Goal: Information Seeking & Learning: Learn about a topic

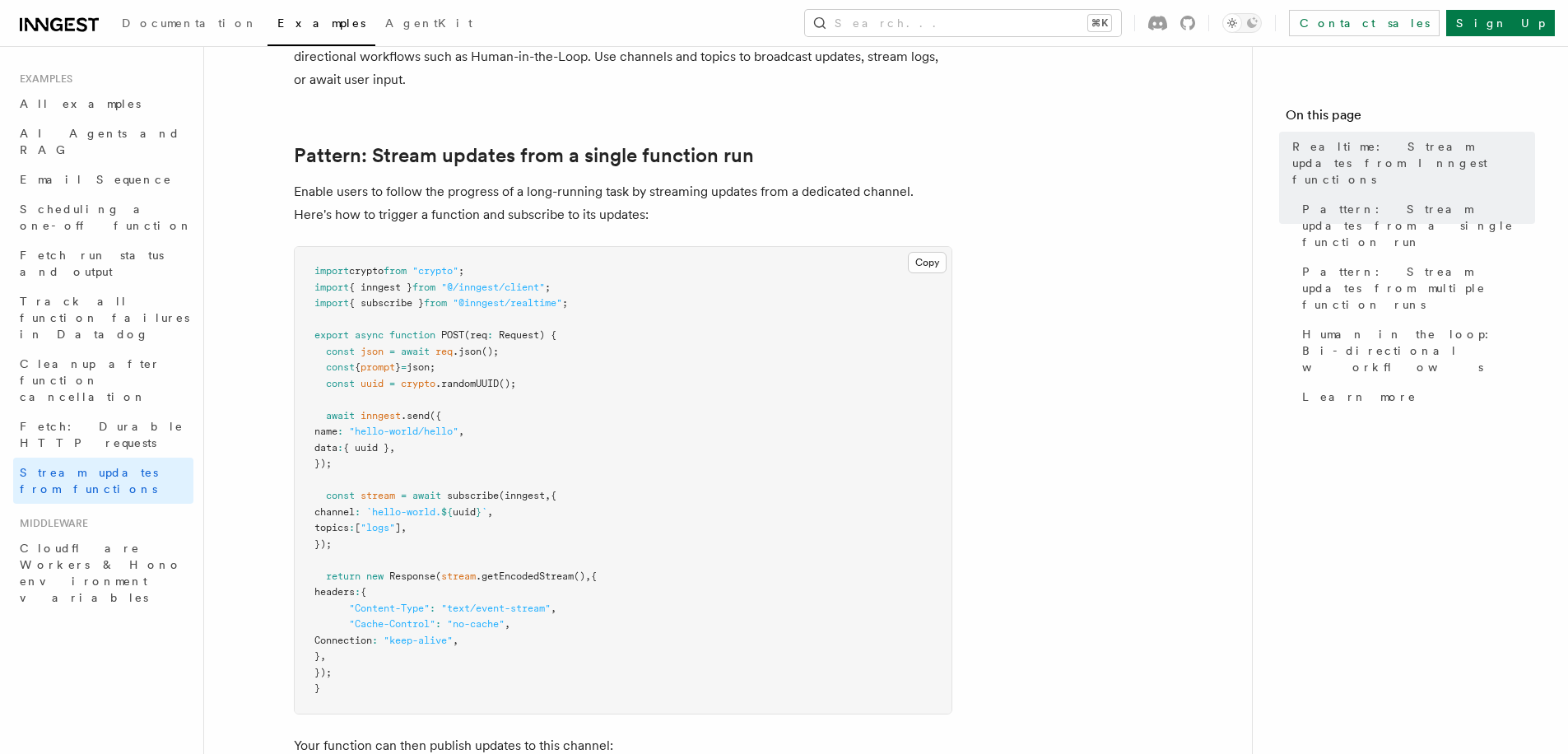
scroll to position [141, 0]
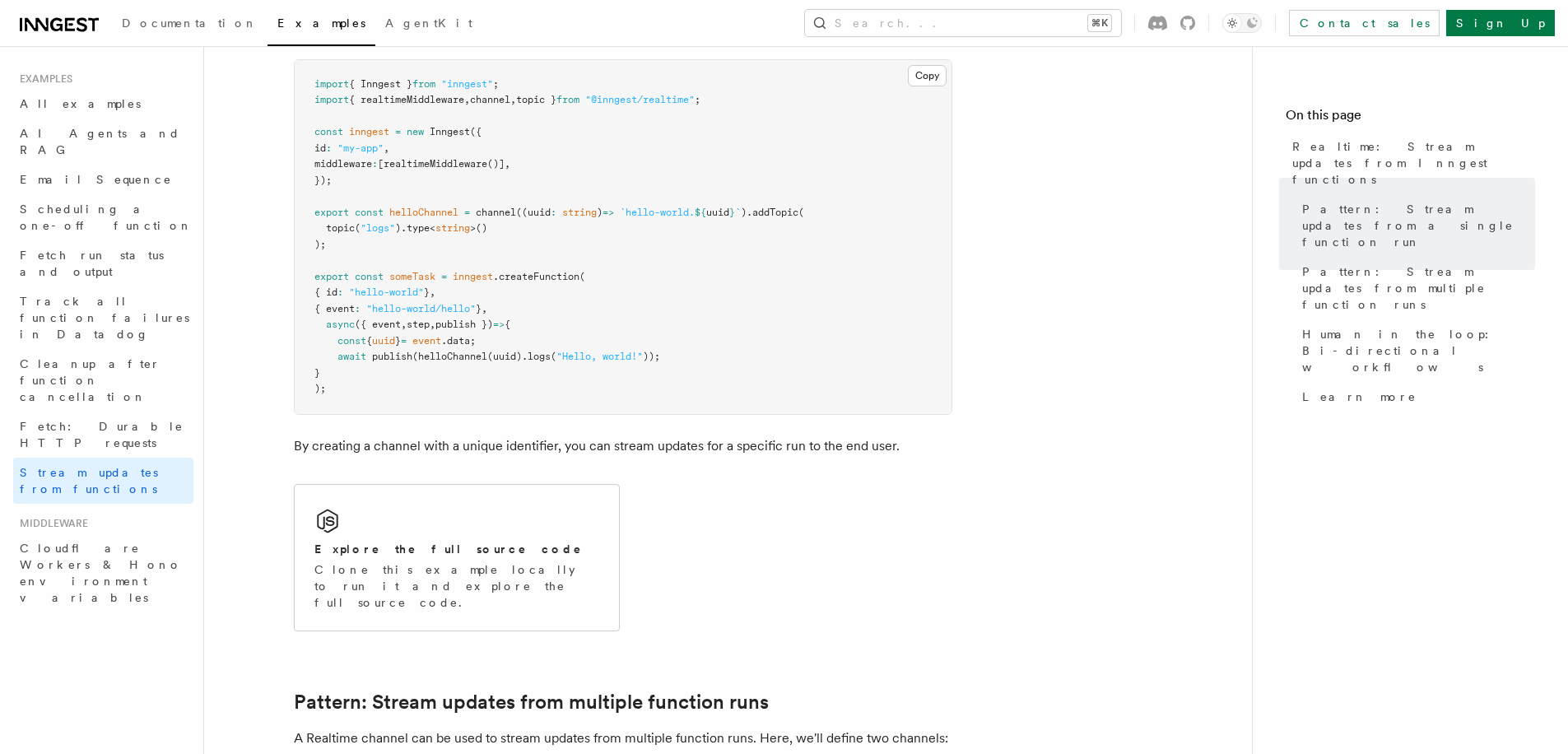
scroll to position [847, 0]
click at [409, 536] on div "Explore the full source code Clone this example locally to run it and explore t…" at bounding box center [457, 557] width 324 height 146
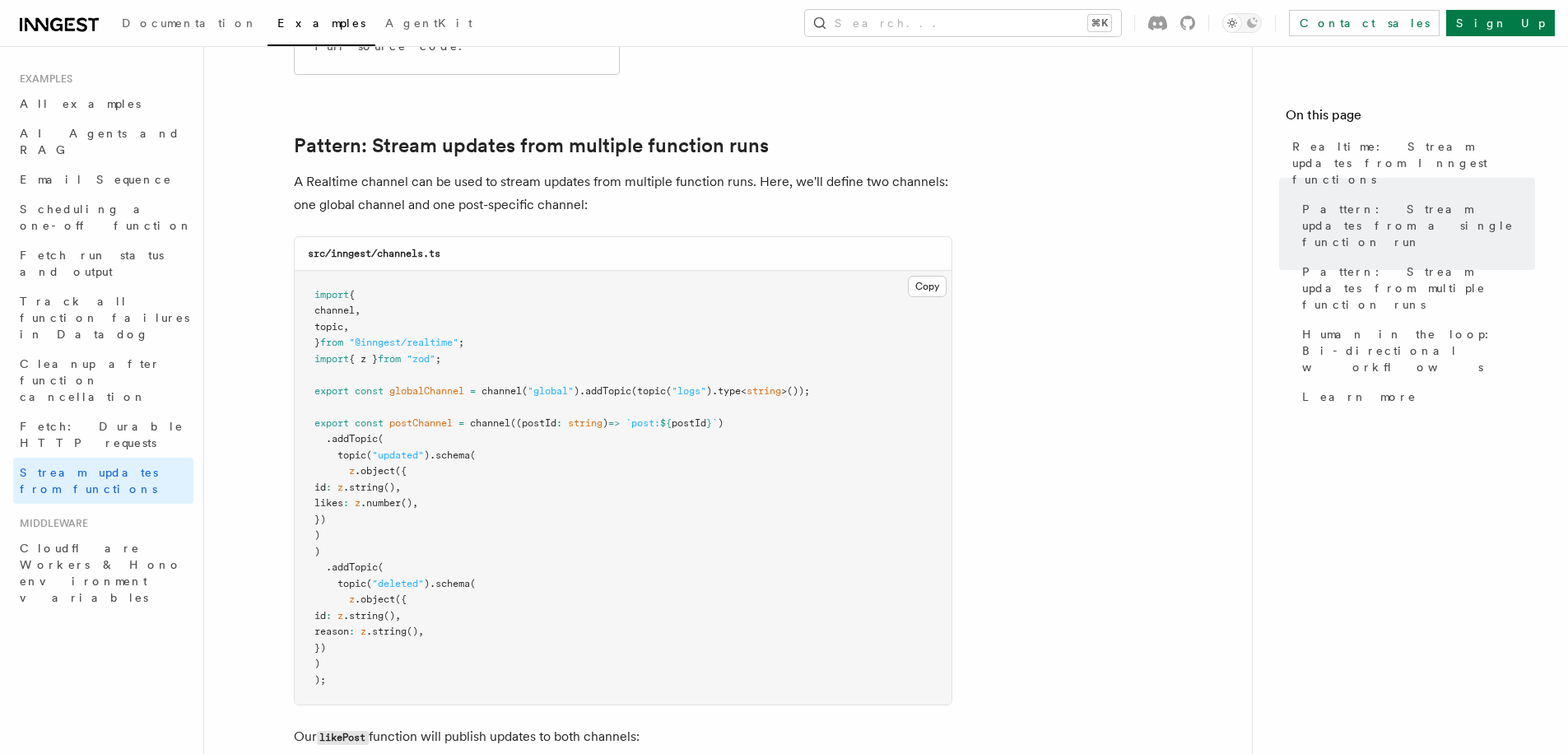
scroll to position [1431, 0]
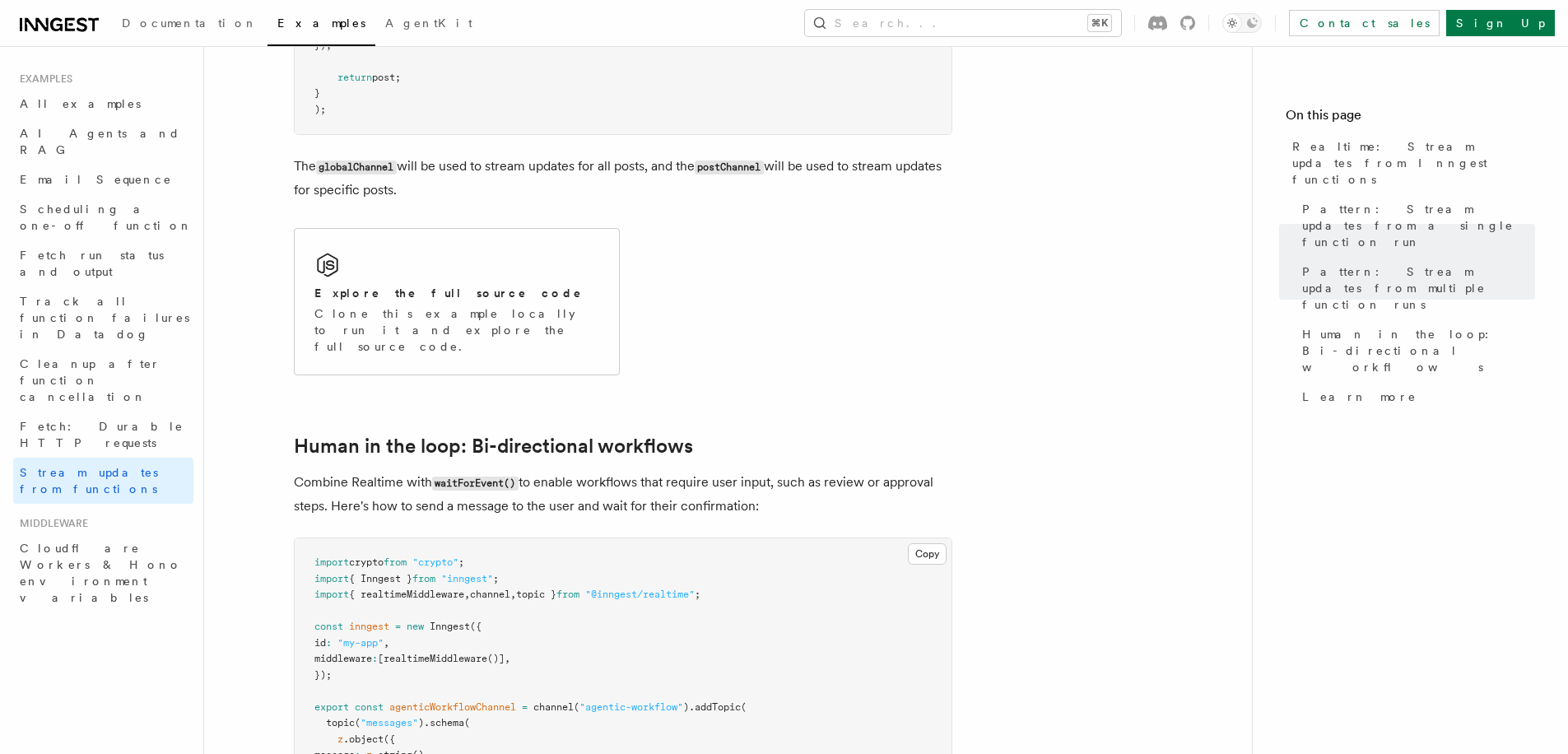
scroll to position [2893, 0]
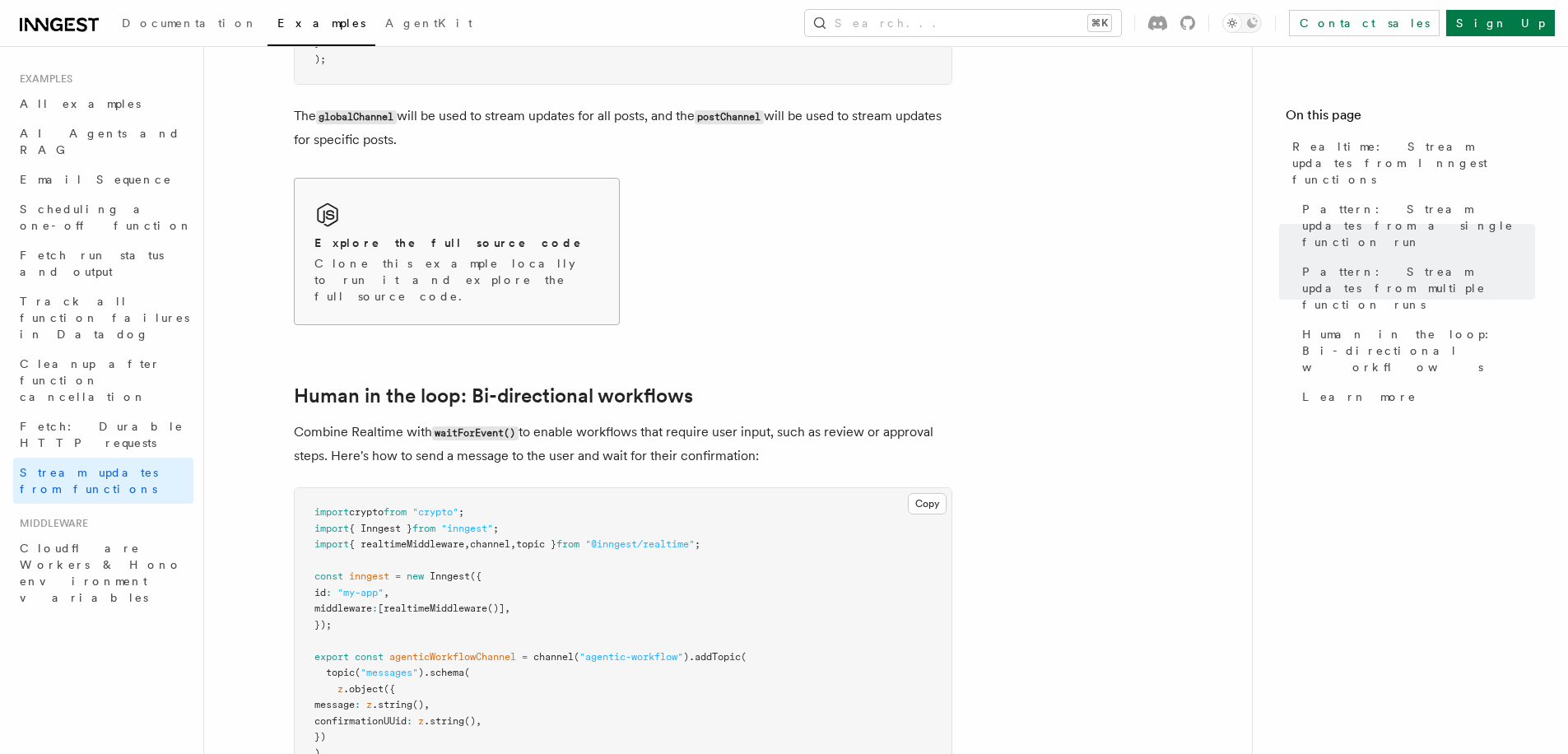
click at [457, 267] on p "Clone this example locally to run it and explore the full source code." at bounding box center [457, 279] width 285 height 49
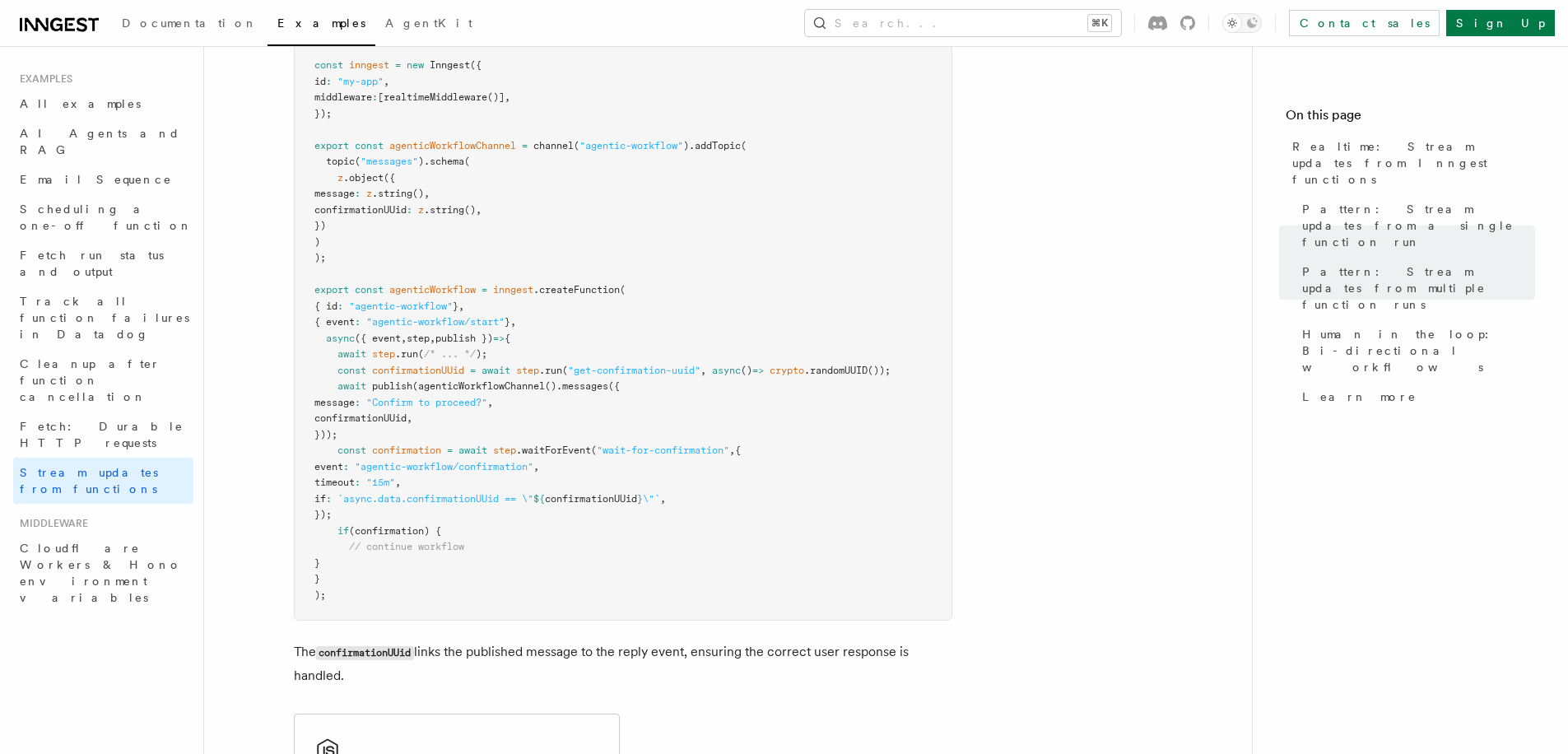
scroll to position [3824, 0]
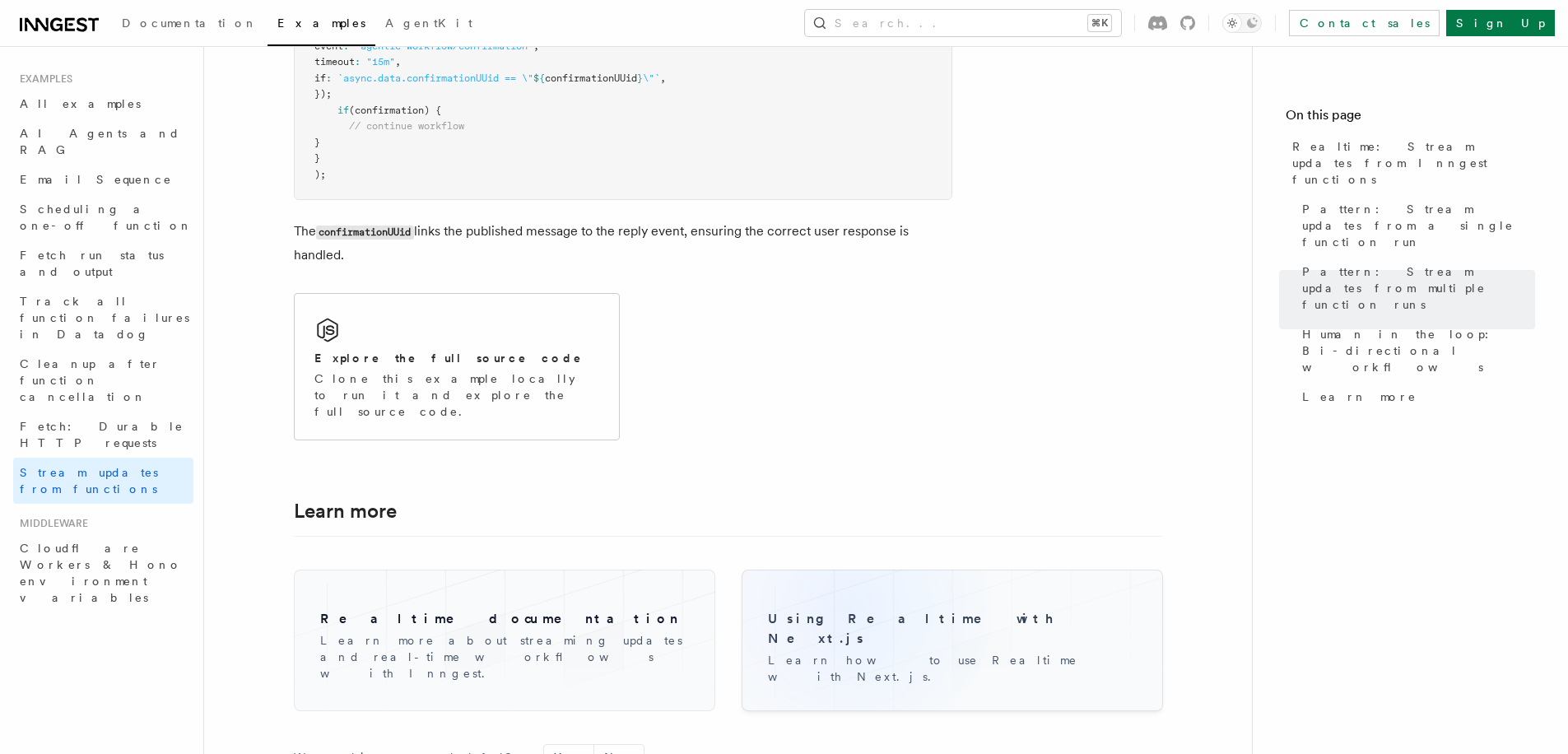
click at [847, 582] on div "Using Realtime with Next.js Learn how to use Realtime with Next.js." at bounding box center [952, 640] width 395 height 115
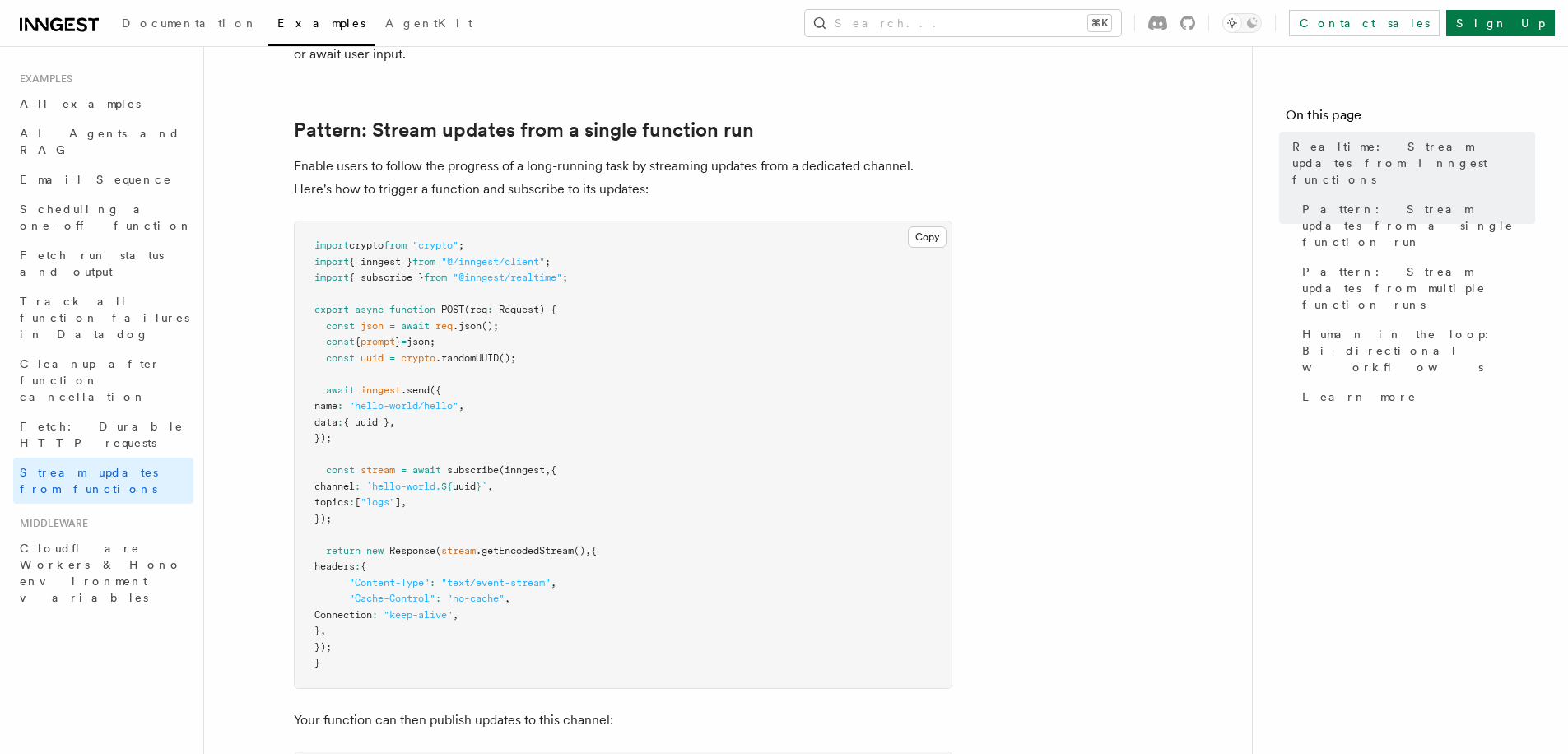
scroll to position [182, 0]
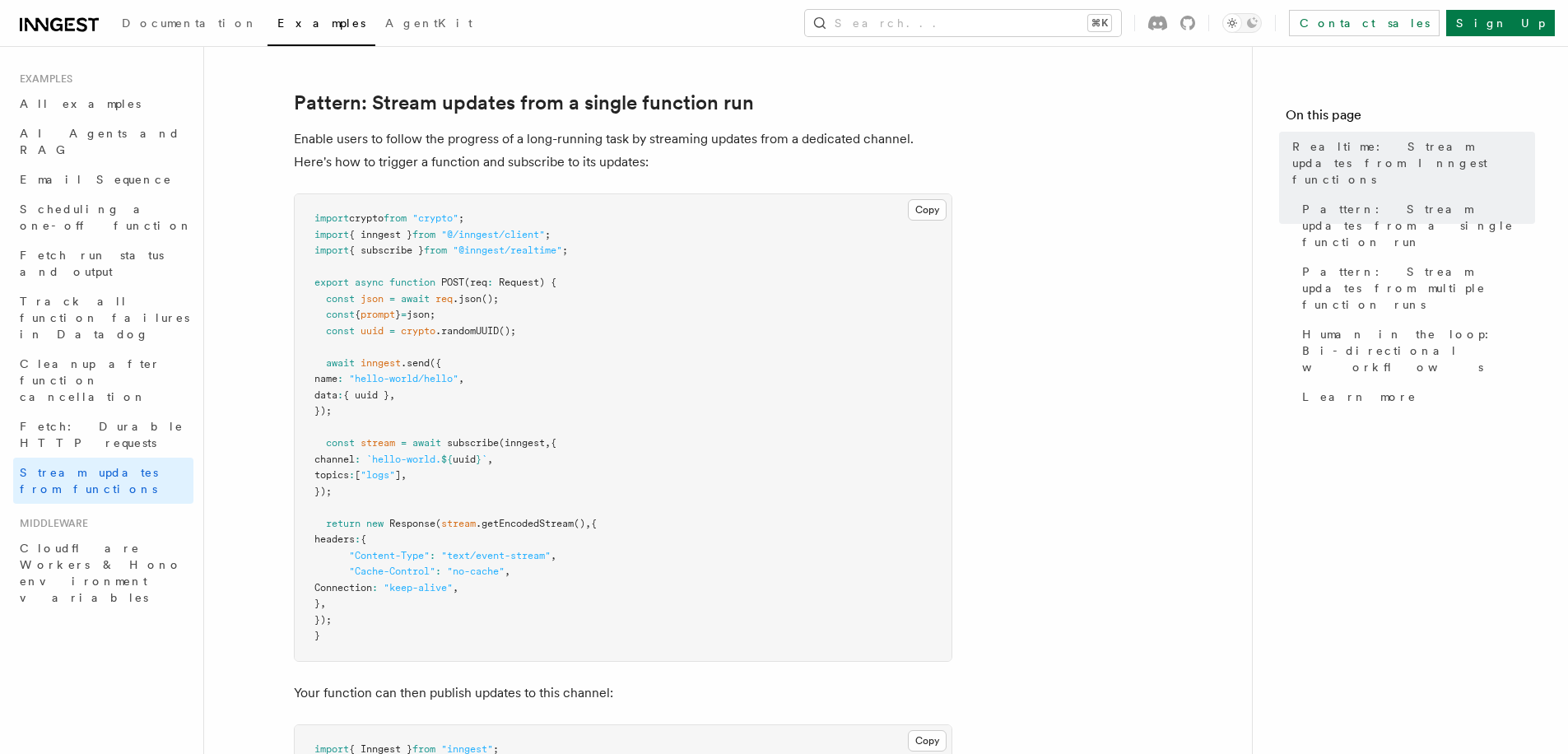
click at [584, 277] on pre "import crypto from "crypto" ; import { inngest } from "@/inngest/client" ; impo…" at bounding box center [623, 427] width 657 height 466
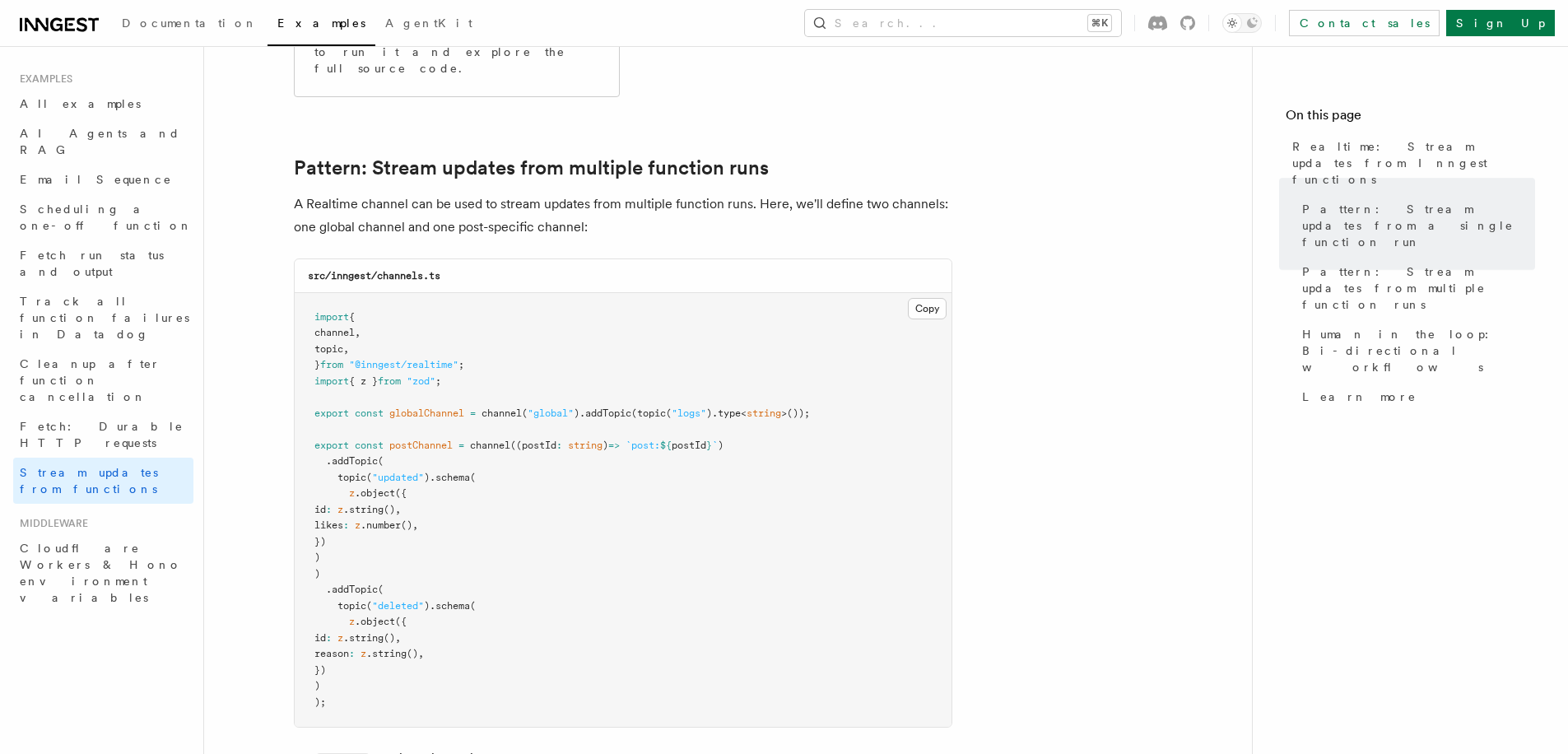
scroll to position [1571, 0]
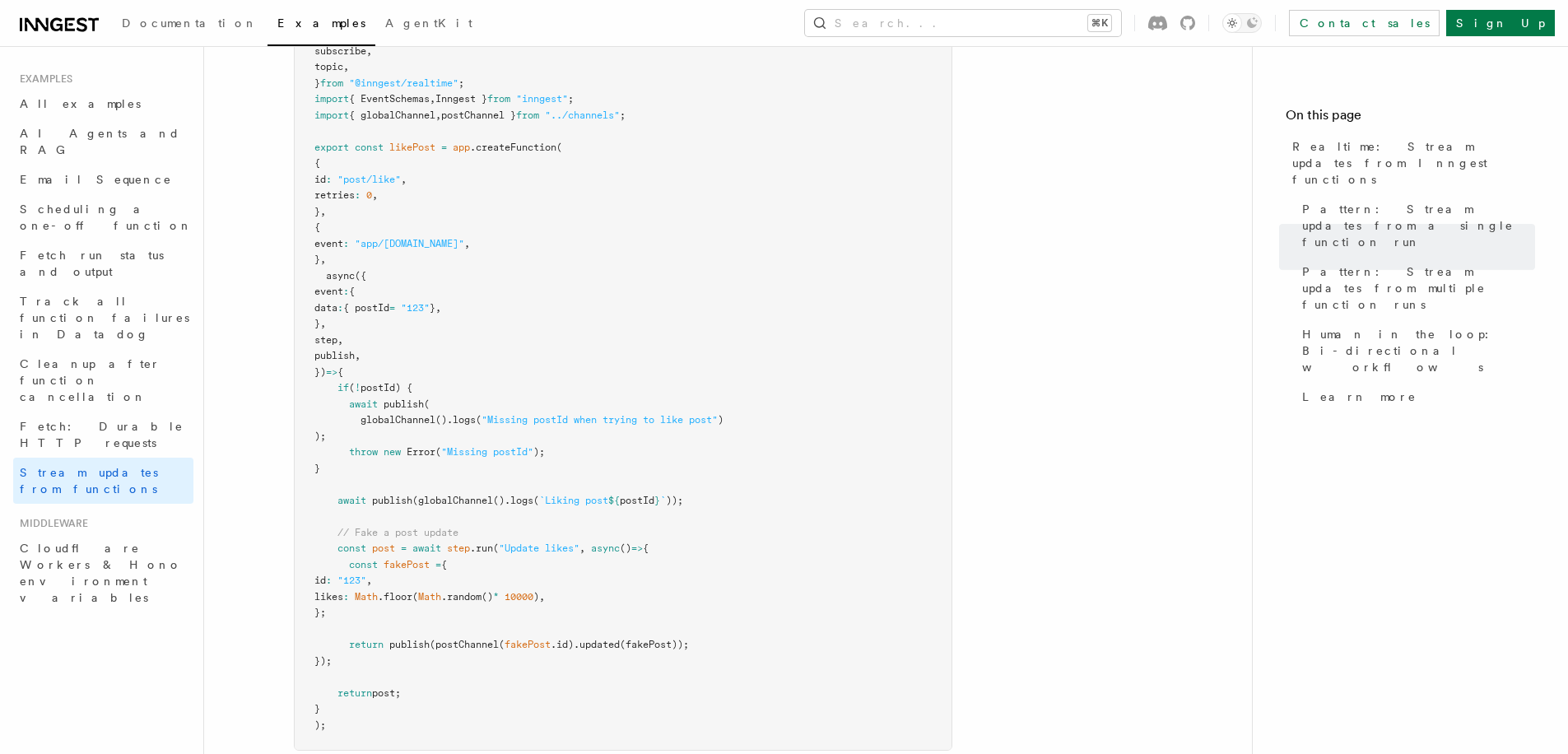
scroll to position [2237, 0]
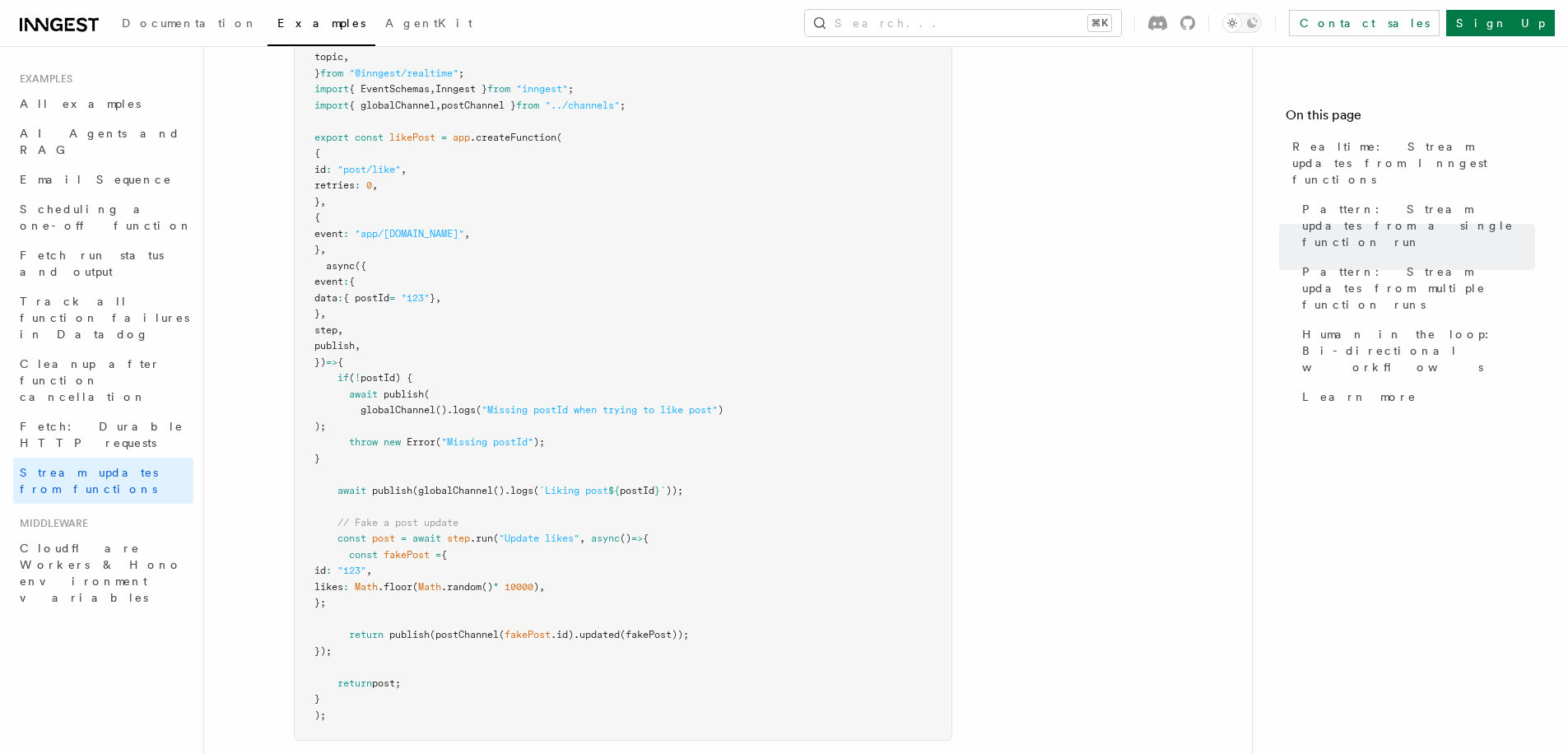
click at [635, 442] on pre "import { channel , realtimeMiddleware , subscribe , topic , } from "@inngest/re…" at bounding box center [623, 354] width 657 height 771
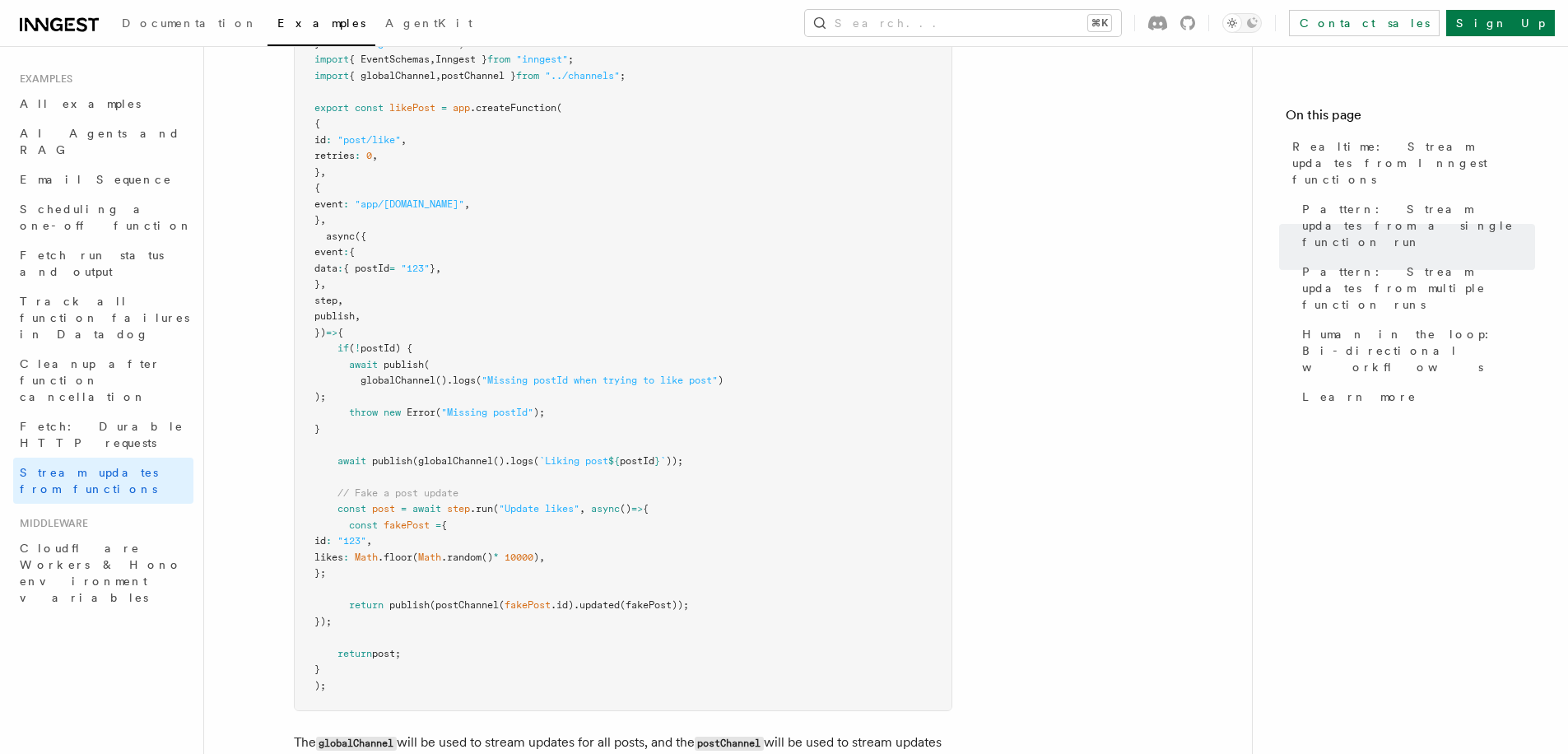
scroll to position [2270, 0]
click at [406, 596] on span "publish" at bounding box center [409, 602] width 40 height 12
click at [1020, 292] on article "Examples Realtime: Stream updates from Inngest functions Inngest Realtime enabl…" at bounding box center [728, 187] width 995 height 4770
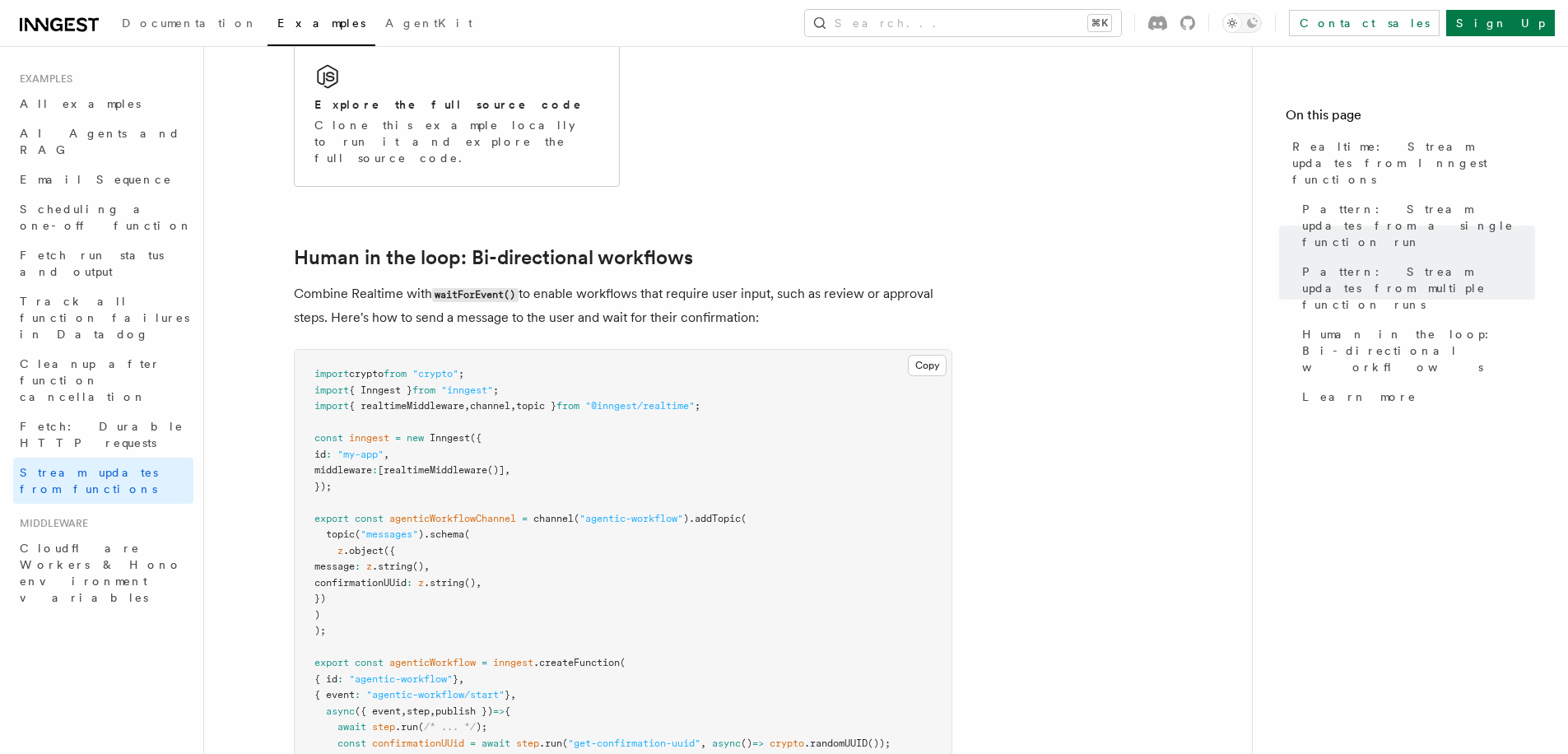
scroll to position [3306, 0]
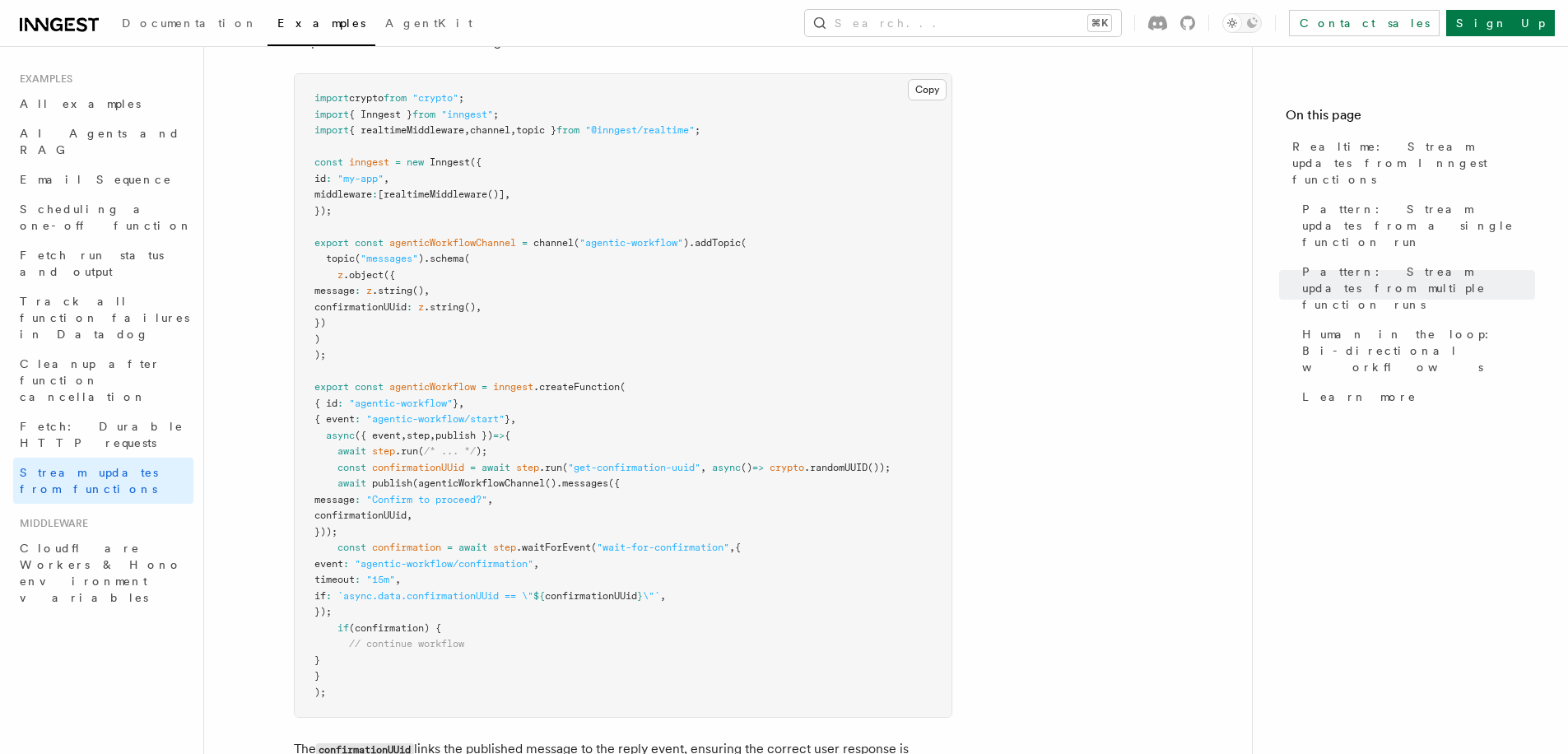
click at [842, 288] on pre "import crypto from "crypto" ; import { Inngest } from "inngest" ; import { real…" at bounding box center [623, 395] width 657 height 643
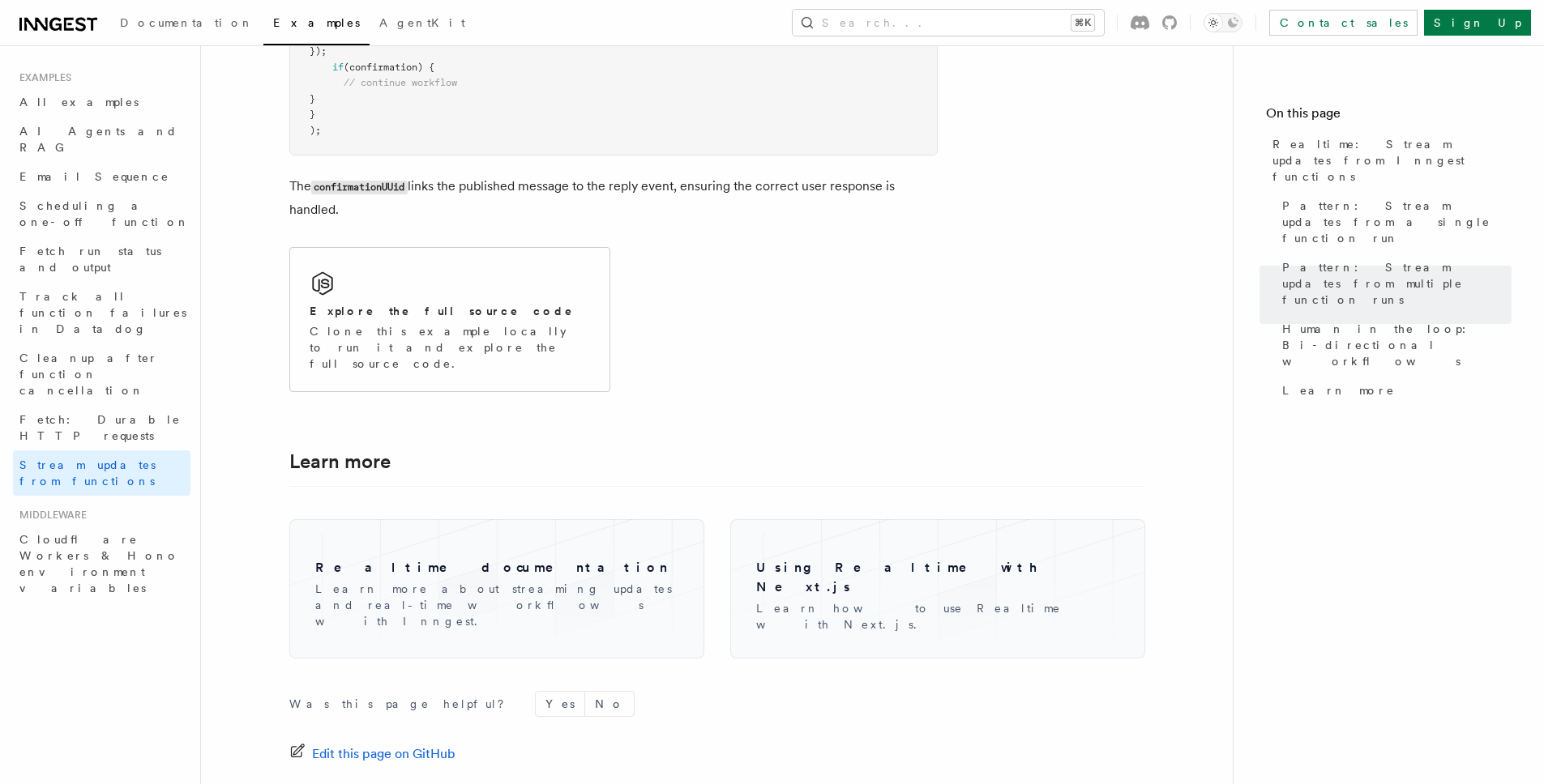
scroll to position [3831, 0]
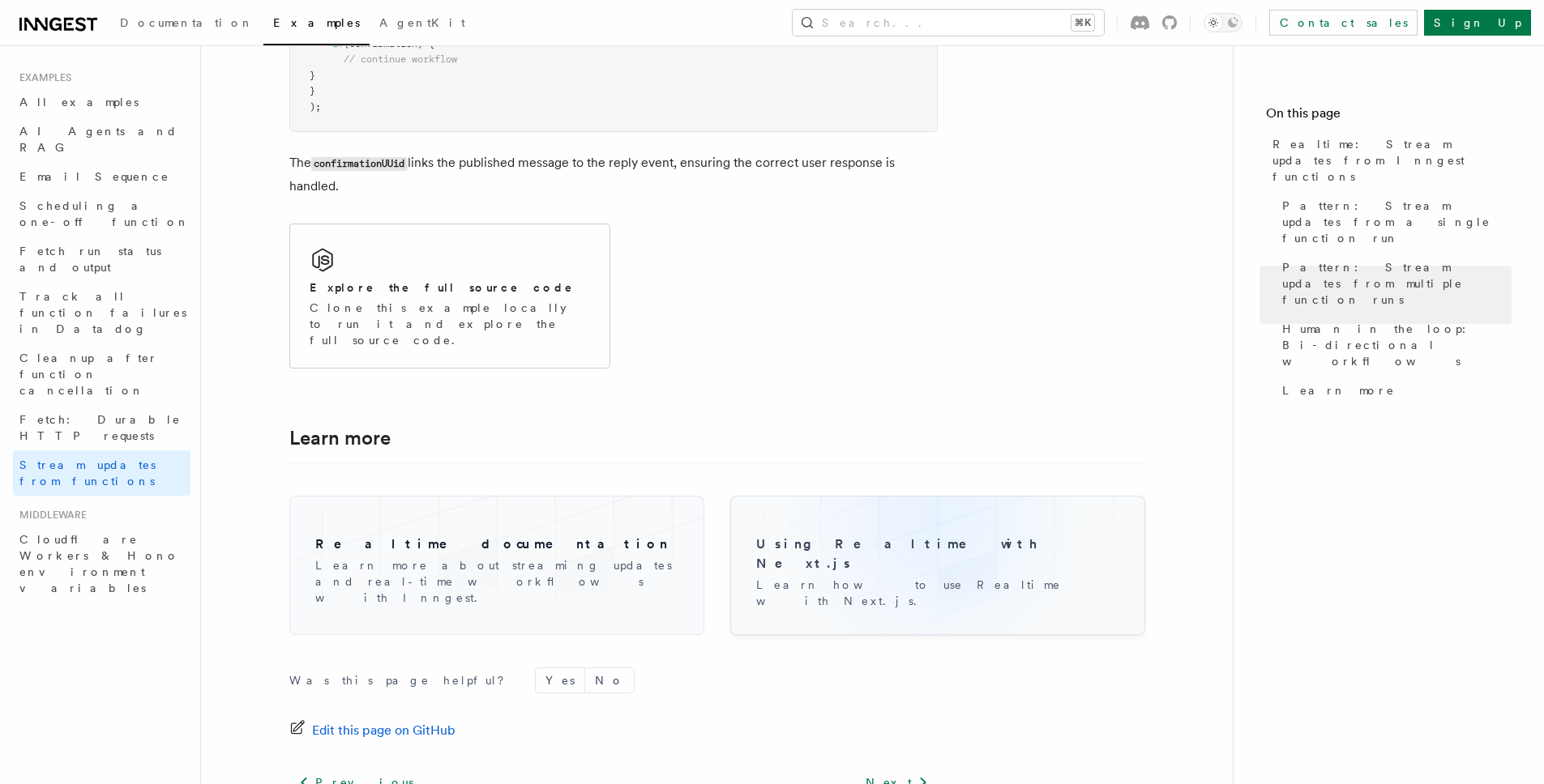
click at [930, 509] on div "Using Realtime with Next.js Learn how to use Realtime with Next.js." at bounding box center [937, 566] width 389 height 113
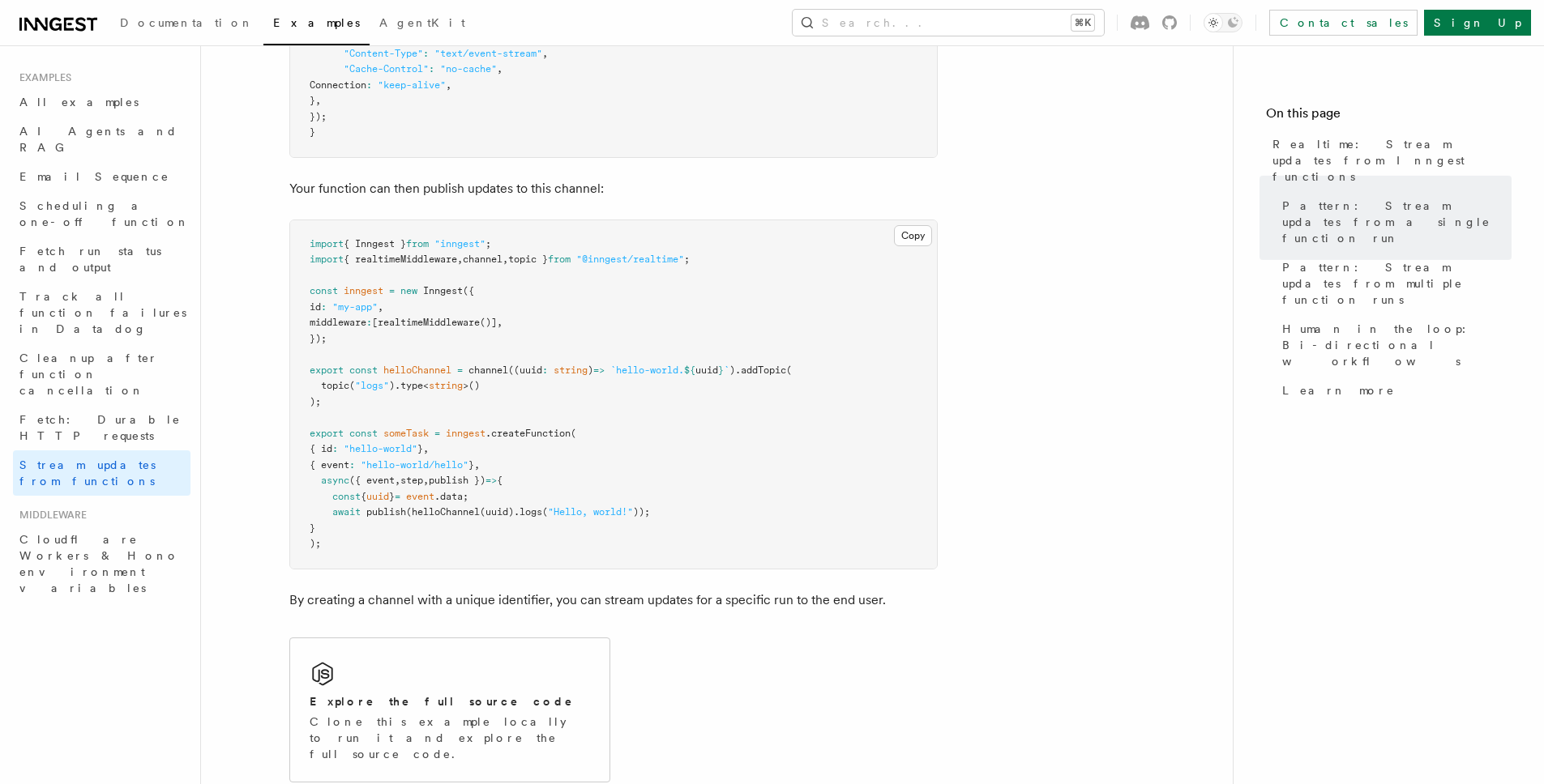
scroll to position [505, 0]
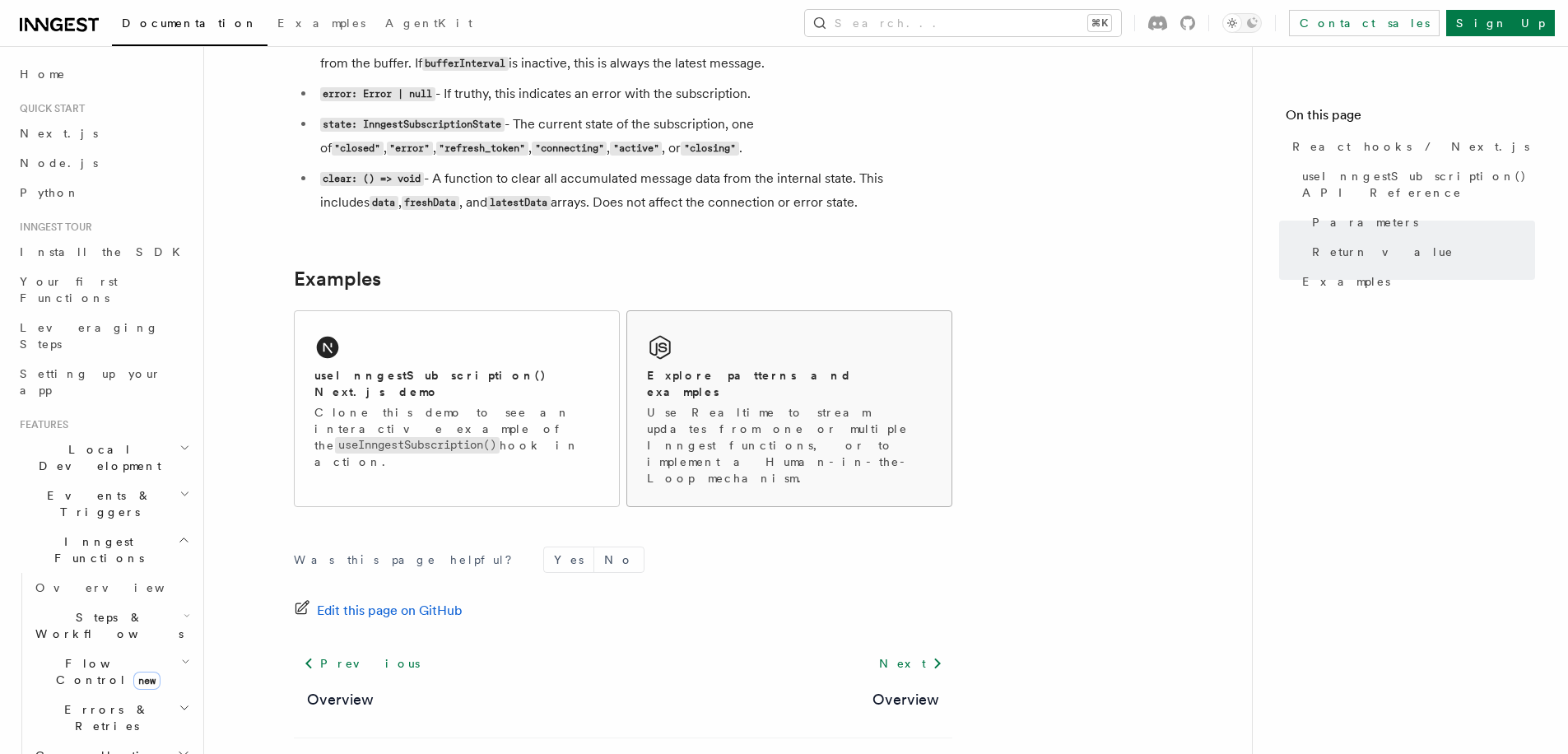
scroll to position [1565, 0]
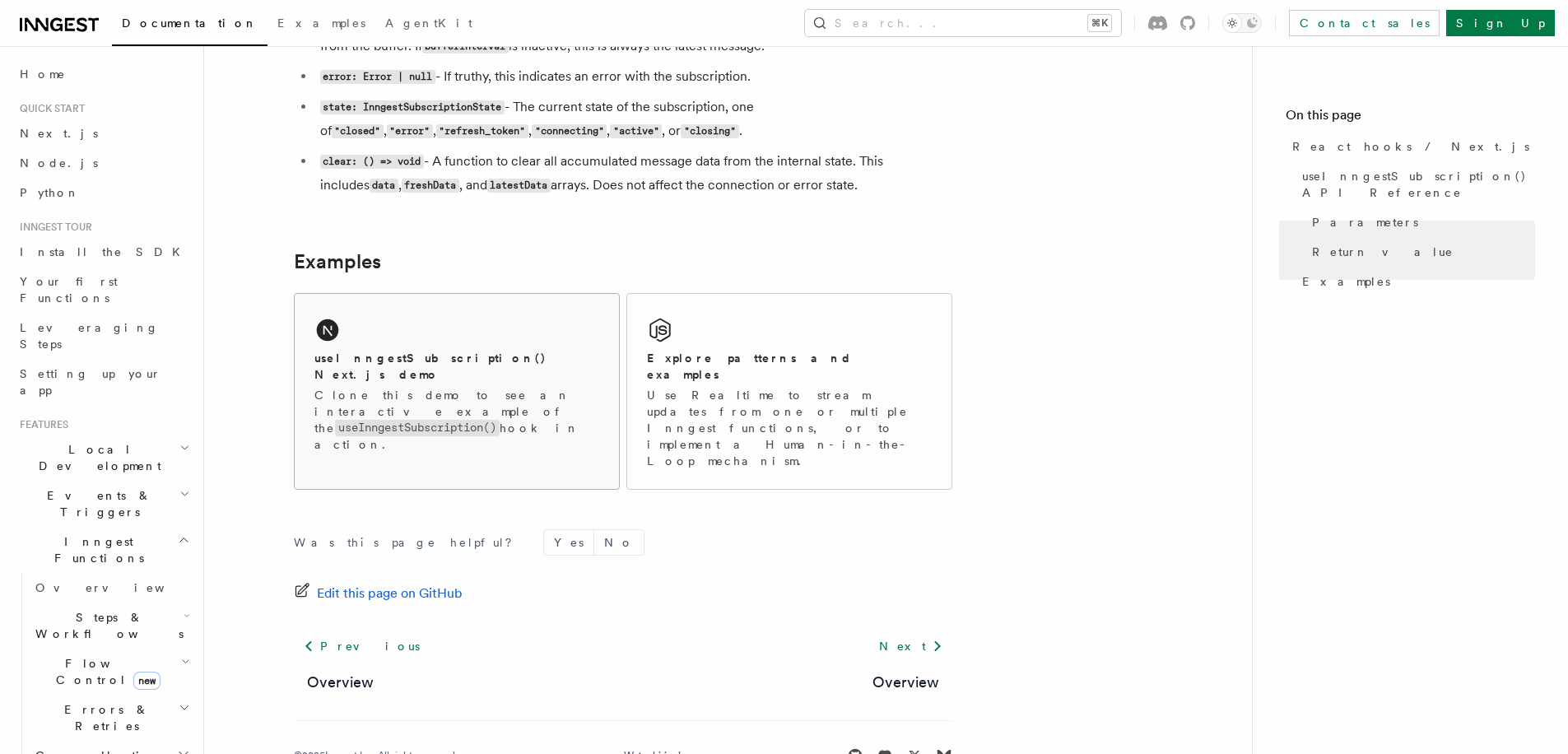
click at [521, 359] on div "useInngestSubscription() Next.js demo" at bounding box center [457, 366] width 285 height 34
click at [724, 359] on h2 "Explore patterns and examples" at bounding box center [789, 366] width 285 height 33
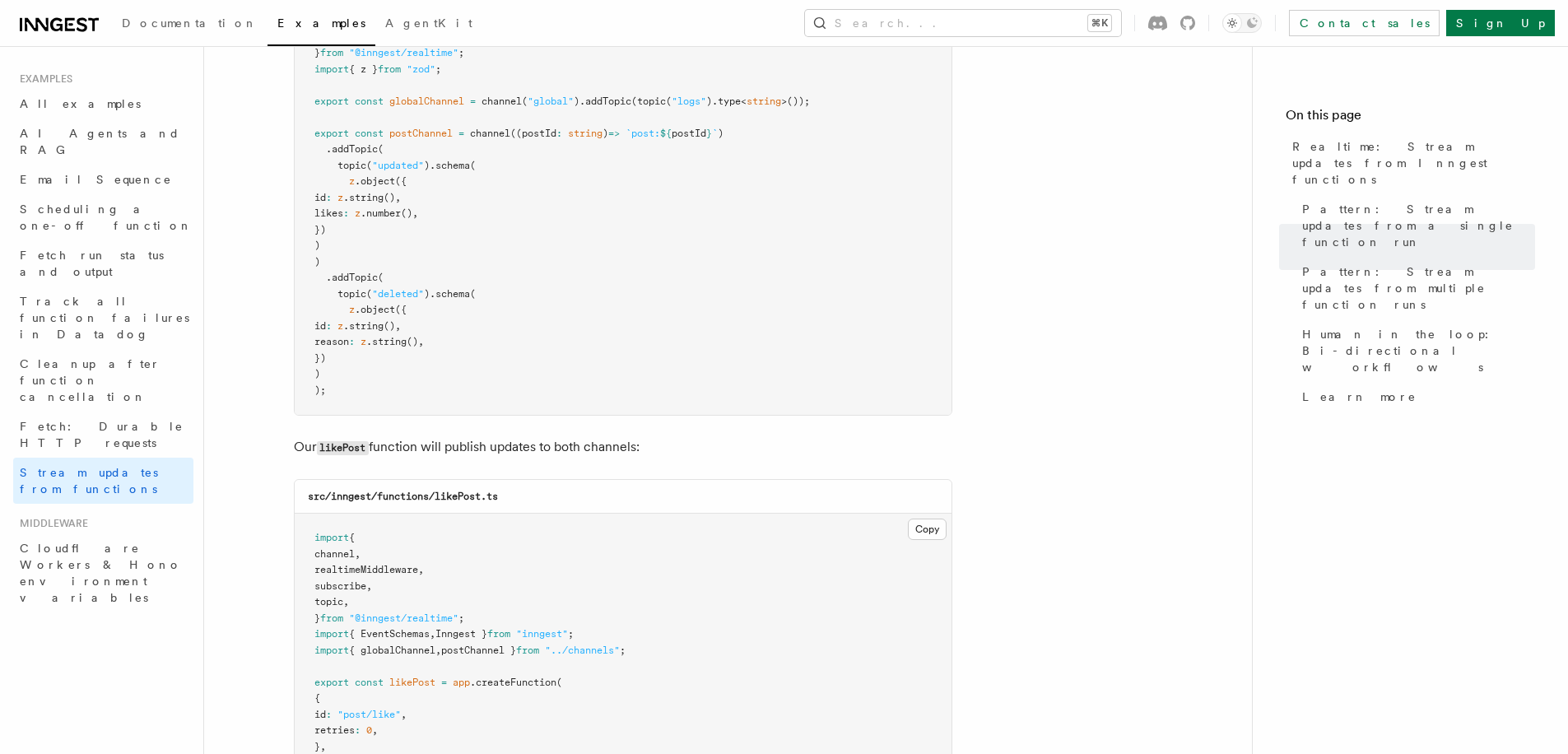
scroll to position [929, 0]
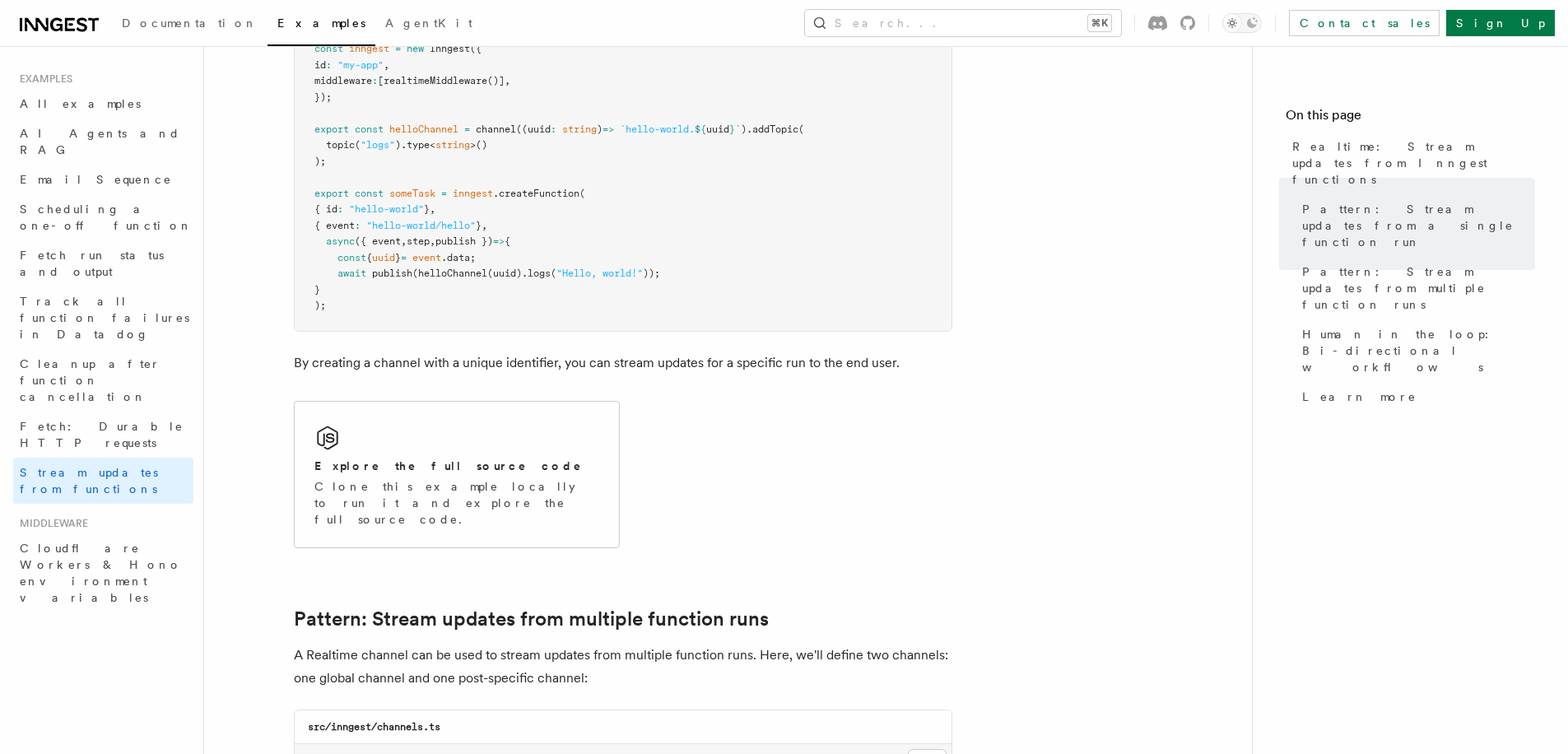
click at [364, 267] on span "await" at bounding box center [353, 273] width 29 height 12
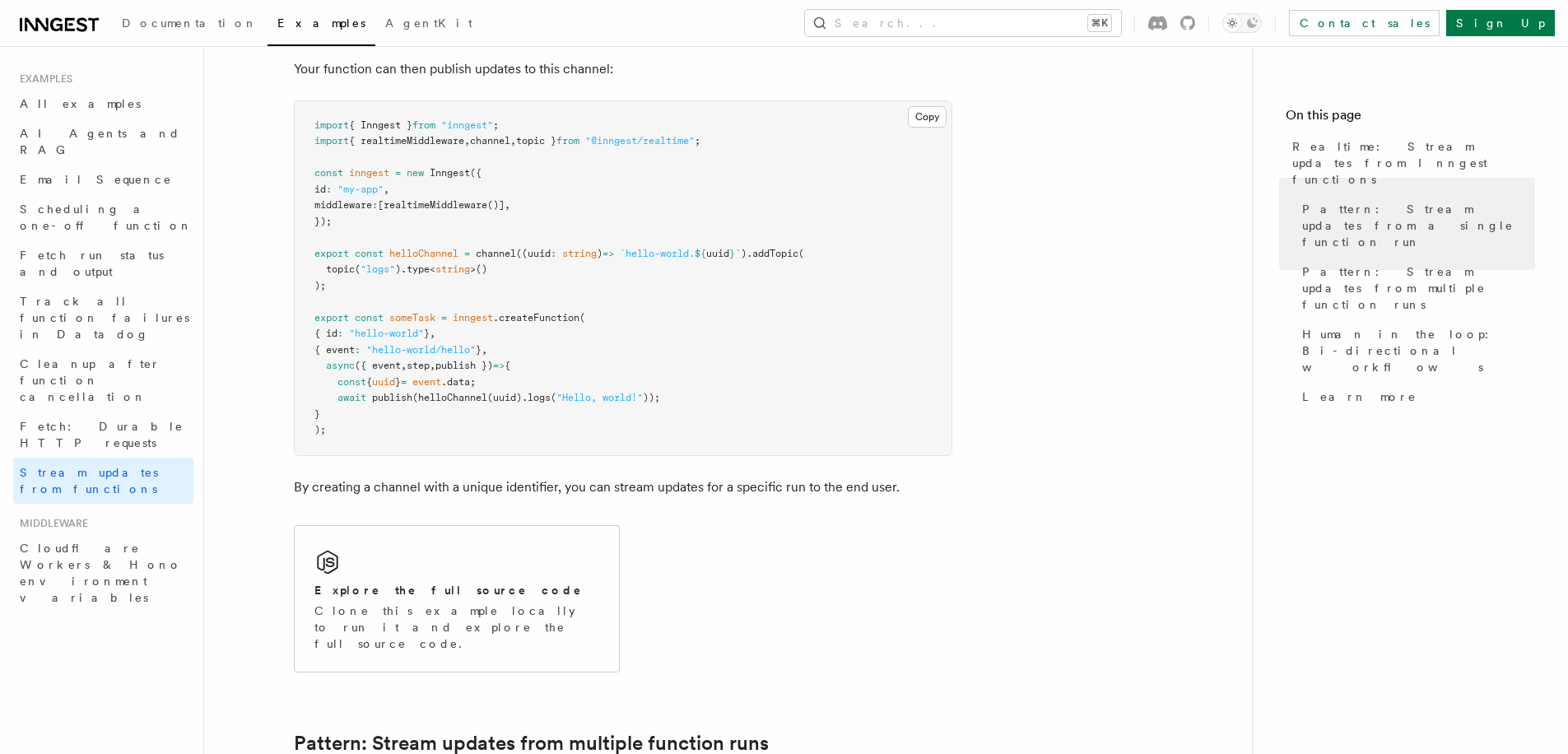
scroll to position [796, 0]
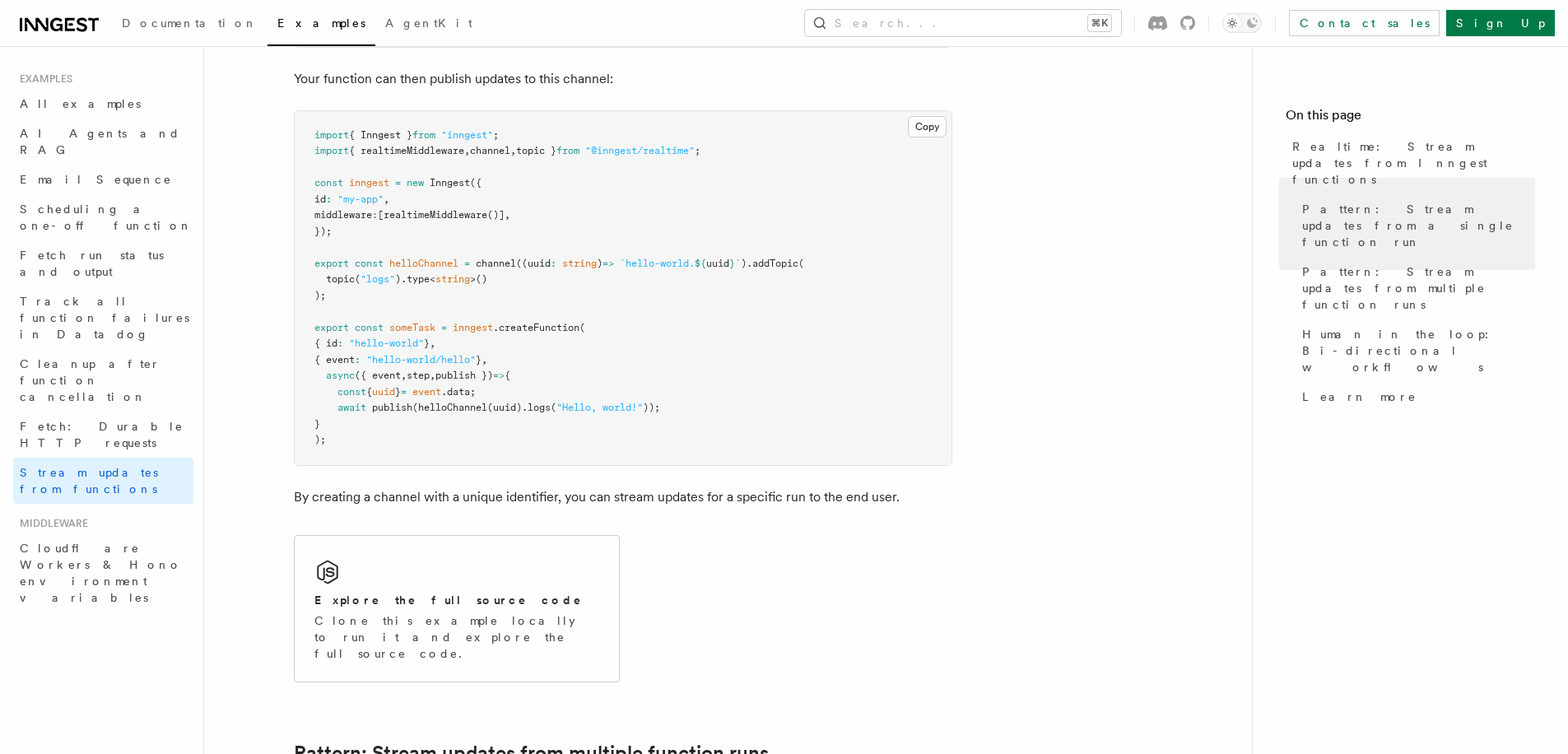
click at [353, 274] on span "topic" at bounding box center [341, 278] width 29 height 12
click at [339, 275] on span "topic" at bounding box center [341, 278] width 29 height 12
copy span "topic"
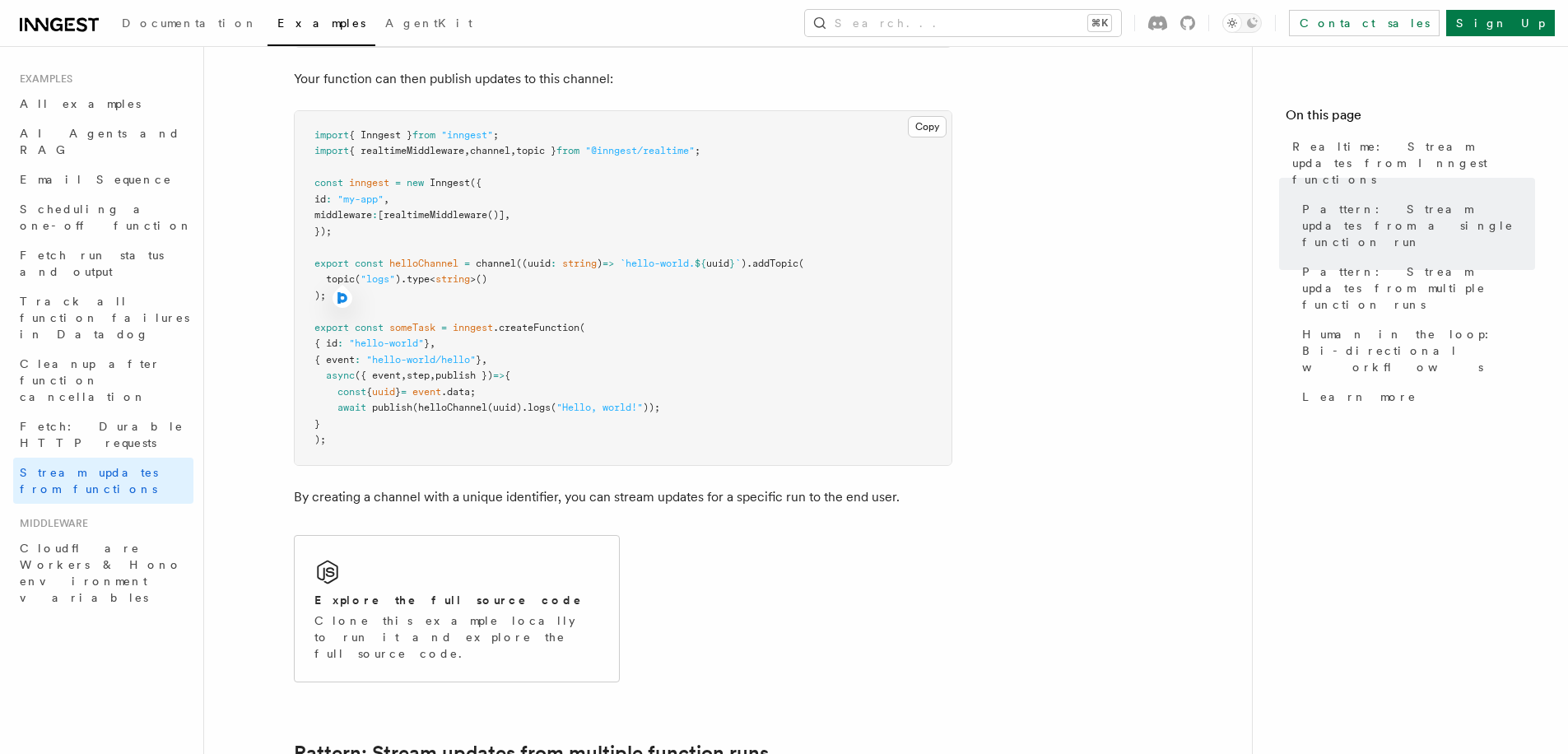
click at [838, 246] on pre "import { Inngest } from "inngest" ; import { realtimeMiddleware , channel , top…" at bounding box center [623, 288] width 657 height 354
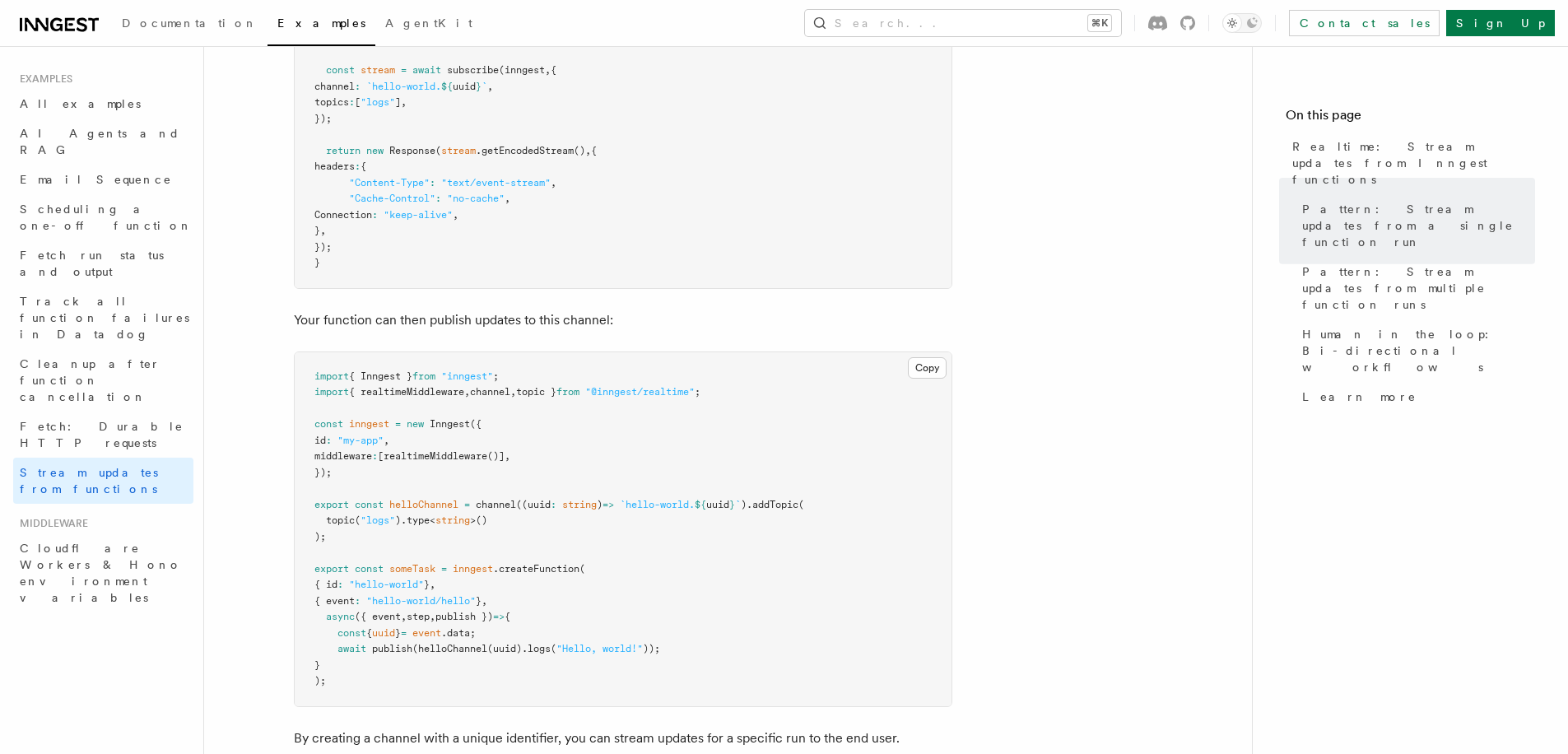
scroll to position [0, 0]
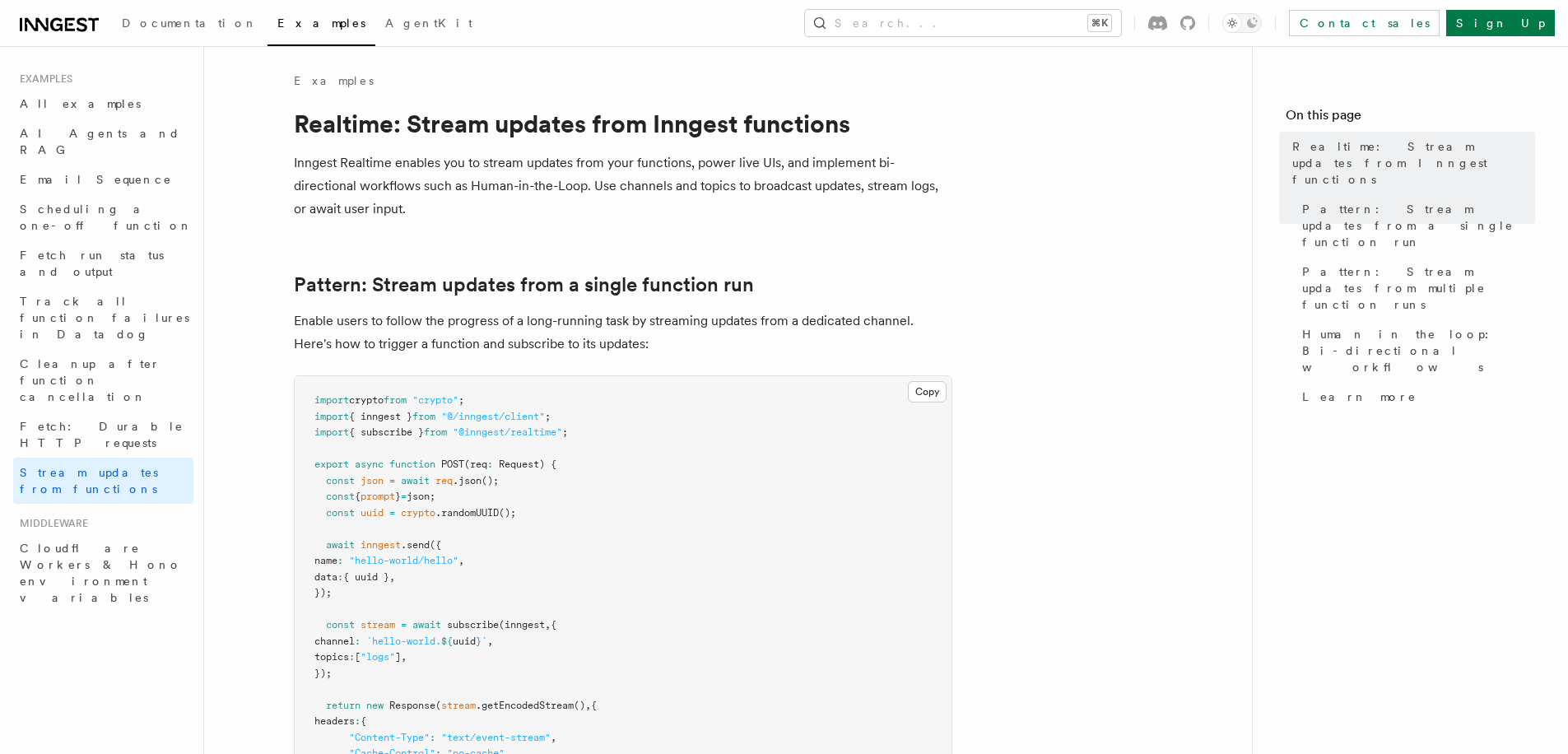
click at [104, 420] on span "Fetch: Durable HTTP requests" at bounding box center [101, 435] width 163 height 29
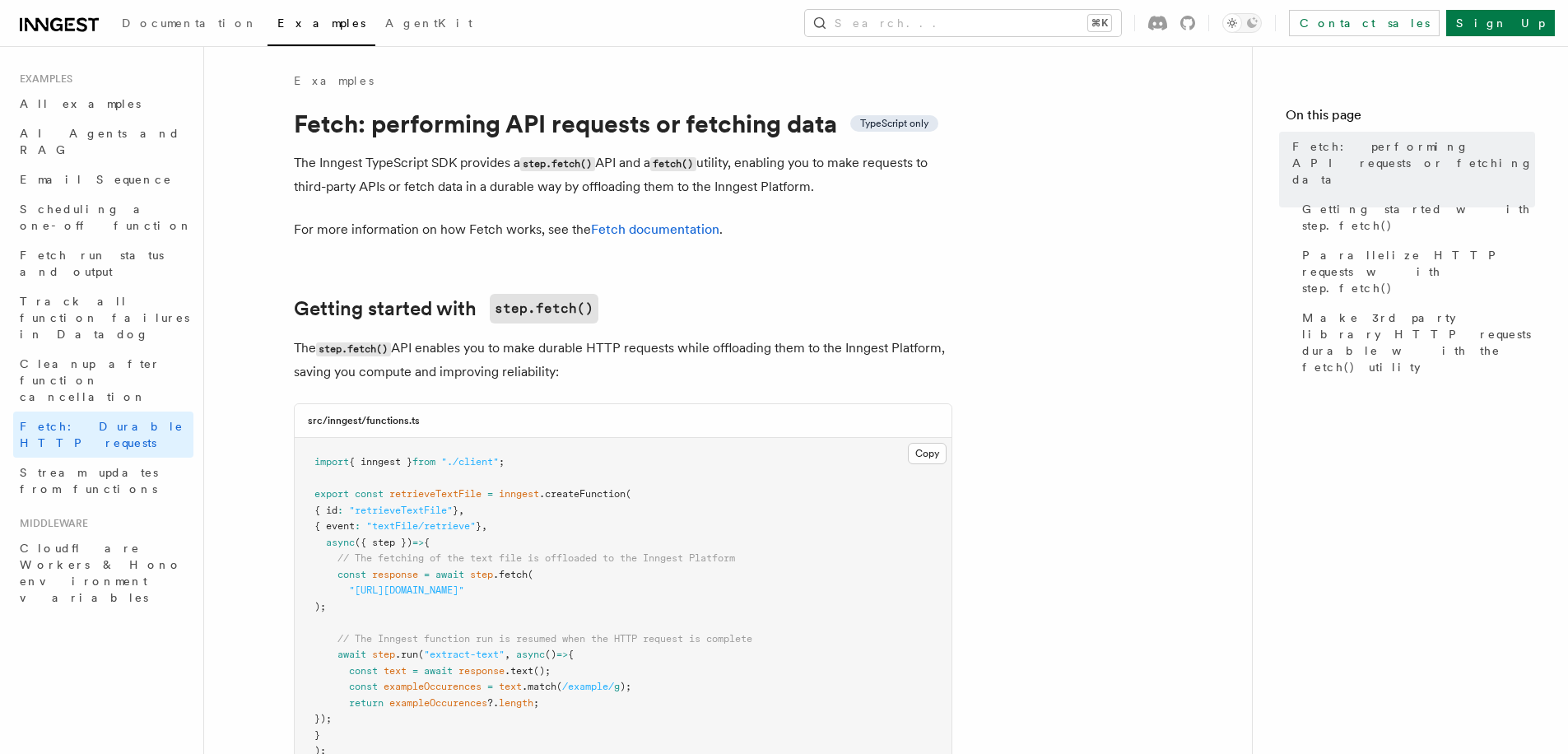
scroll to position [4, 0]
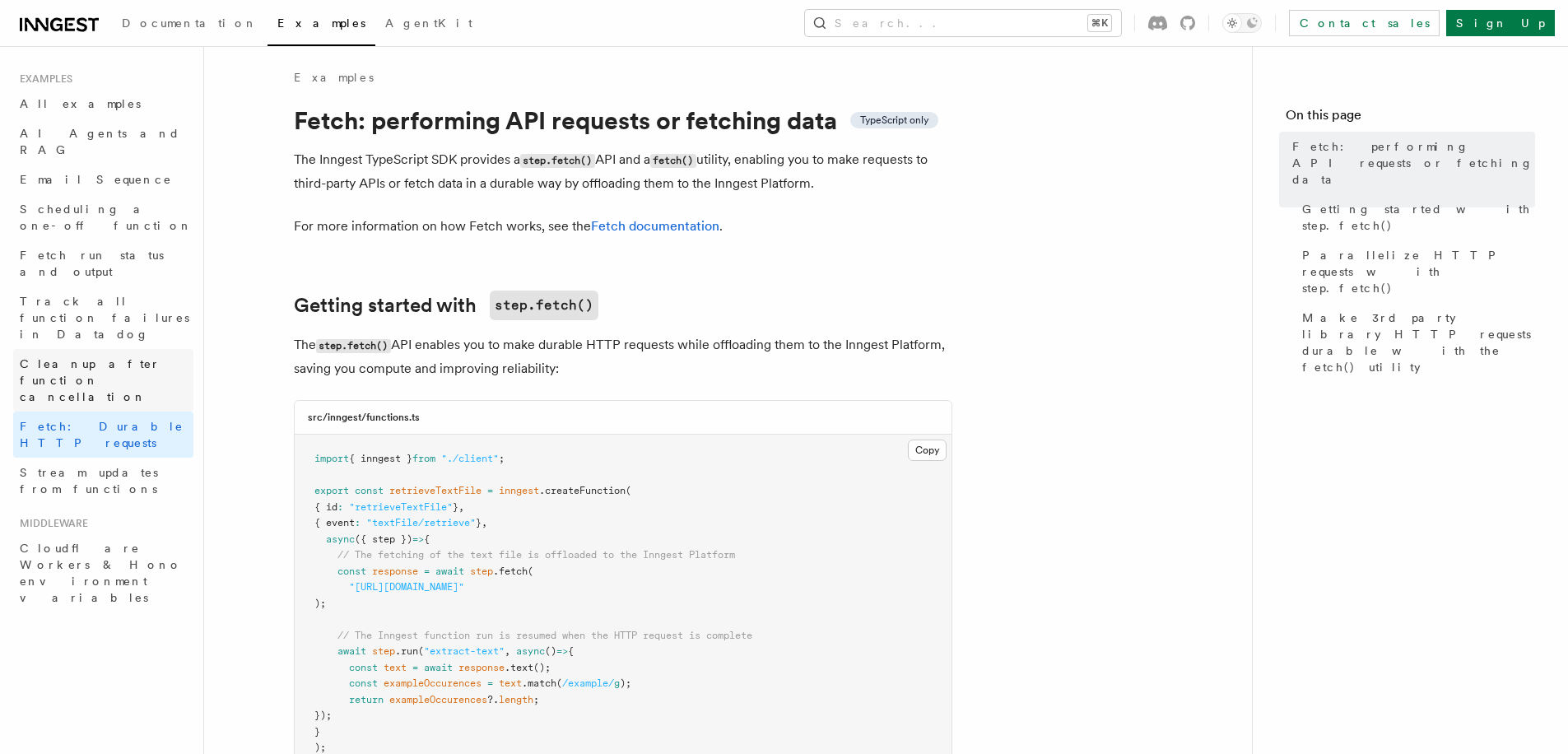
click at [127, 355] on span "Cleanup after function cancellation" at bounding box center [107, 380] width 174 height 49
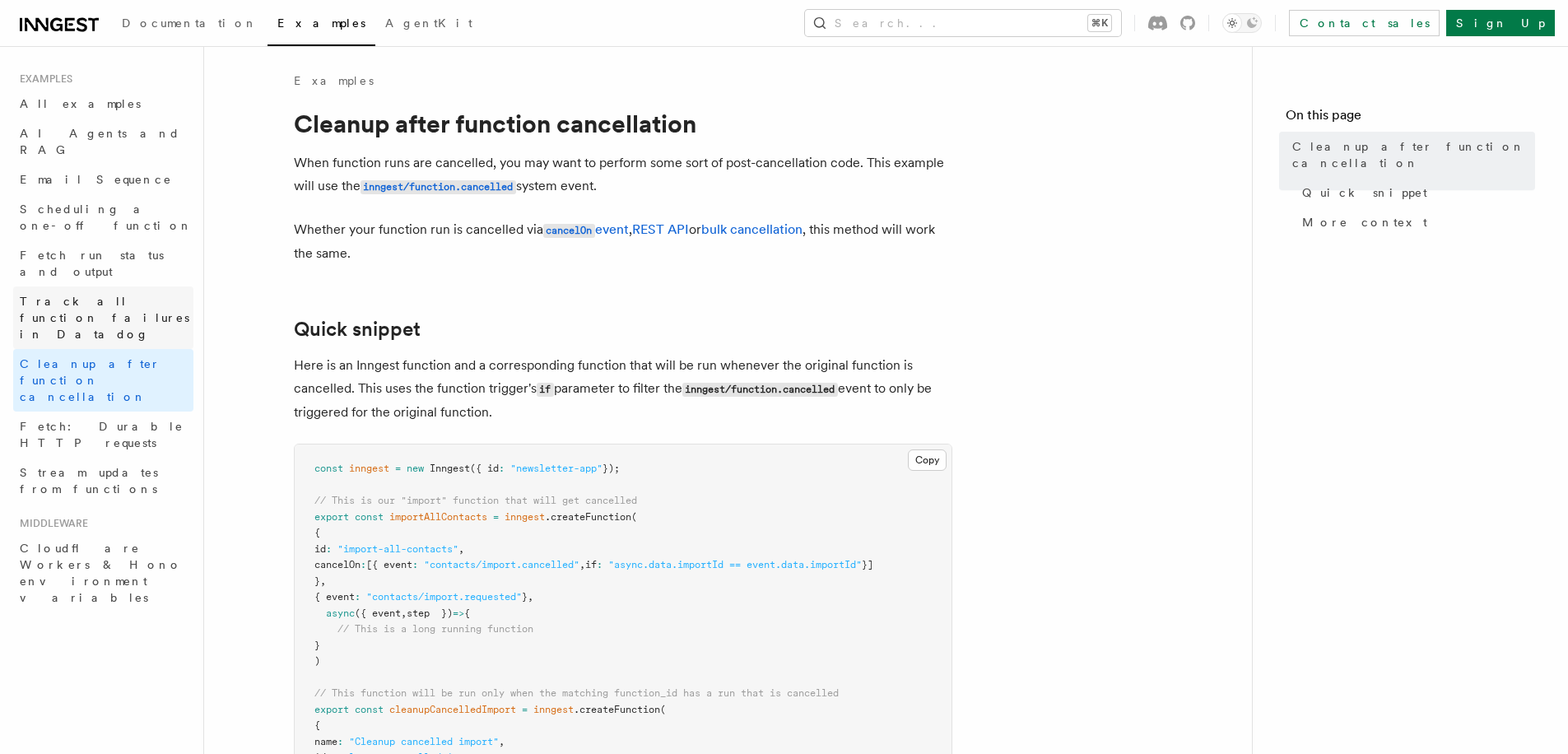
click at [127, 293] on span "Track all function failures in Datadog" at bounding box center [107, 318] width 174 height 49
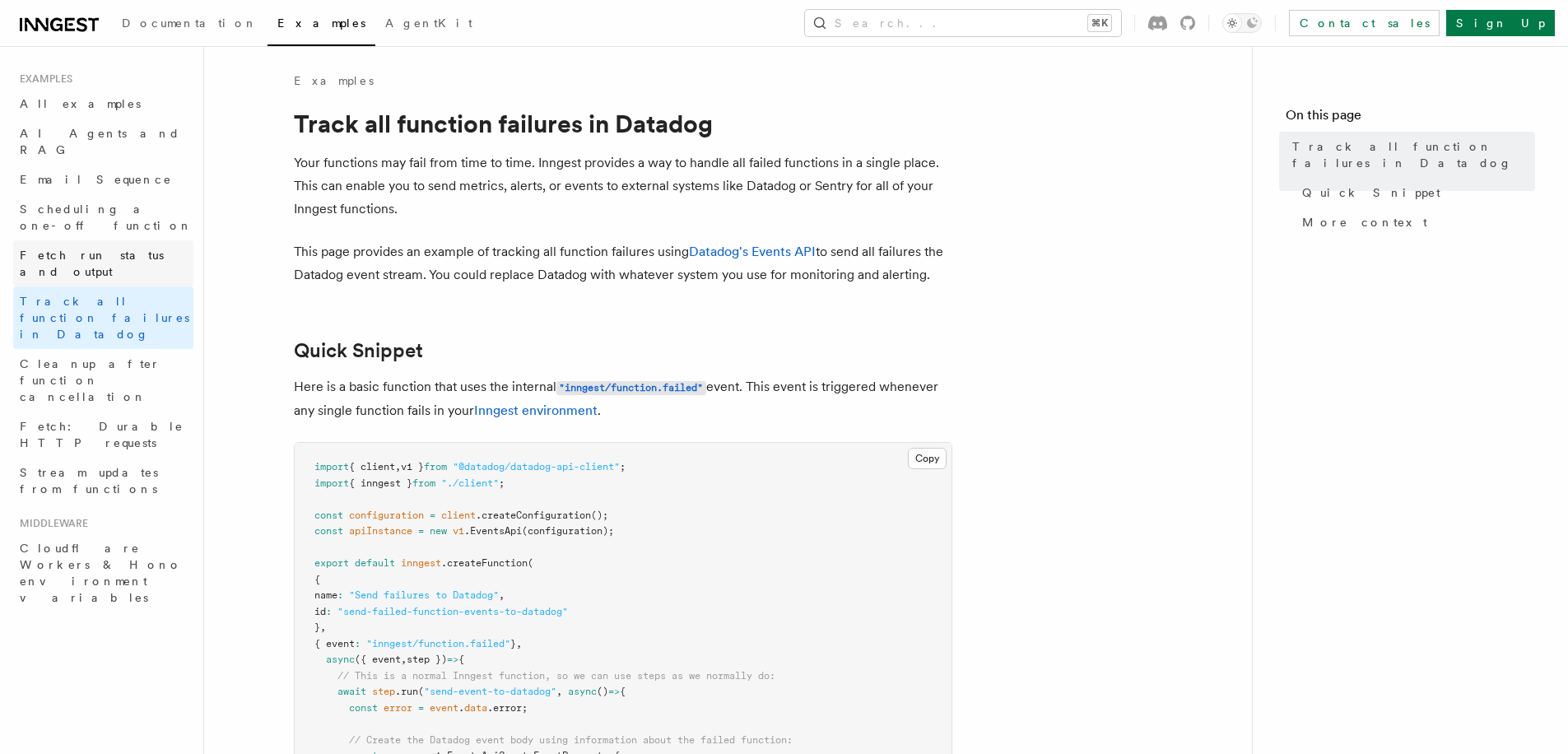
click at [128, 240] on link "Fetch run status and output" at bounding box center [102, 263] width 180 height 46
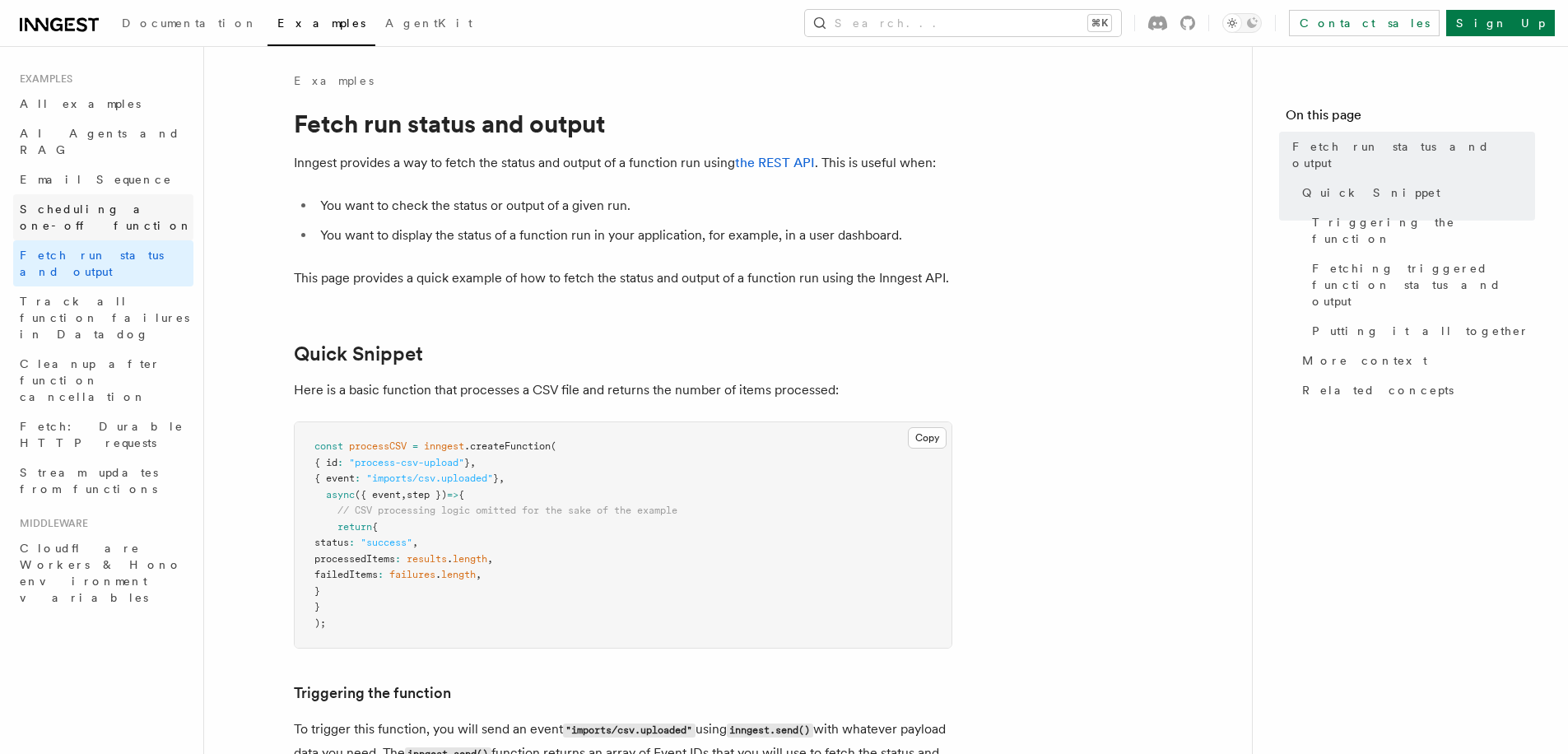
click at [132, 203] on span "Scheduling a one-off function" at bounding box center [106, 217] width 173 height 29
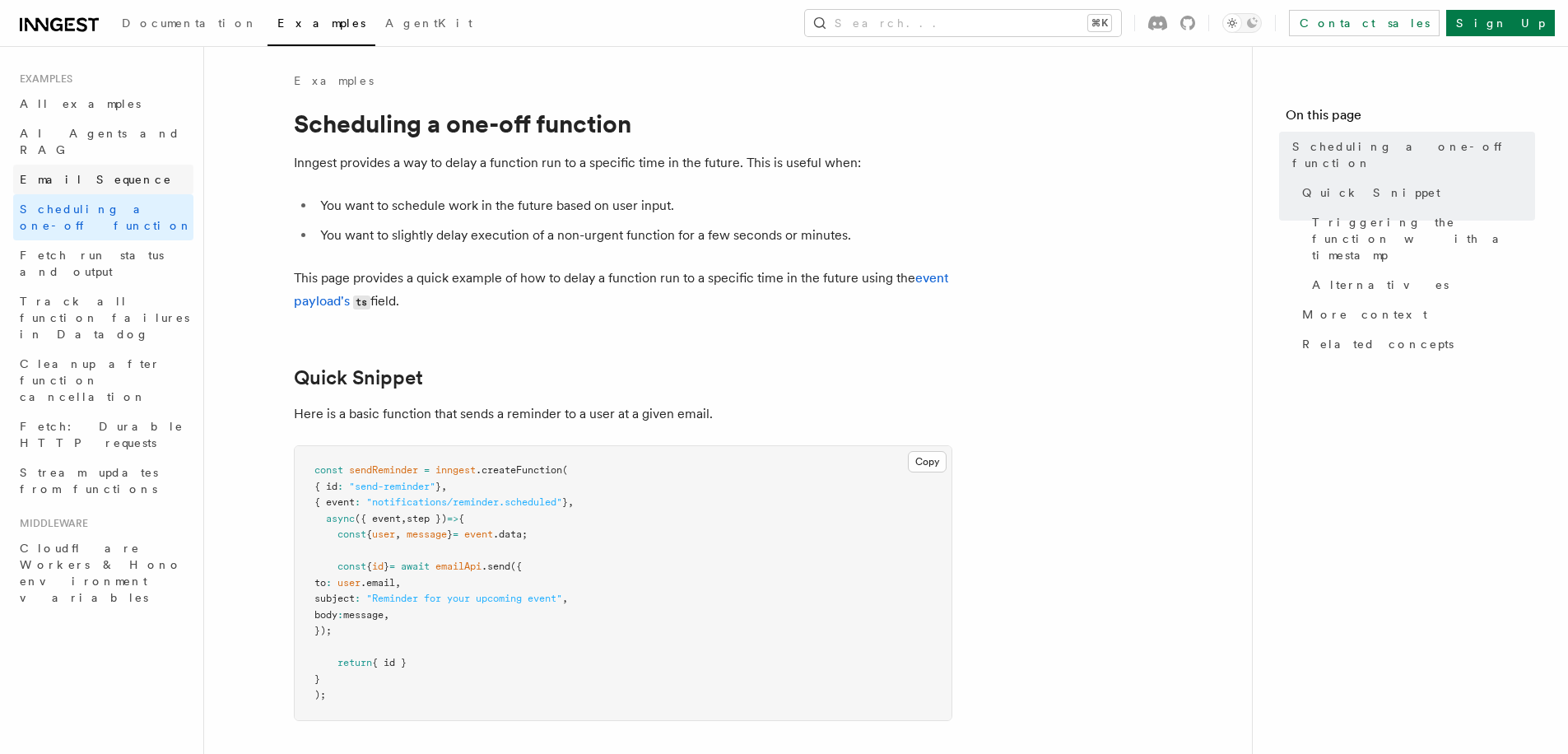
click at [135, 165] on link "Email Sequence" at bounding box center [102, 179] width 180 height 29
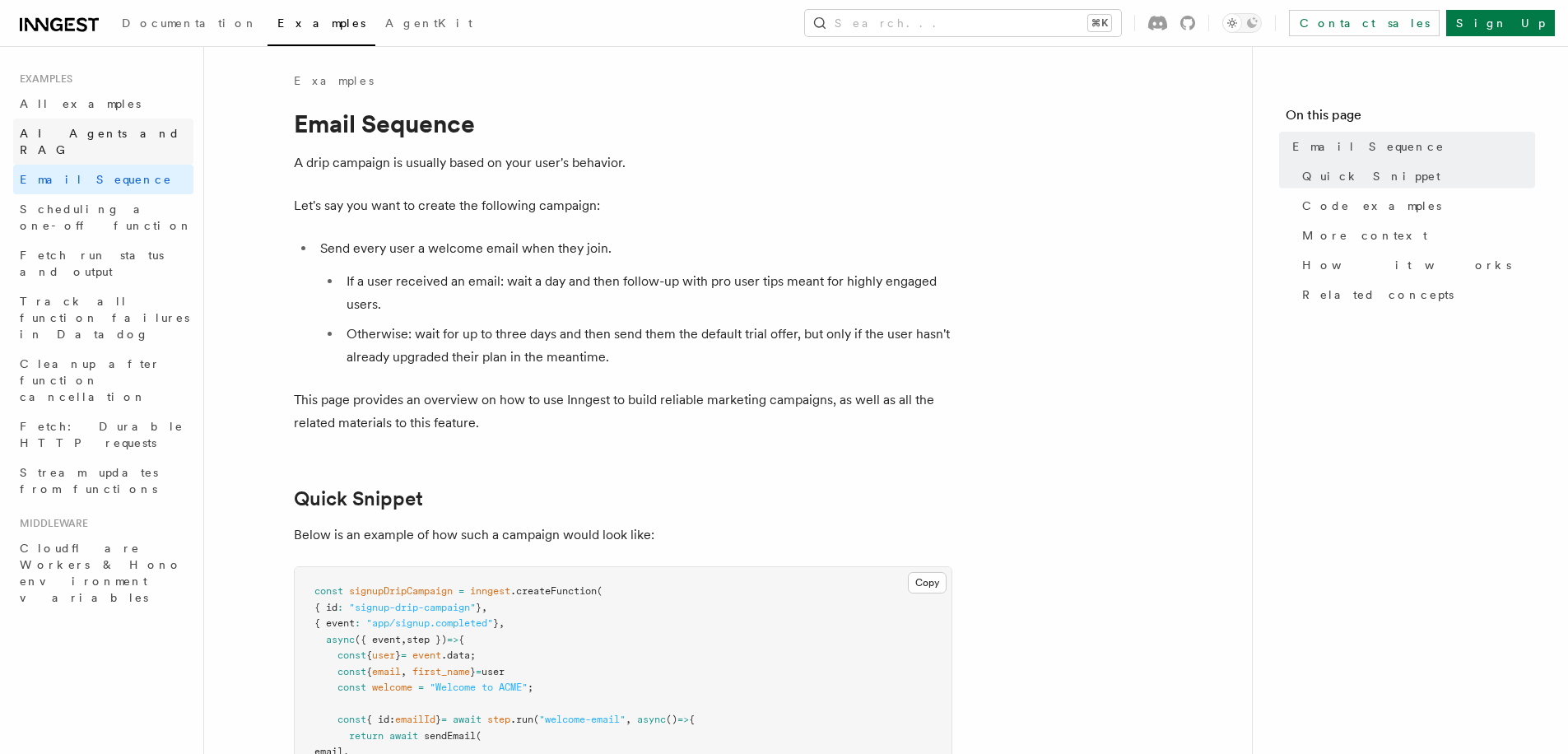
click at [135, 141] on link "AI Agents and RAG" at bounding box center [102, 141] width 180 height 46
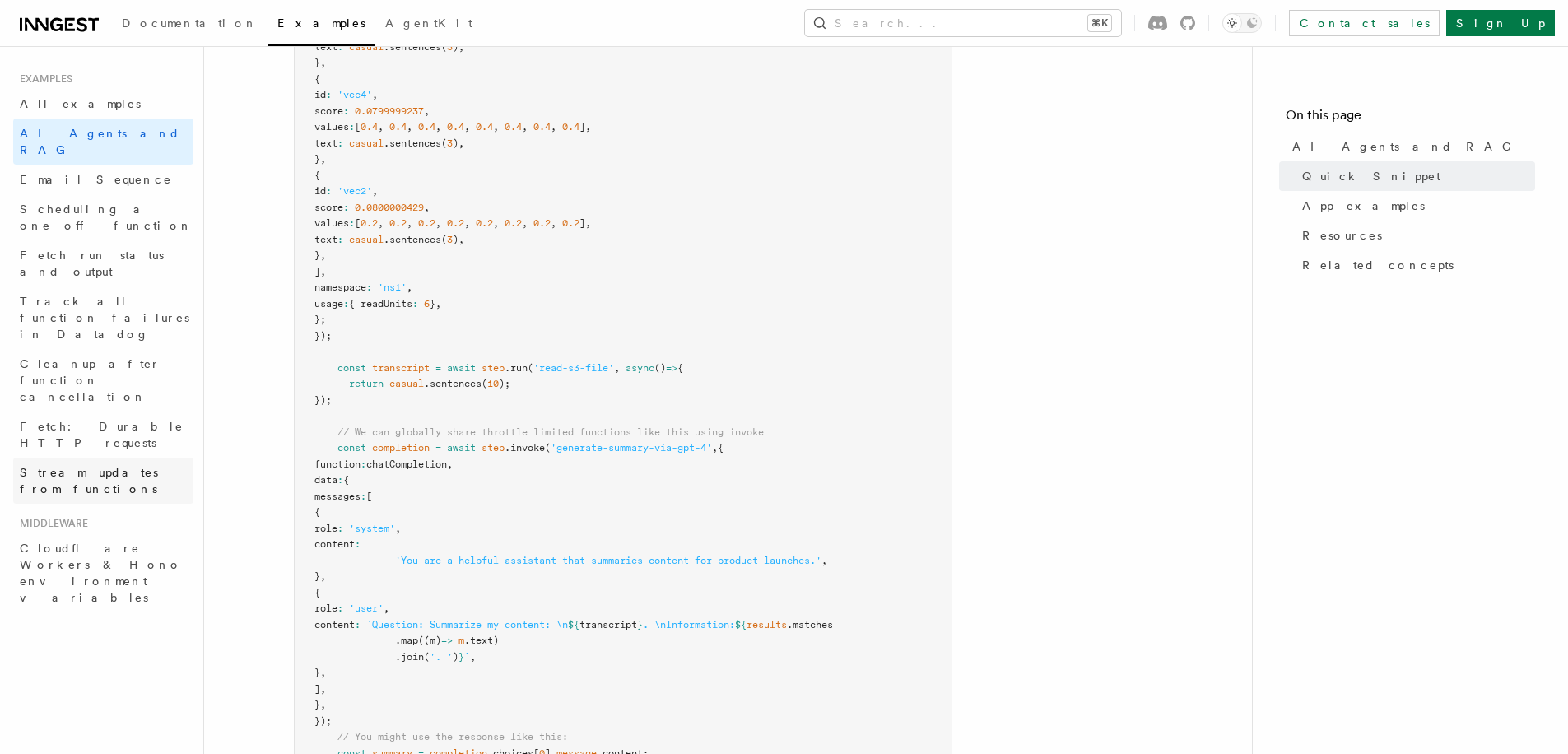
scroll to position [813, 0]
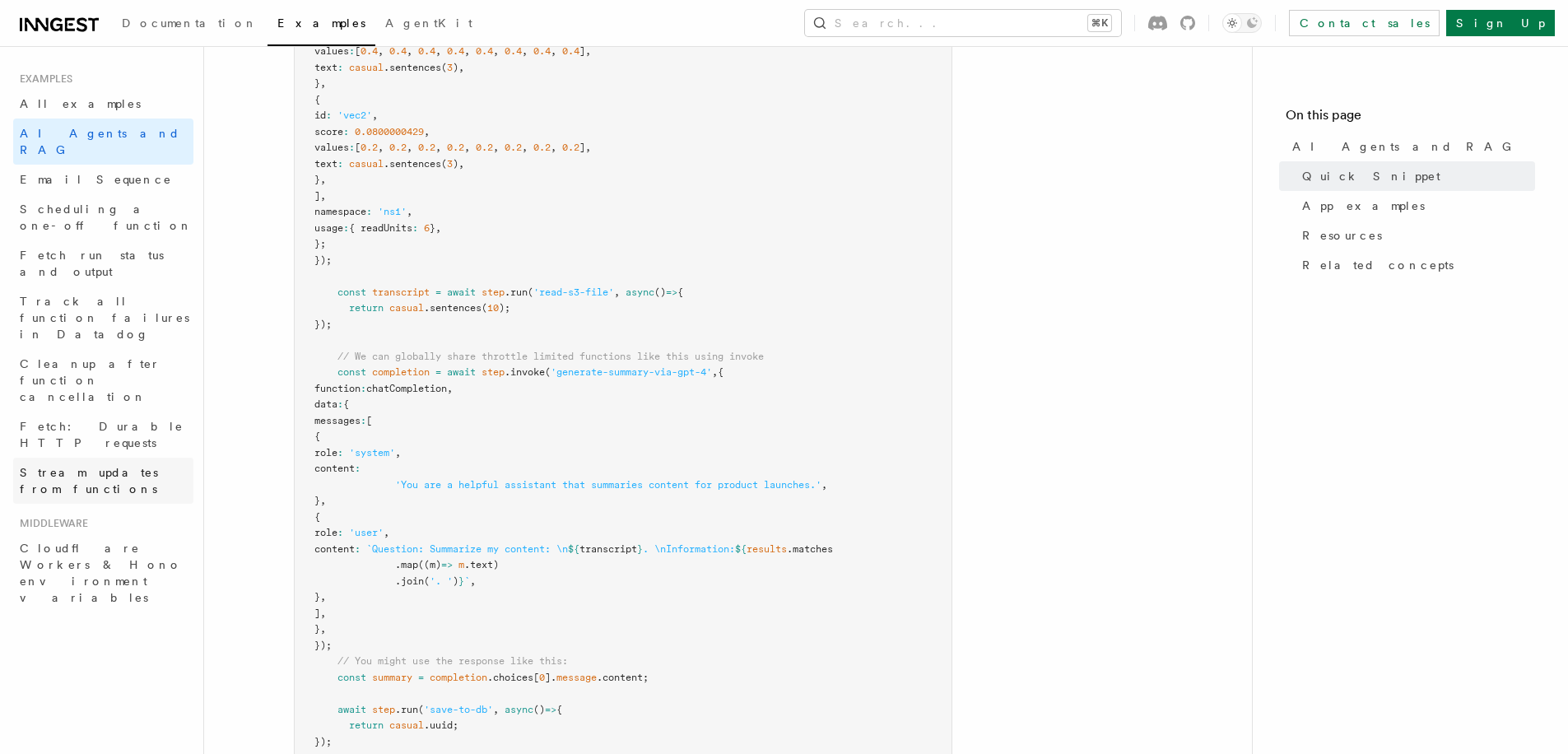
click at [145, 466] on span "Stream updates from functions" at bounding box center [89, 480] width 138 height 29
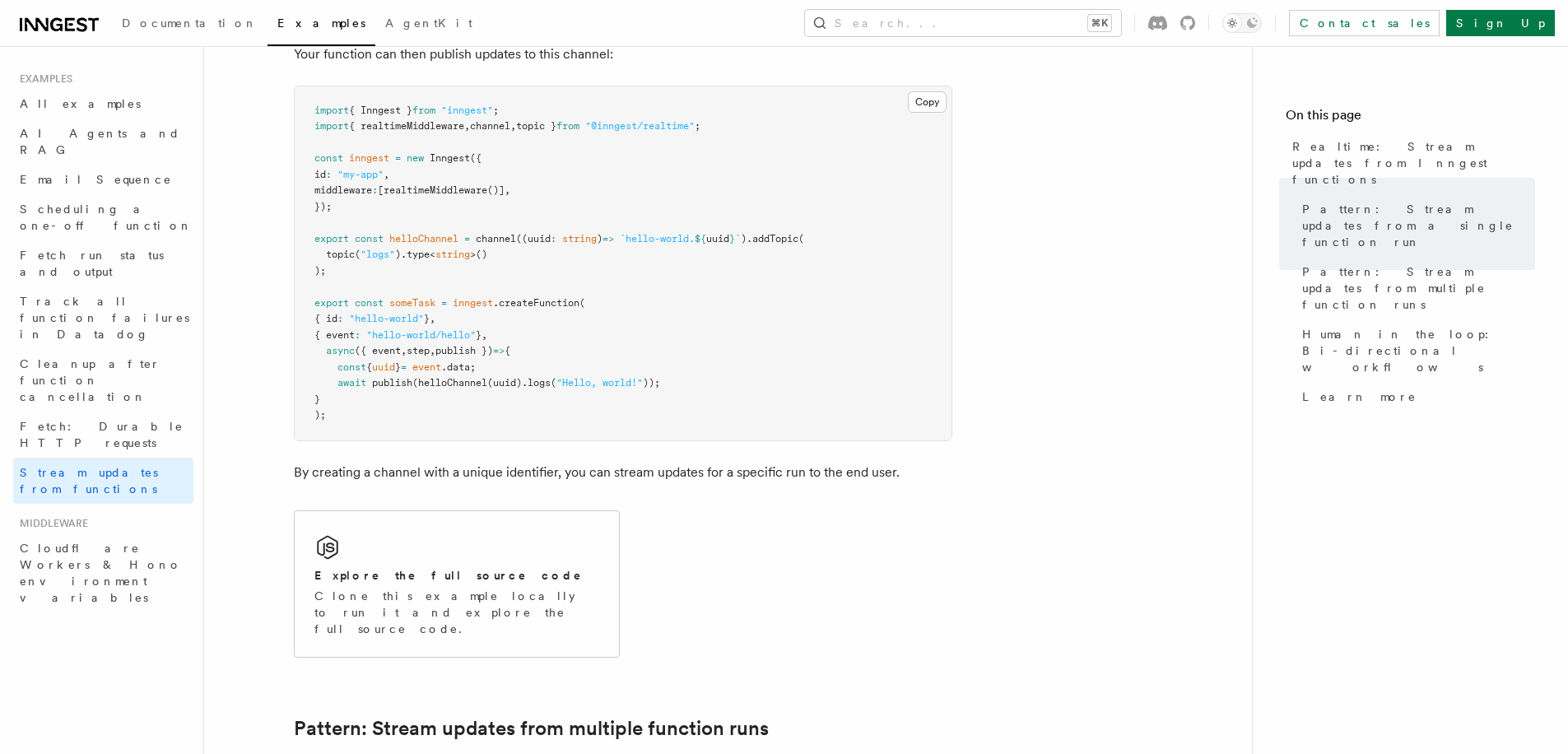
scroll to position [1153, 0]
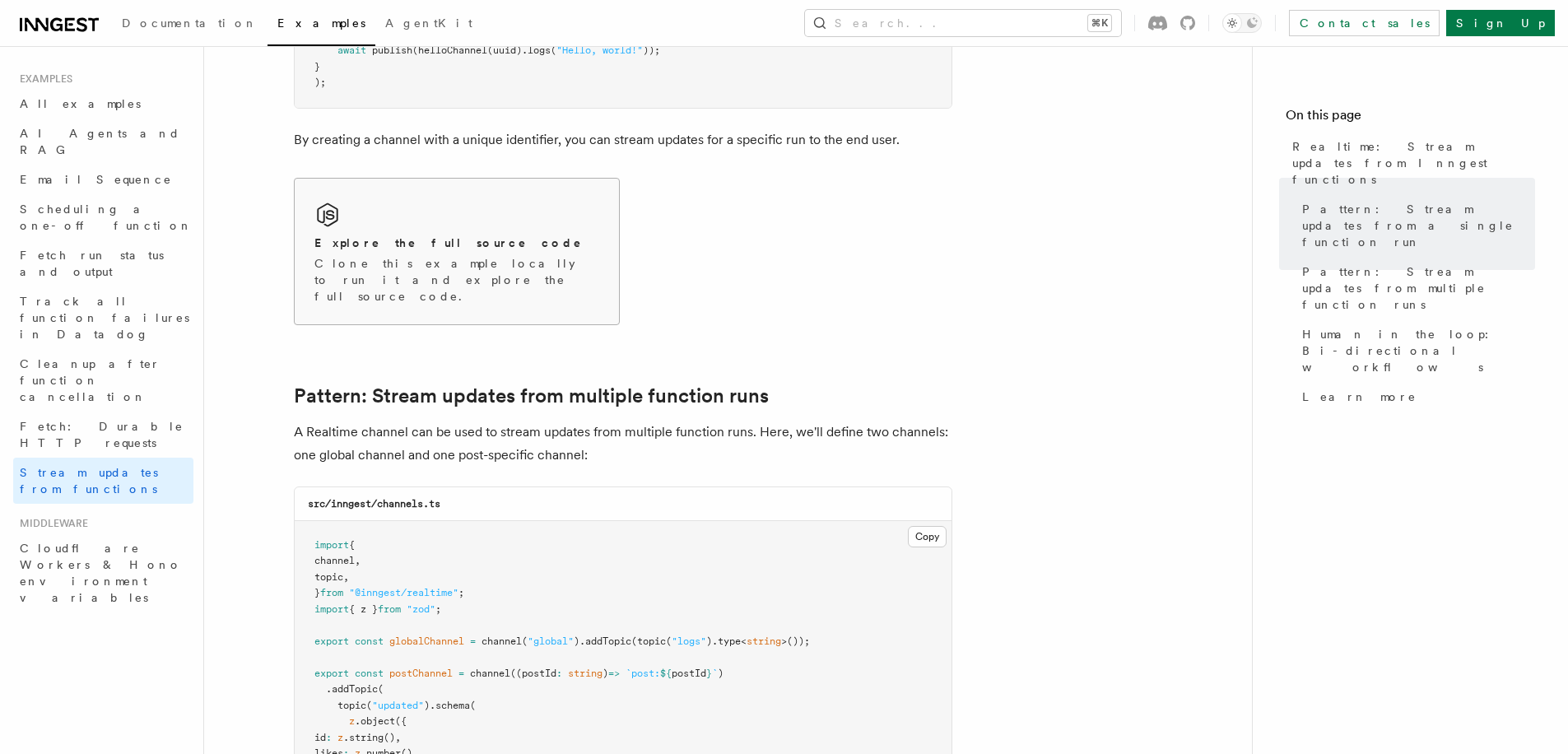
click at [504, 242] on div "Explore the full source code" at bounding box center [457, 243] width 285 height 17
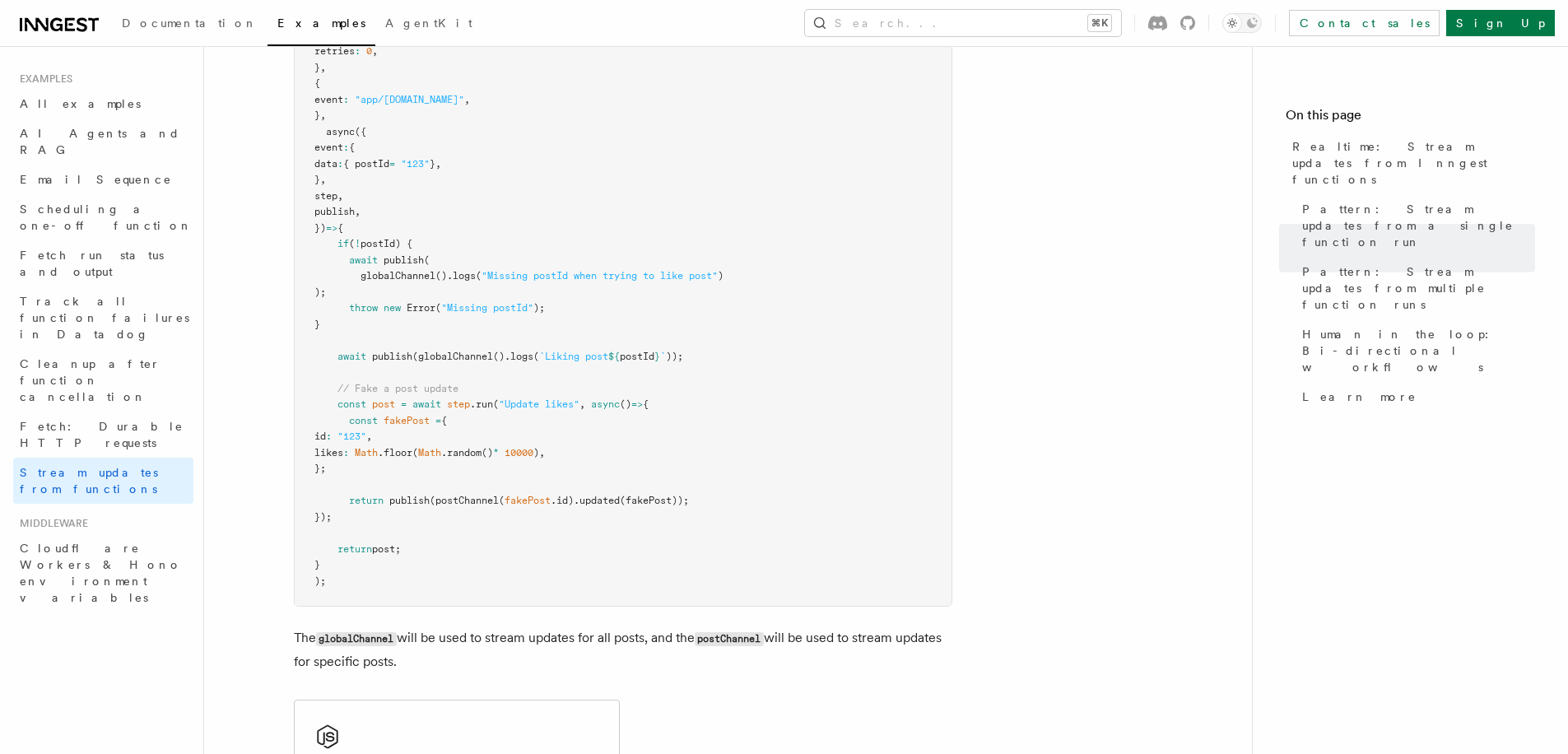
scroll to position [2755, 0]
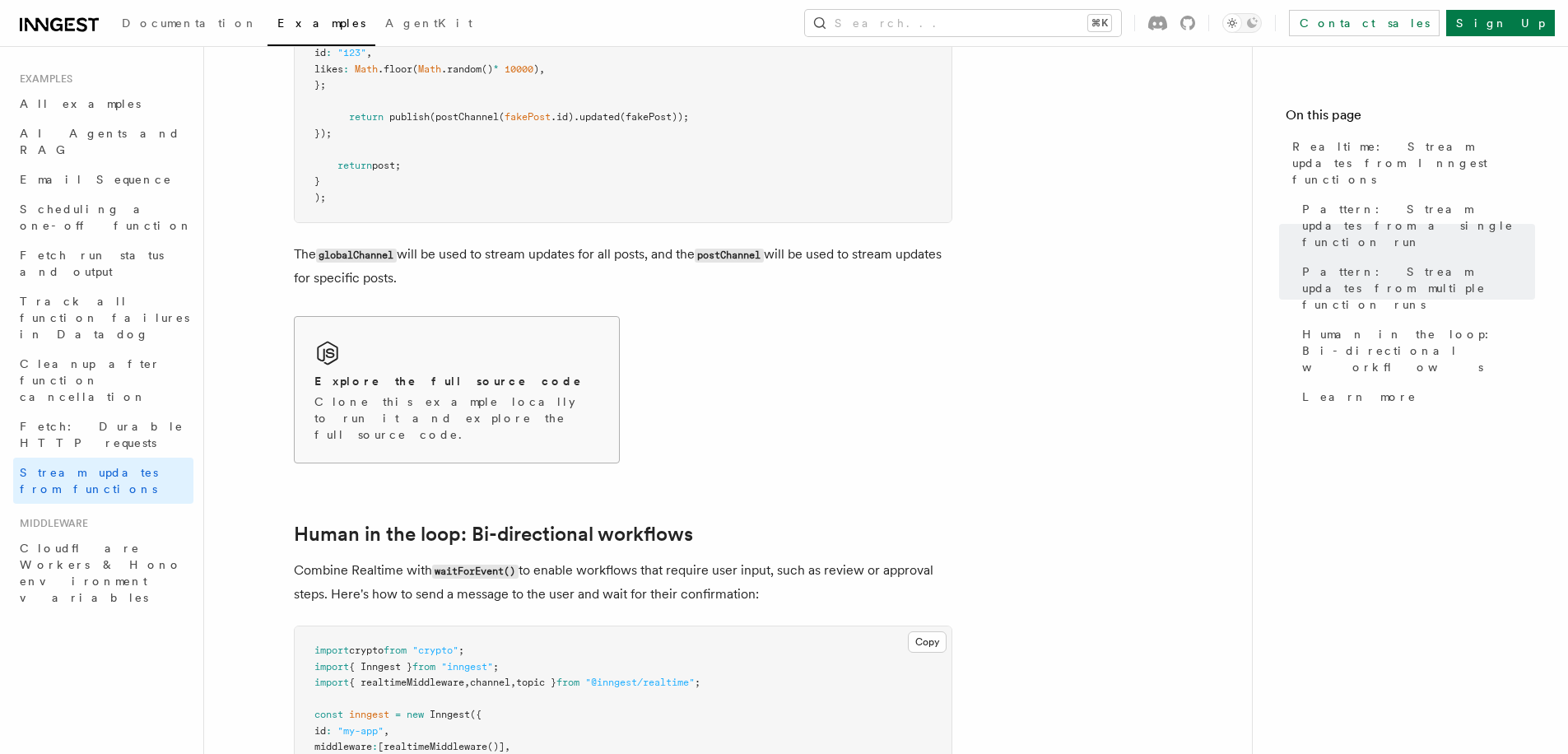
click at [514, 372] on div "Explore the full source code" at bounding box center [457, 381] width 285 height 17
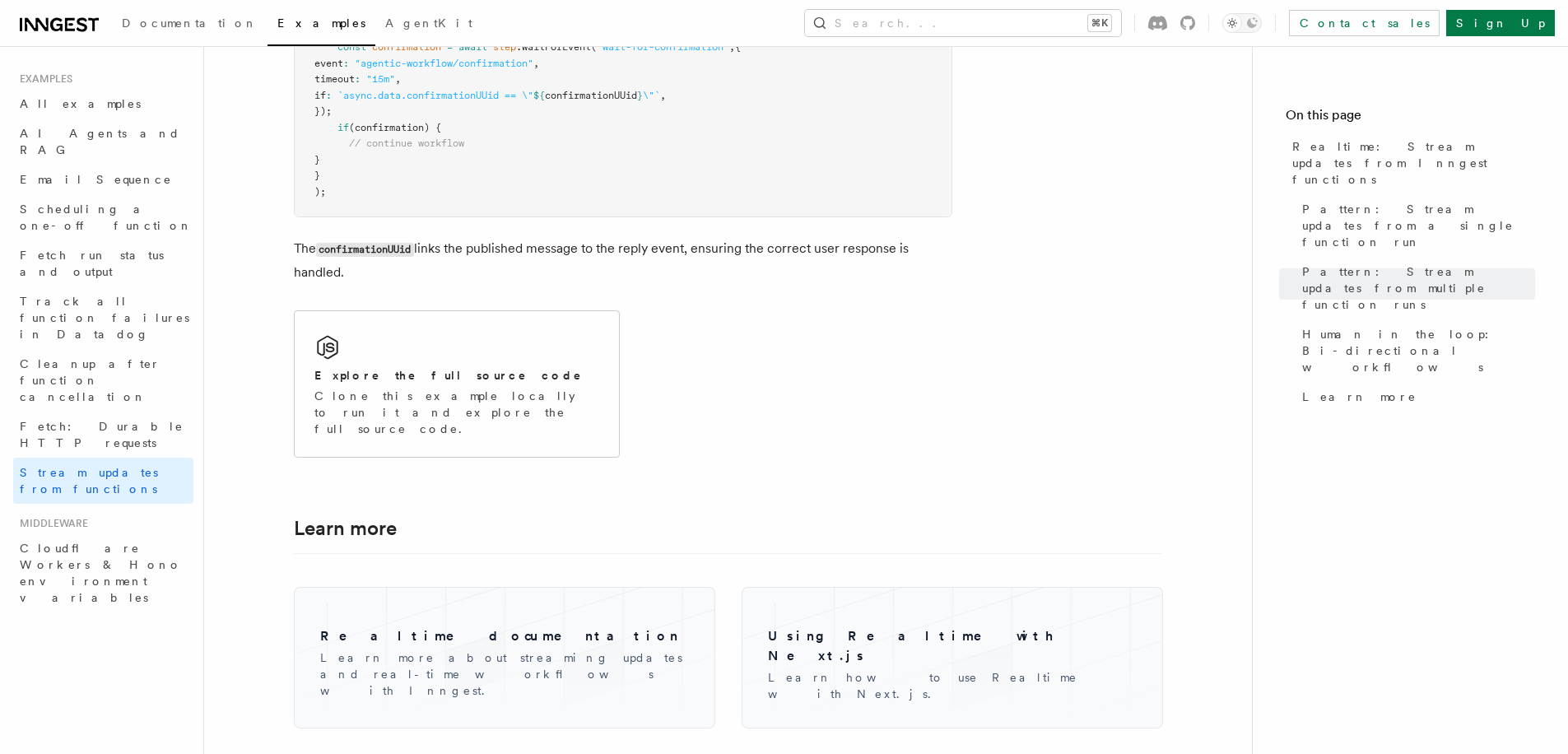
scroll to position [4019, 0]
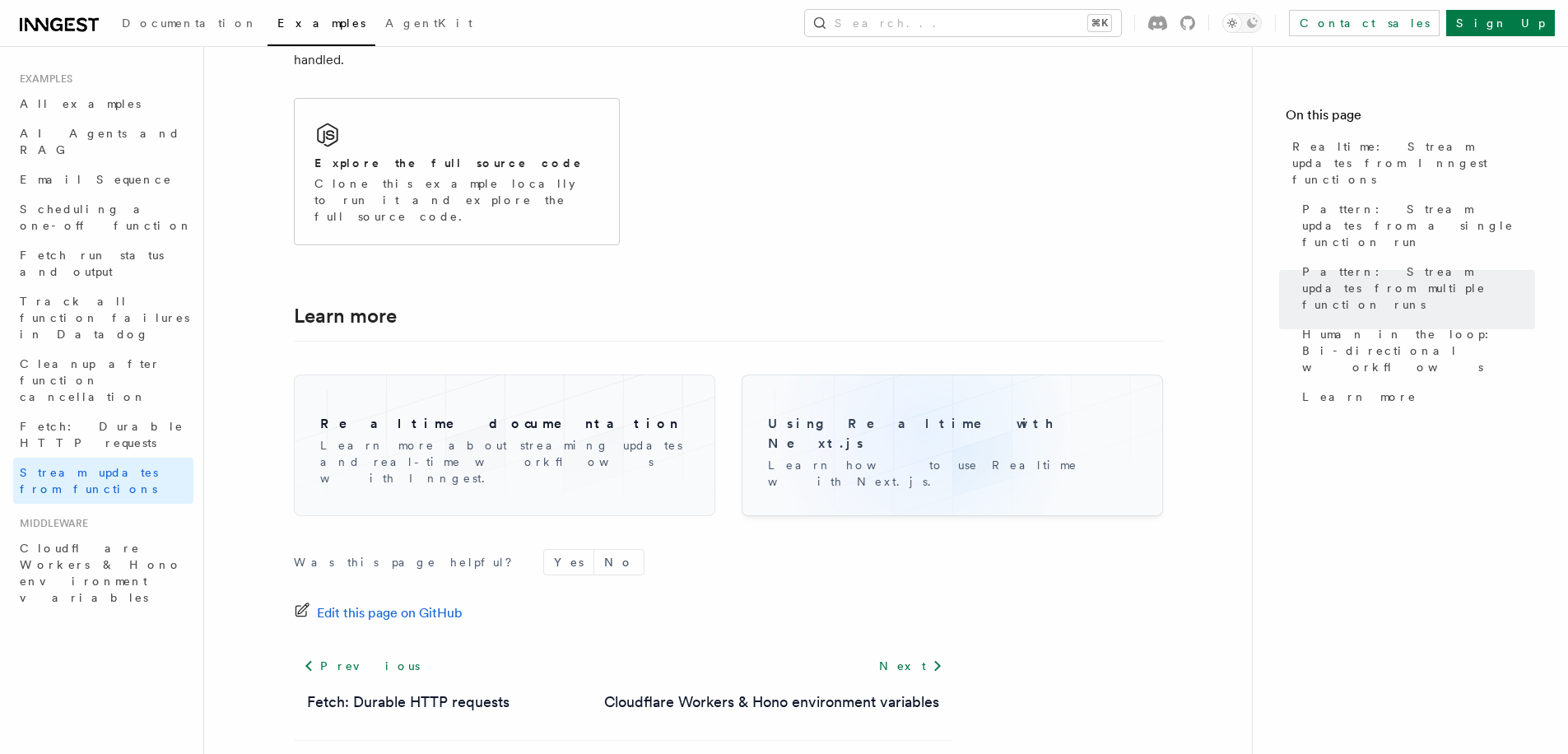
click at [921, 388] on div "Using Realtime with Next.js Learn how to use Realtime with Next.js." at bounding box center [952, 445] width 395 height 115
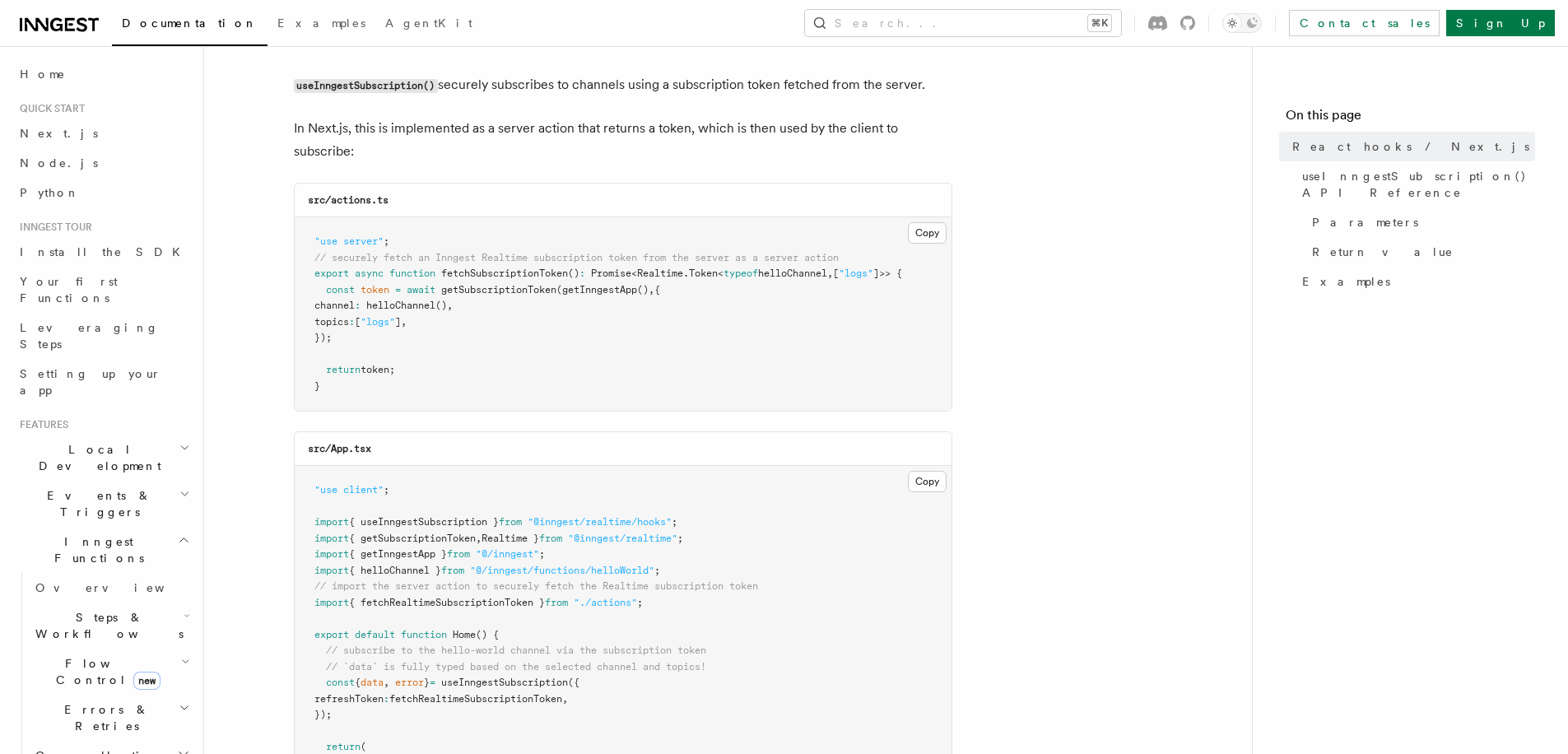
scroll to position [247, 0]
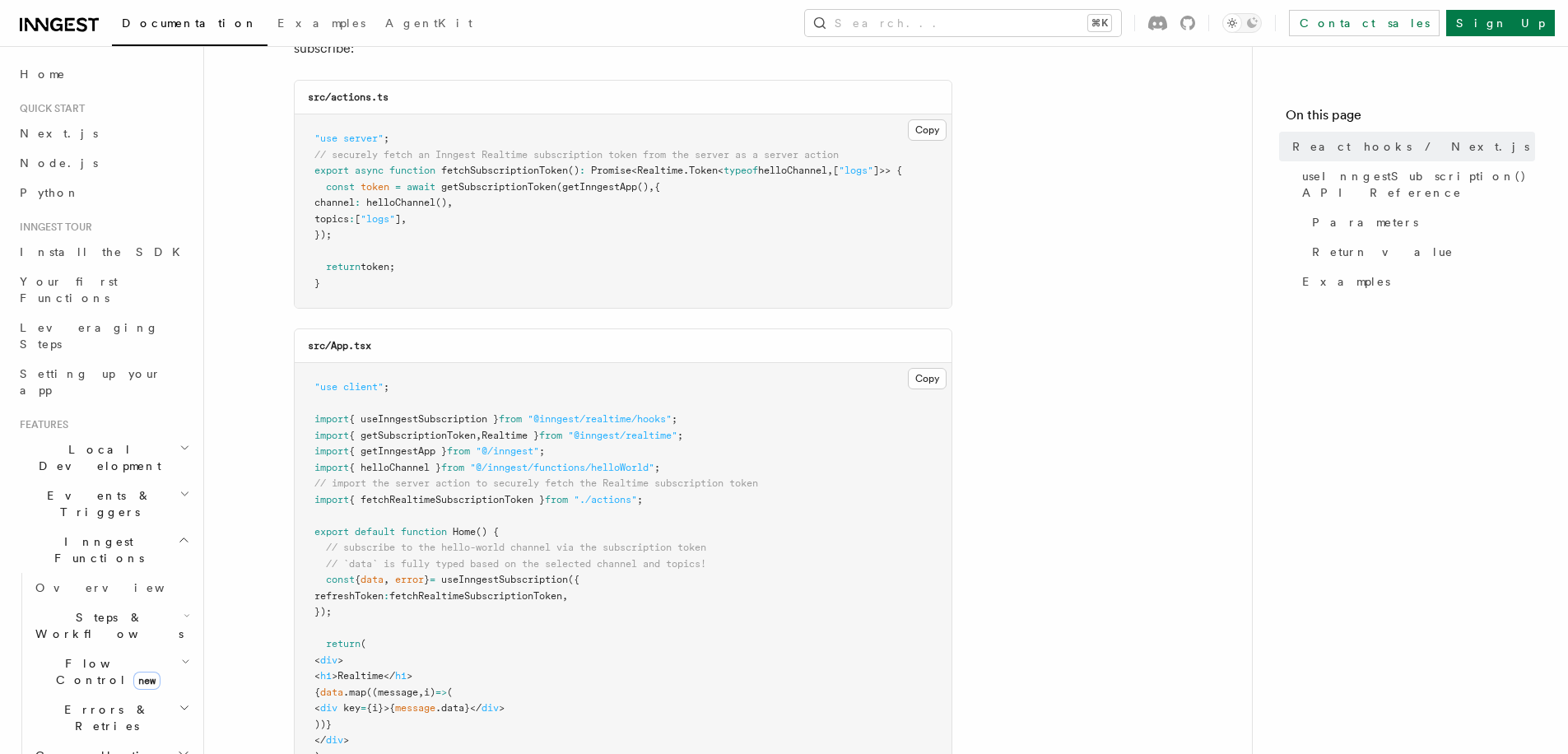
click at [906, 247] on pre ""use server" ; // securely fetch an Inngest Realtime subscription token from th…" at bounding box center [623, 211] width 657 height 194
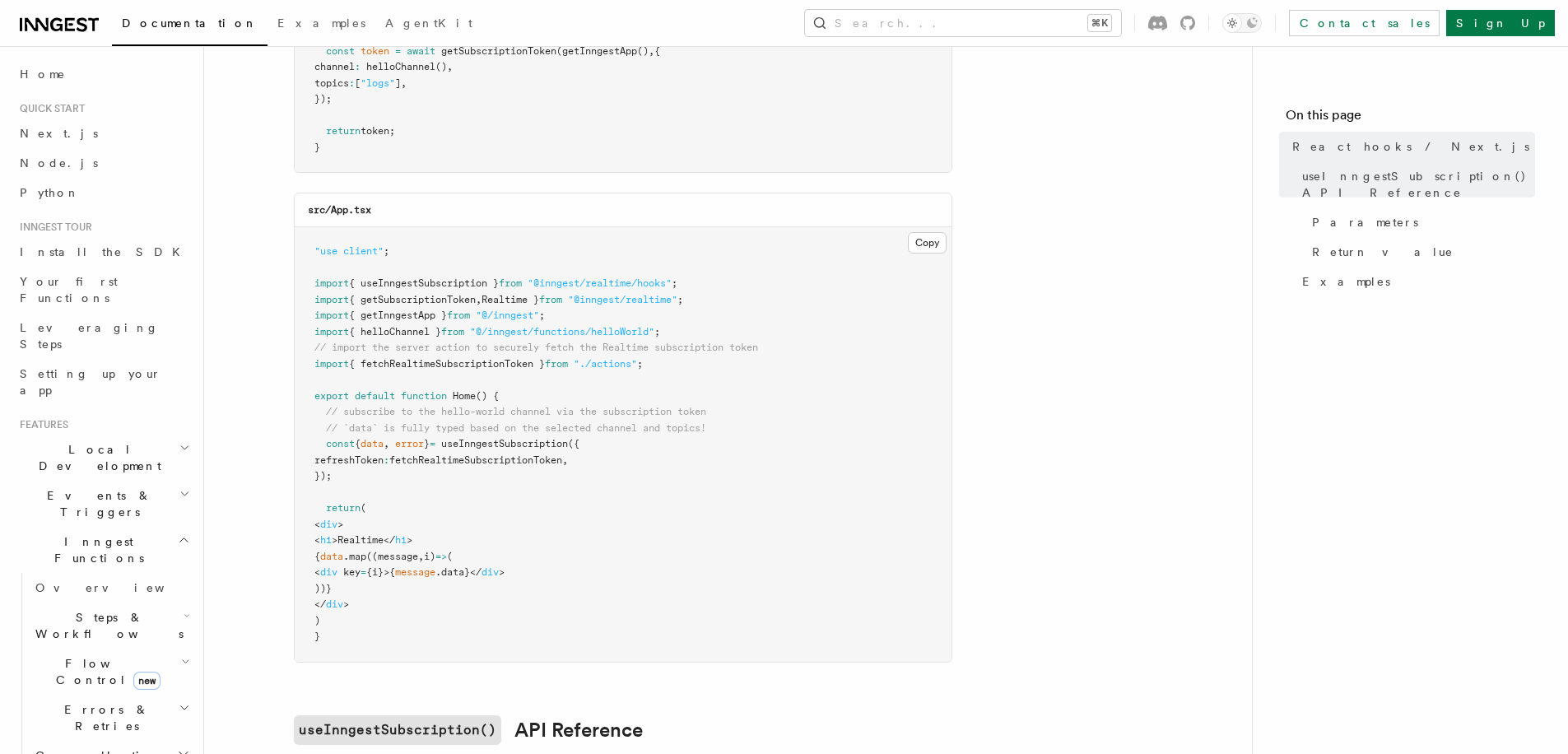
scroll to position [401, 0]
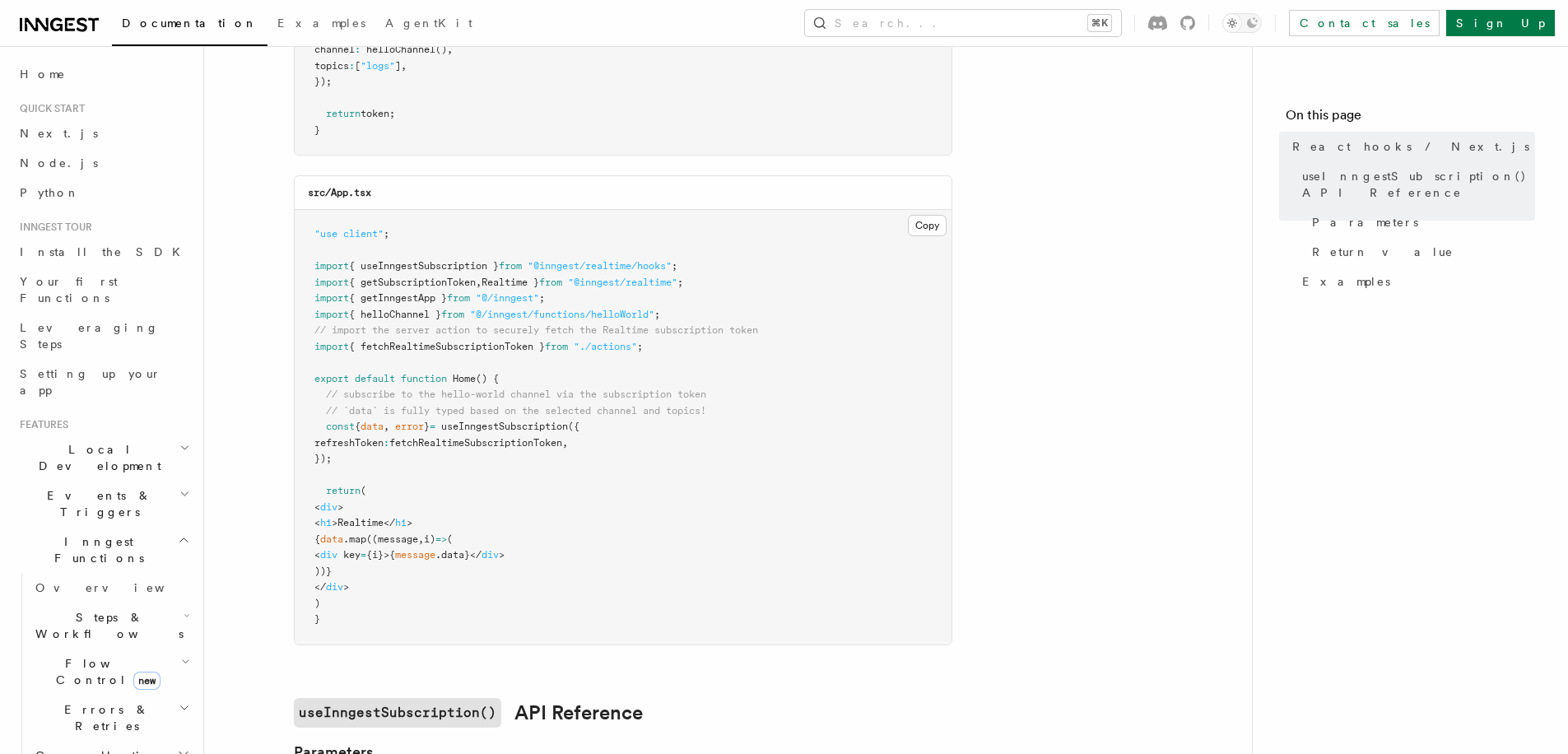
click at [563, 442] on span "fetchRealtimeSubscriptionToken" at bounding box center [475, 443] width 173 height 12
click at [561, 424] on span "useInngestSubscription" at bounding box center [504, 426] width 127 height 12
click at [553, 448] on pre ""use client" ; import { useInngestSubscription } from "@inngest/realtime/hooks"…" at bounding box center [623, 427] width 657 height 435
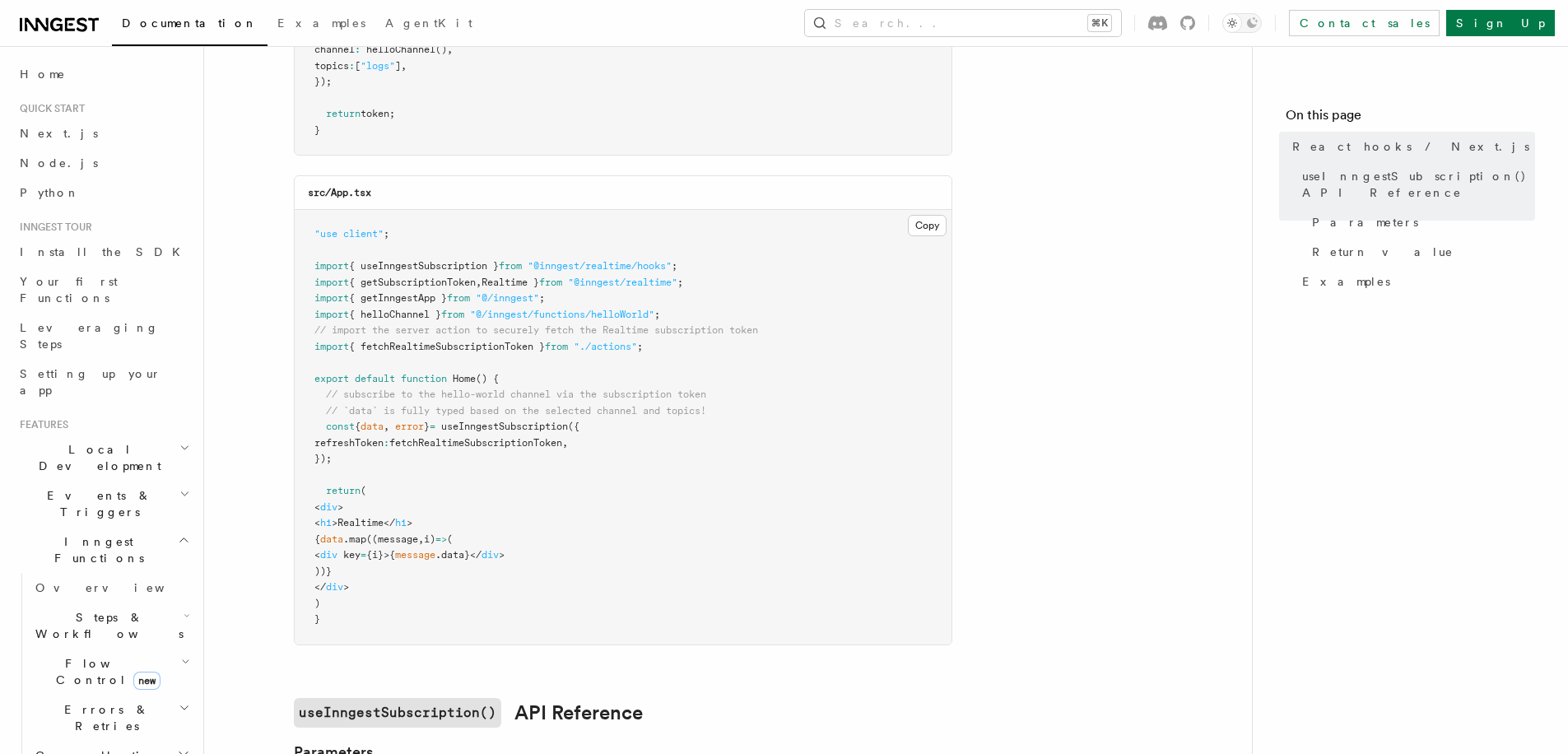
click at [563, 443] on span "fetchRealtimeSubscriptionToken" at bounding box center [475, 443] width 173 height 12
copy span "fetchRealtimeSubscriptionToken"
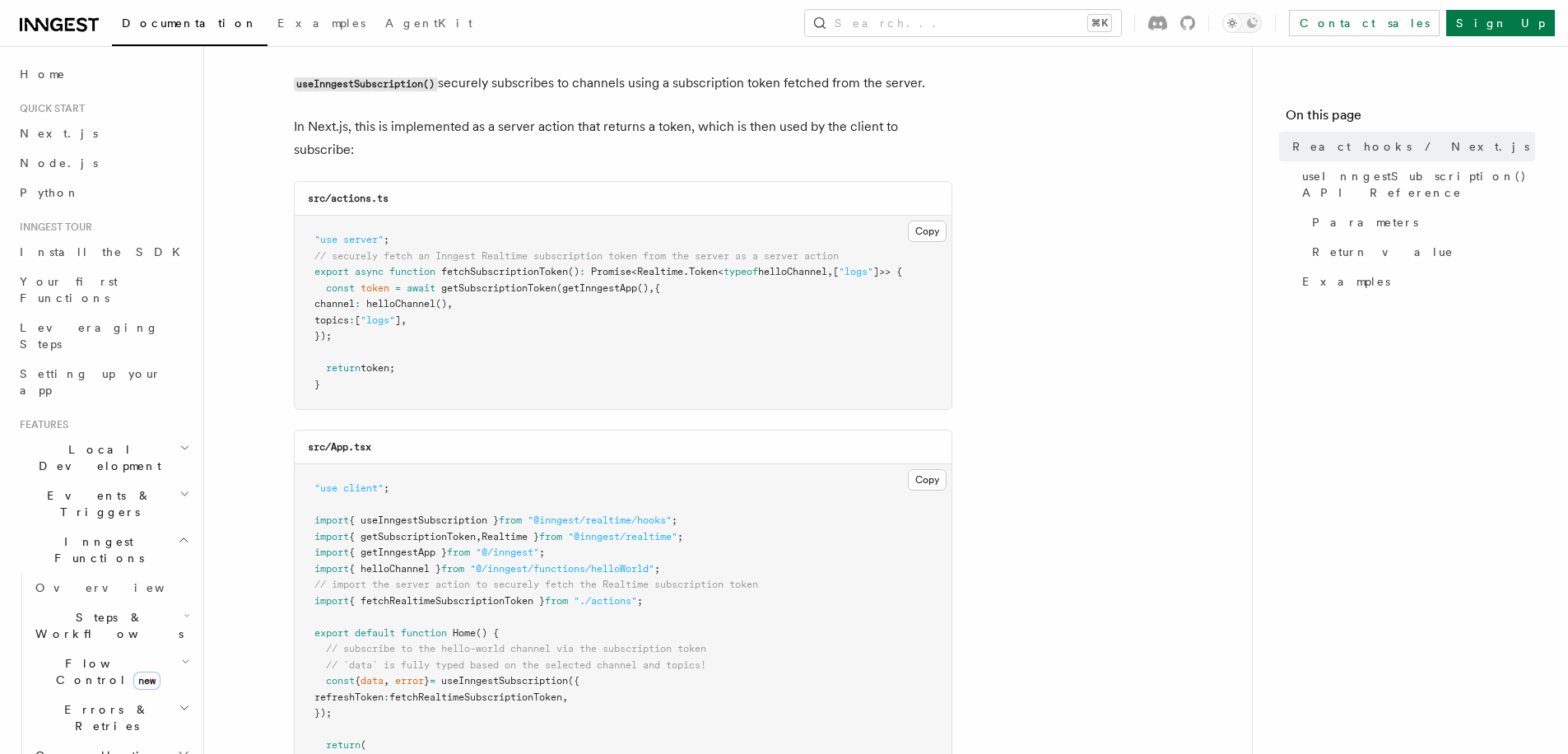
scroll to position [150, 0]
click at [447, 296] on span "()" at bounding box center [441, 300] width 12 height 12
click at [400, 307] on pre ""use server" ; // securely fetch an Inngest Realtime subscription token from th…" at bounding box center [623, 309] width 657 height 194
click at [702, 371] on pre ""use server" ; // securely fetch an Inngest Realtime subscription token from th…" at bounding box center [623, 309] width 657 height 194
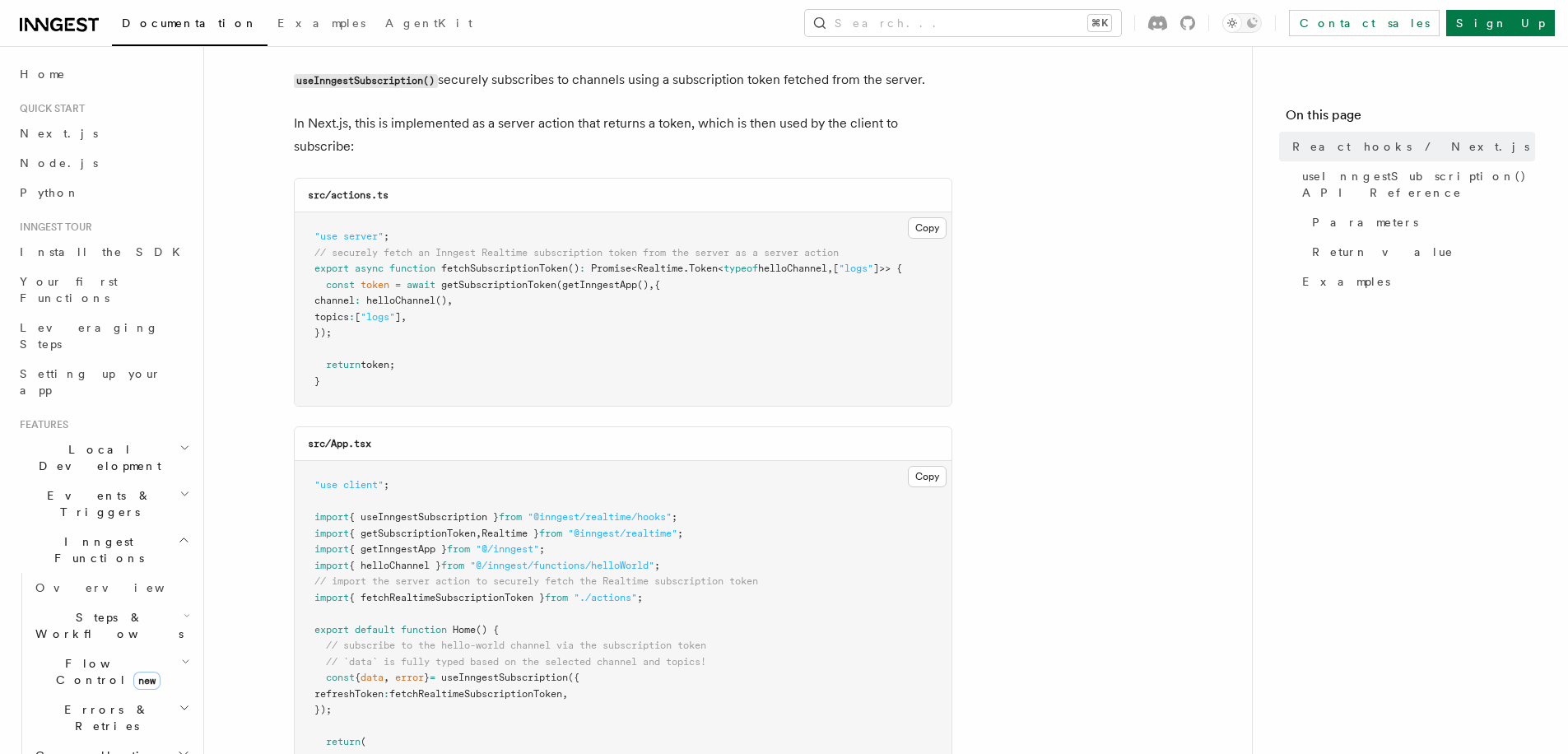
click at [371, 362] on span "token;" at bounding box center [378, 364] width 35 height 12
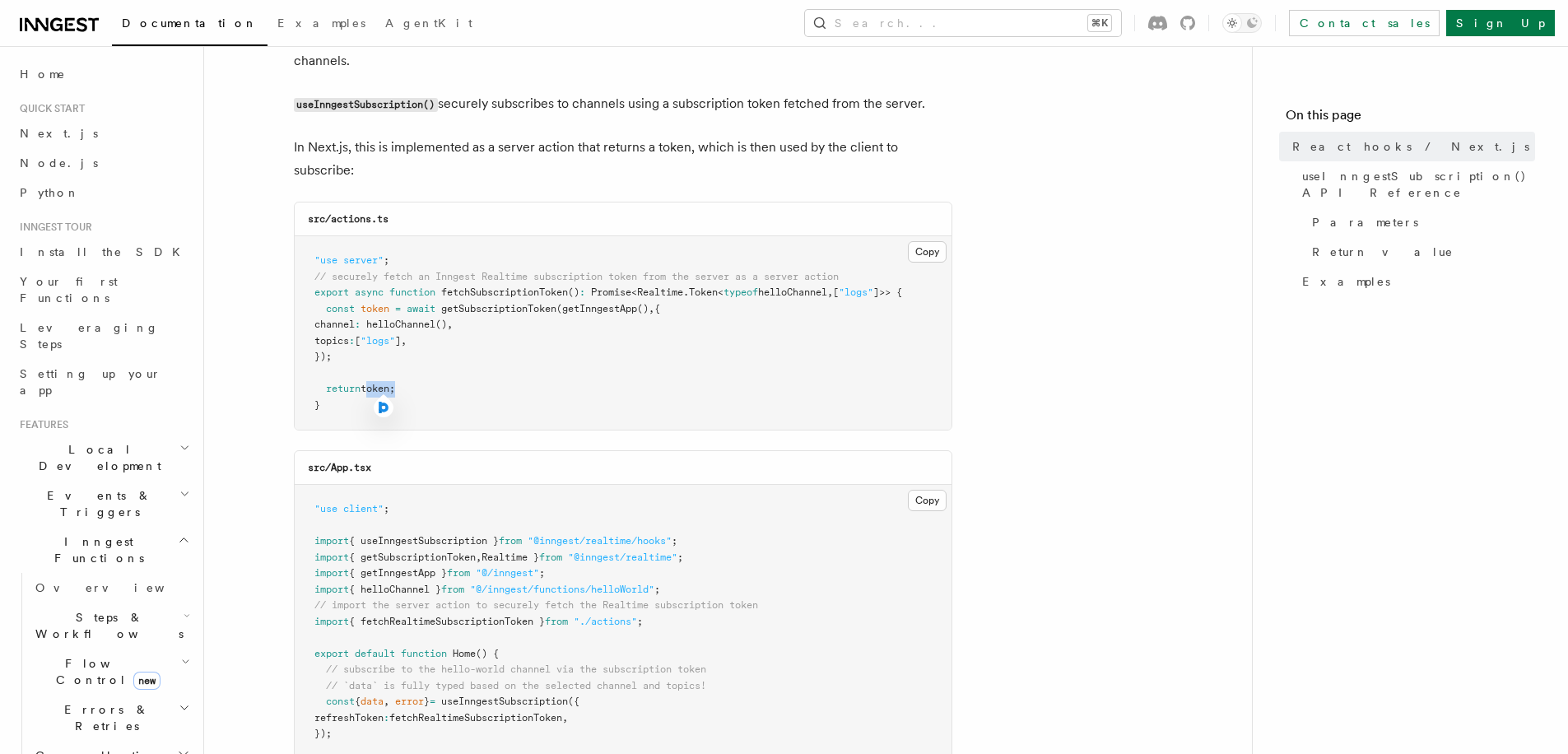
scroll to position [125, 0]
click at [675, 368] on pre ""use server" ; // securely fetch an Inngest Realtime subscription token from th…" at bounding box center [623, 334] width 657 height 194
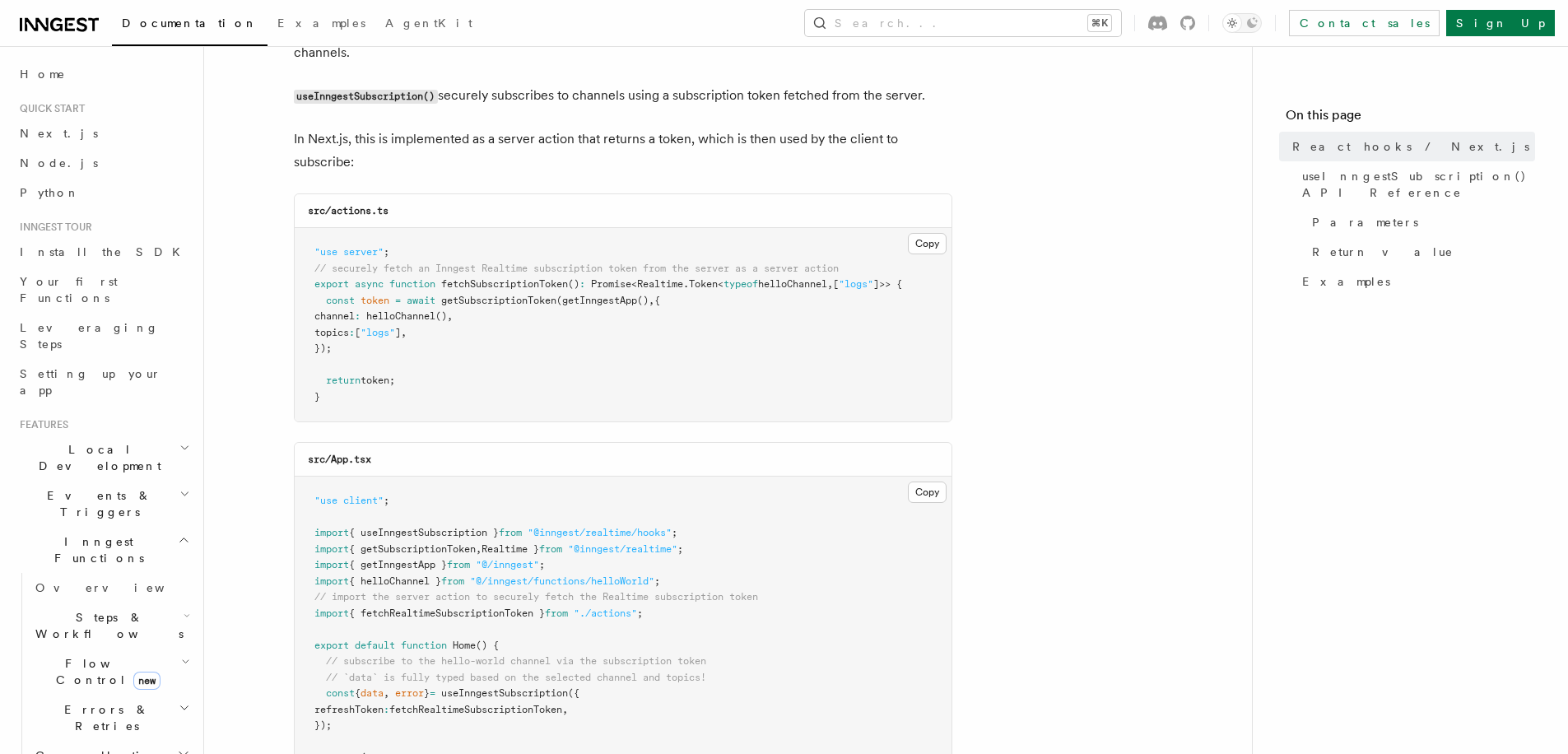
scroll to position [153, 0]
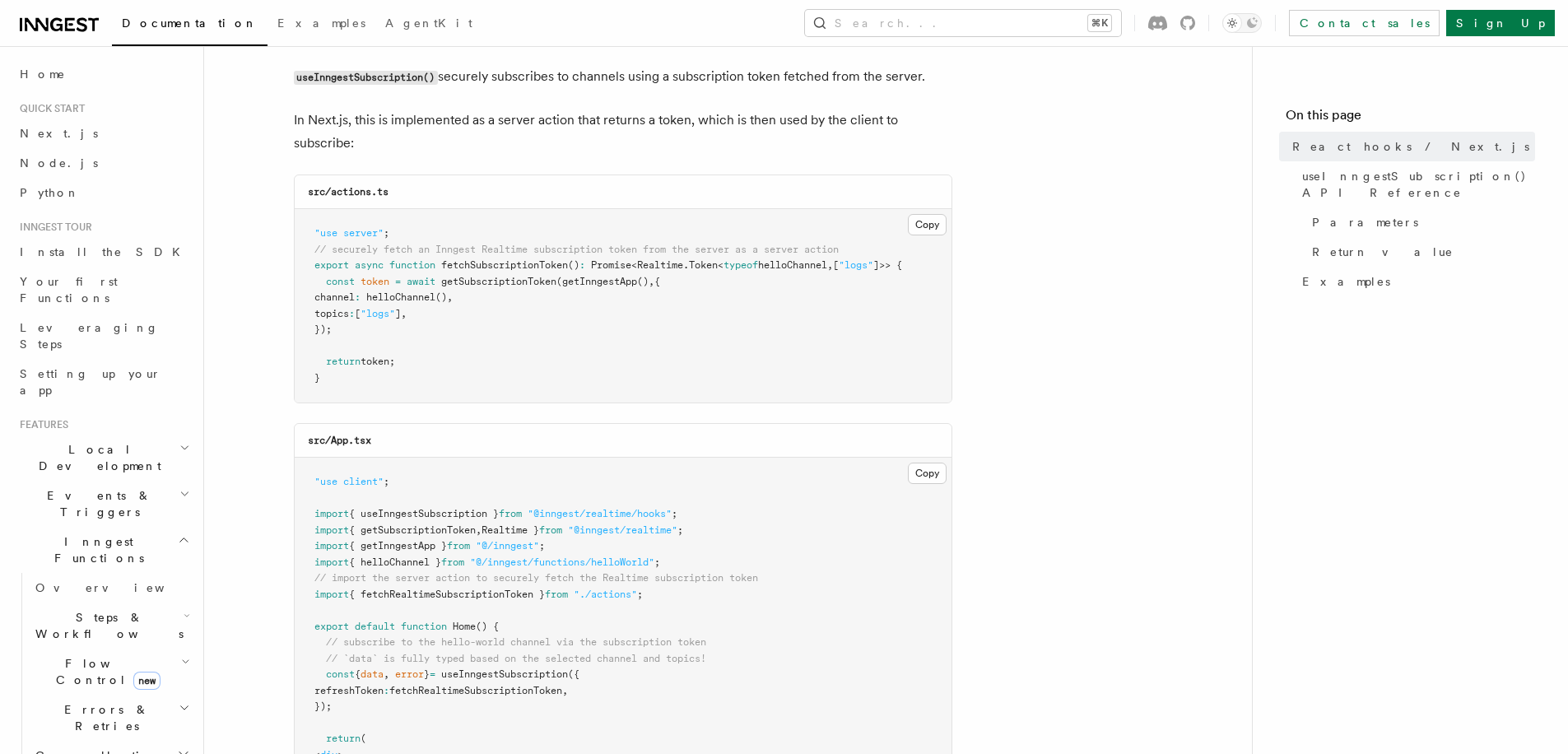
click at [637, 264] on span "<" at bounding box center [634, 265] width 5 height 12
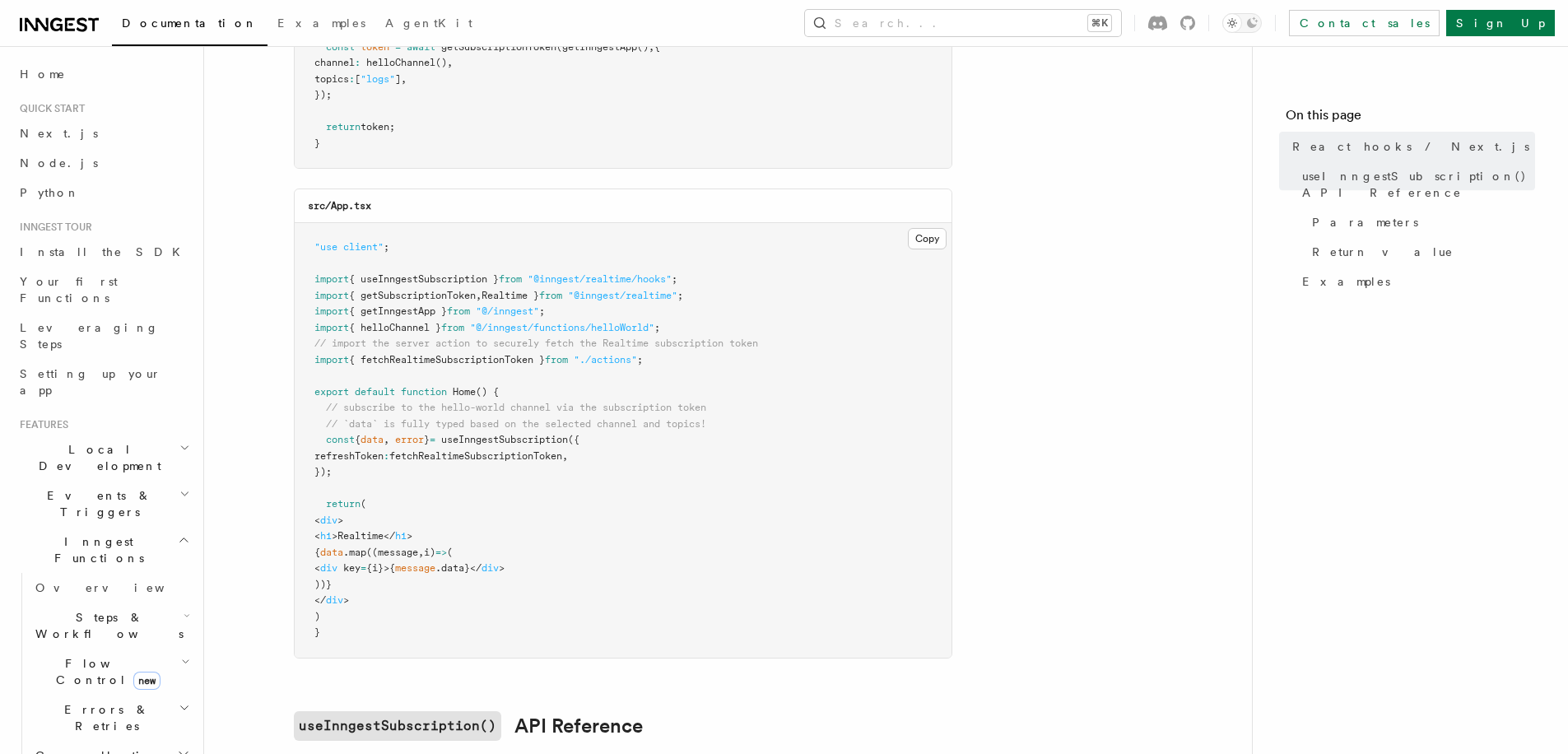
scroll to position [432, 0]
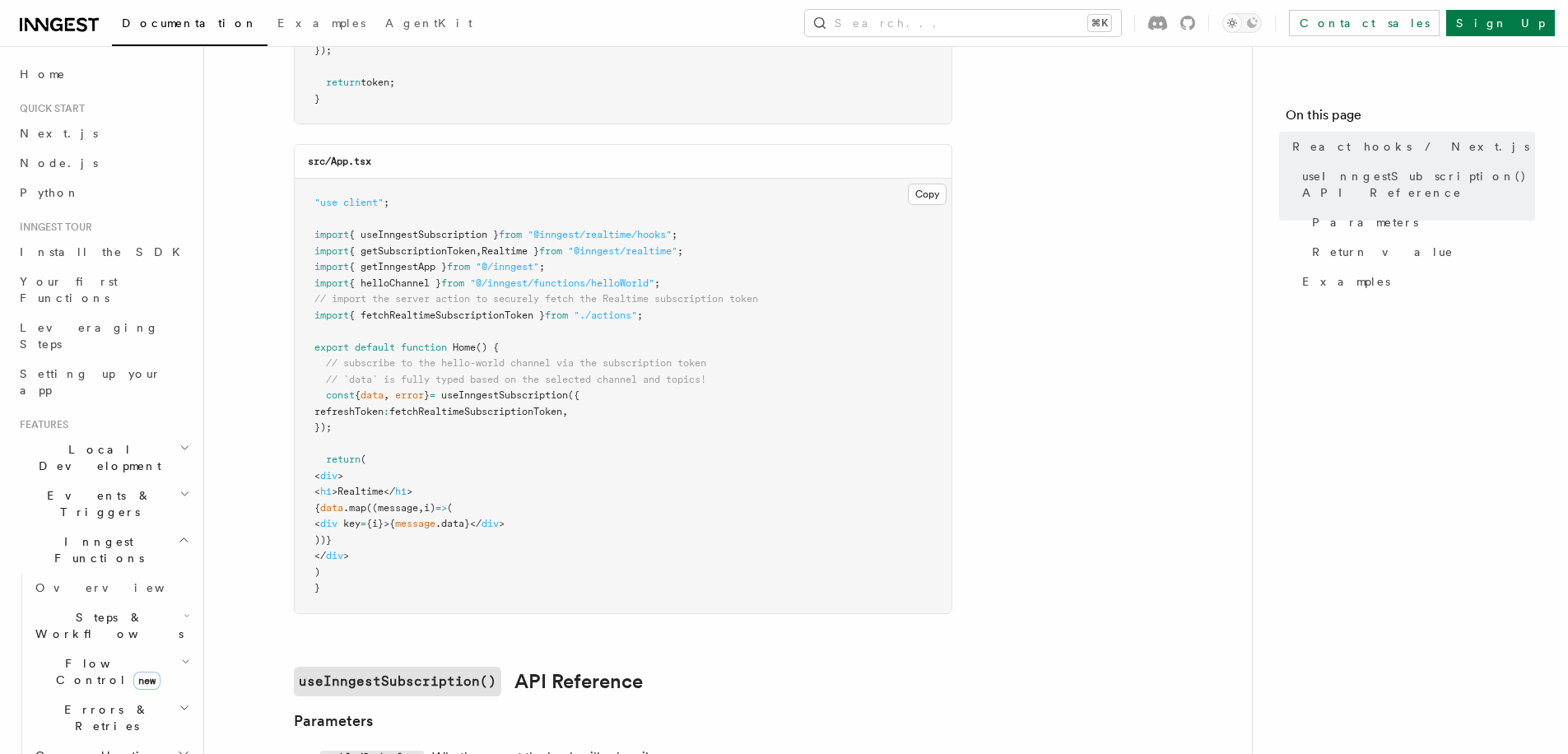
click at [501, 312] on span "{ fetchRealtimeSubscriptionToken }" at bounding box center [447, 315] width 196 height 12
copy span "fetchRealtimeSubscriptionToken"
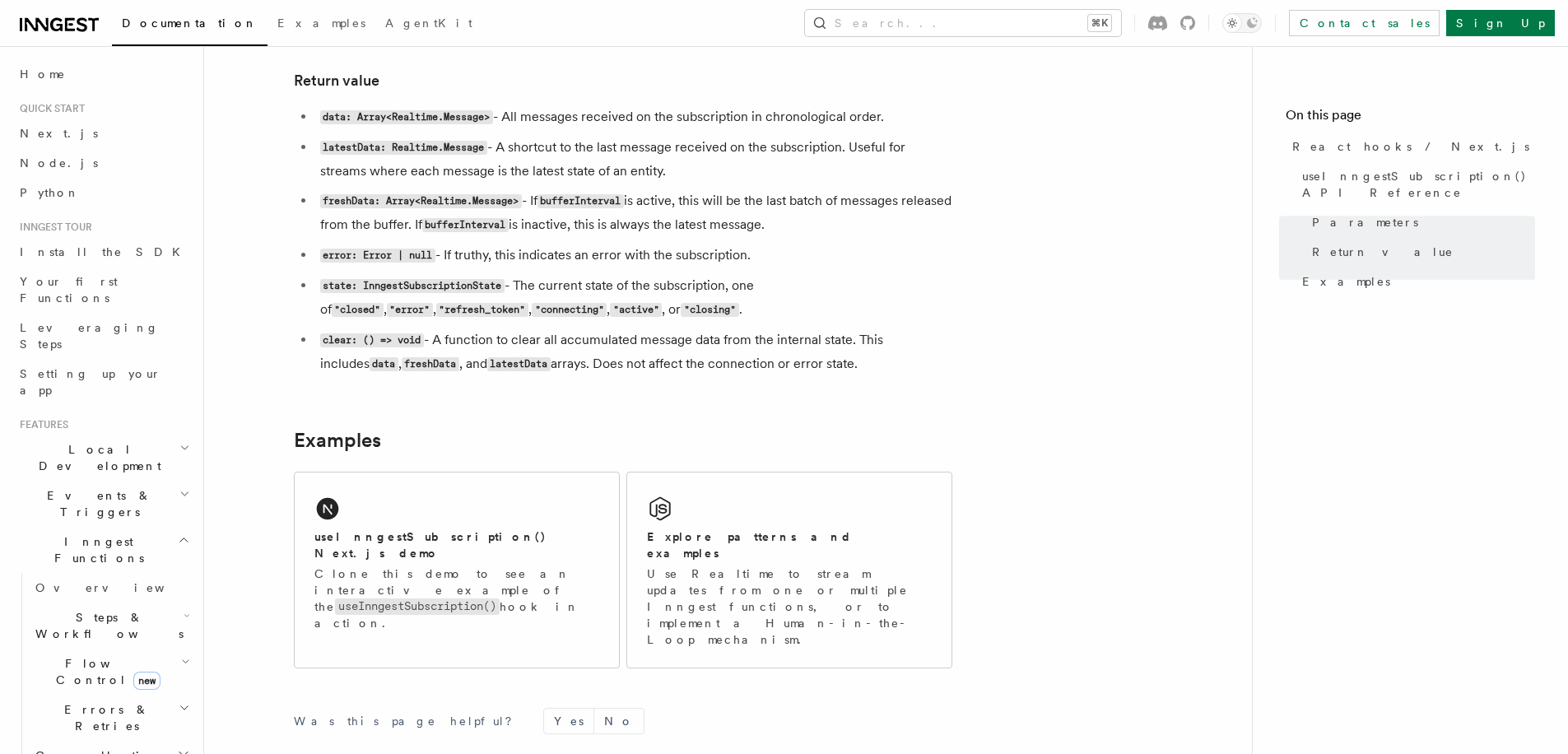
scroll to position [1388, 0]
click at [500, 539] on h2 "useInngestSubscription() Next.js demo" at bounding box center [457, 544] width 285 height 33
click at [719, 542] on h2 "Explore patterns and examples" at bounding box center [789, 544] width 285 height 33
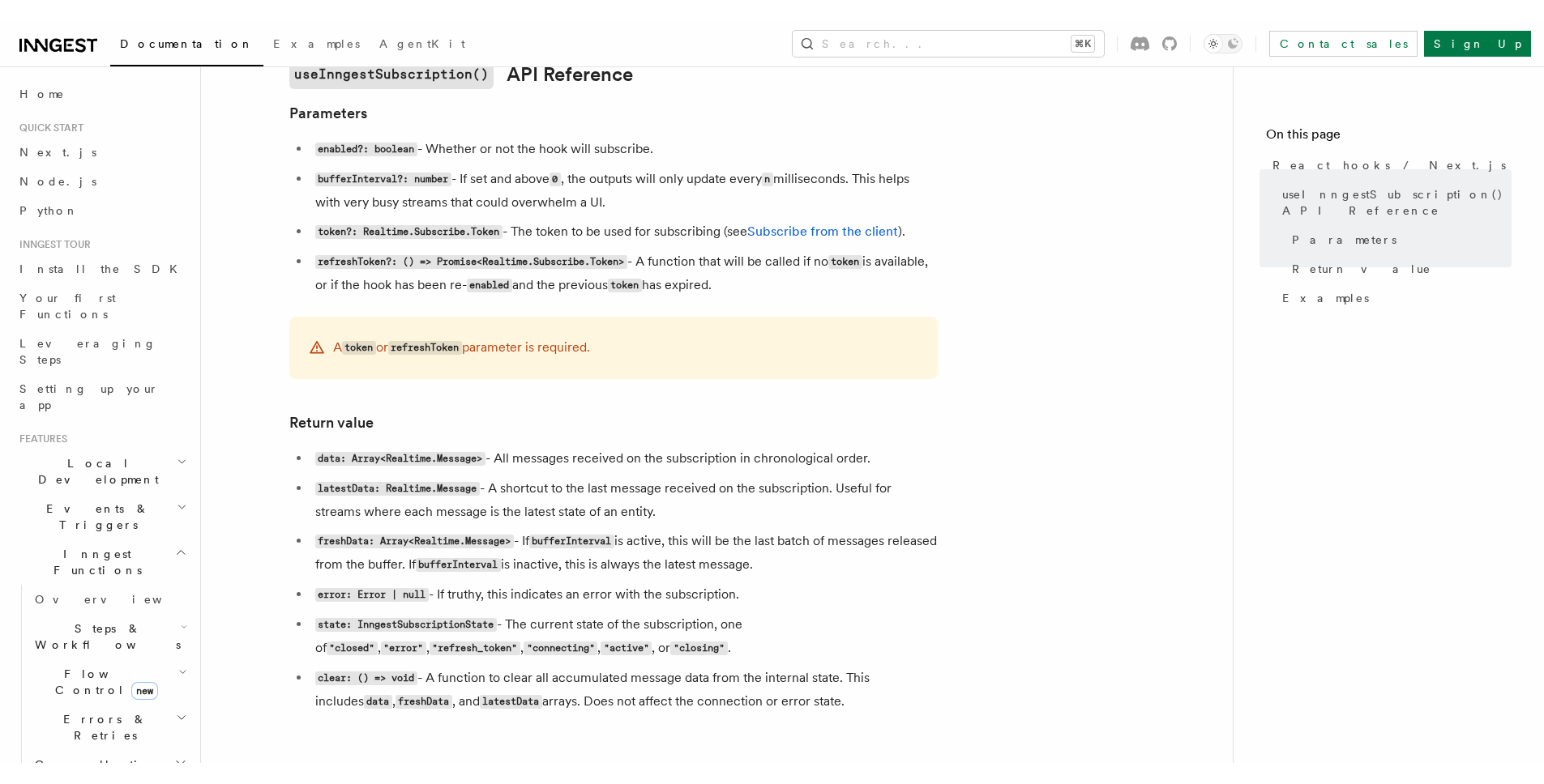
scroll to position [1044, 0]
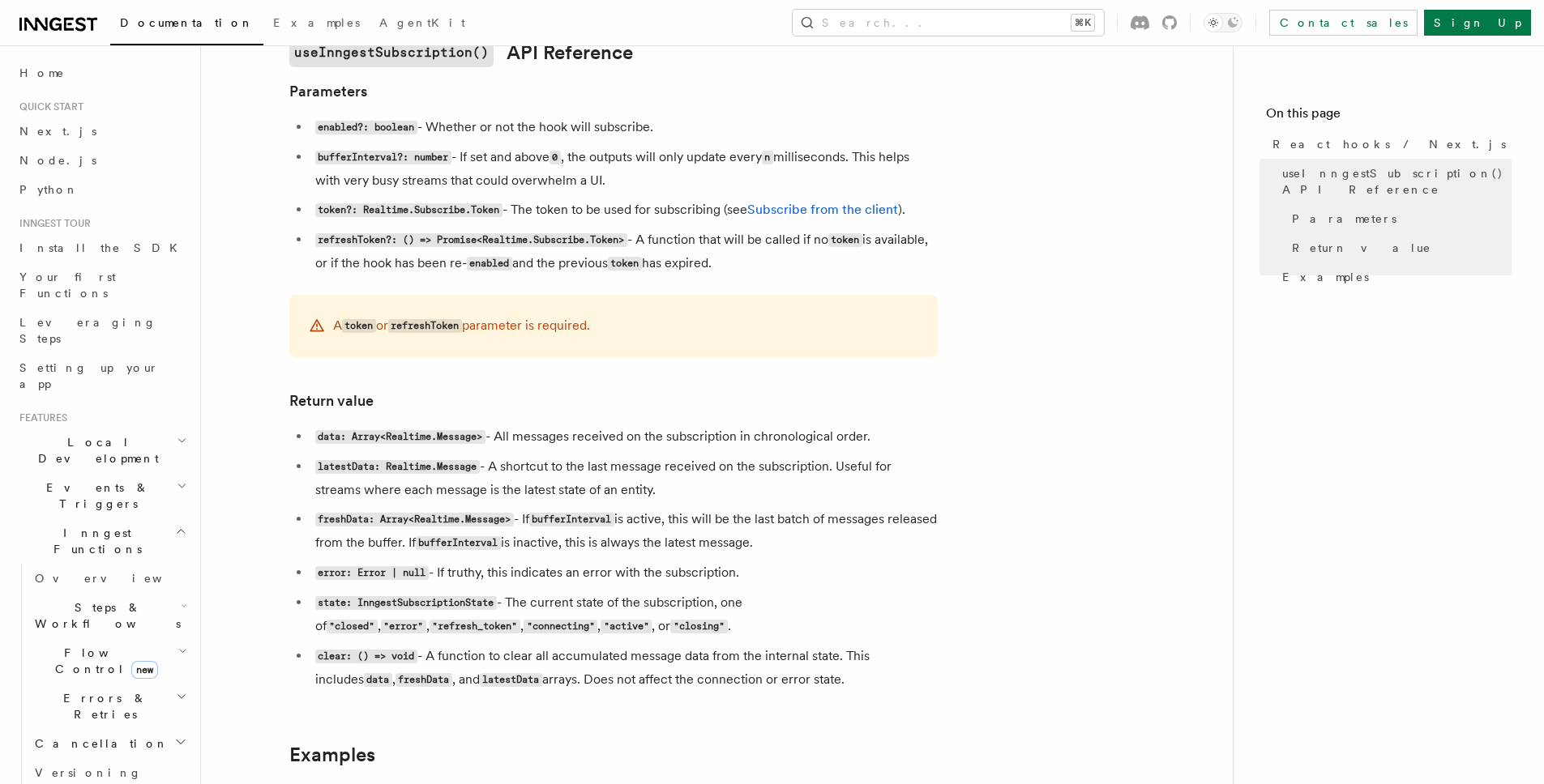
click at [631, 67] on h2 "useInngestSubscription() API Reference" at bounding box center [613, 52] width 648 height 29
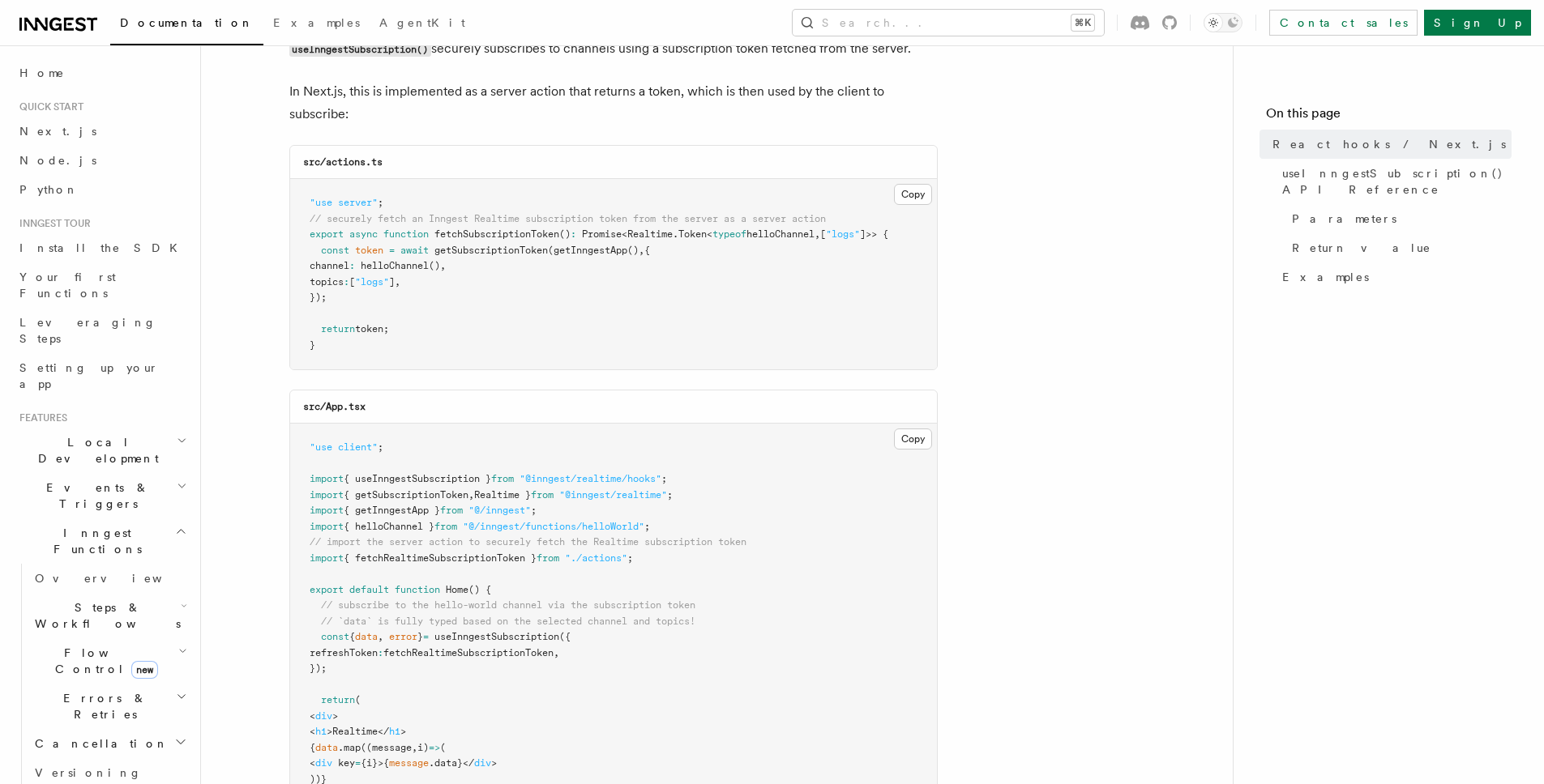
scroll to position [329, 0]
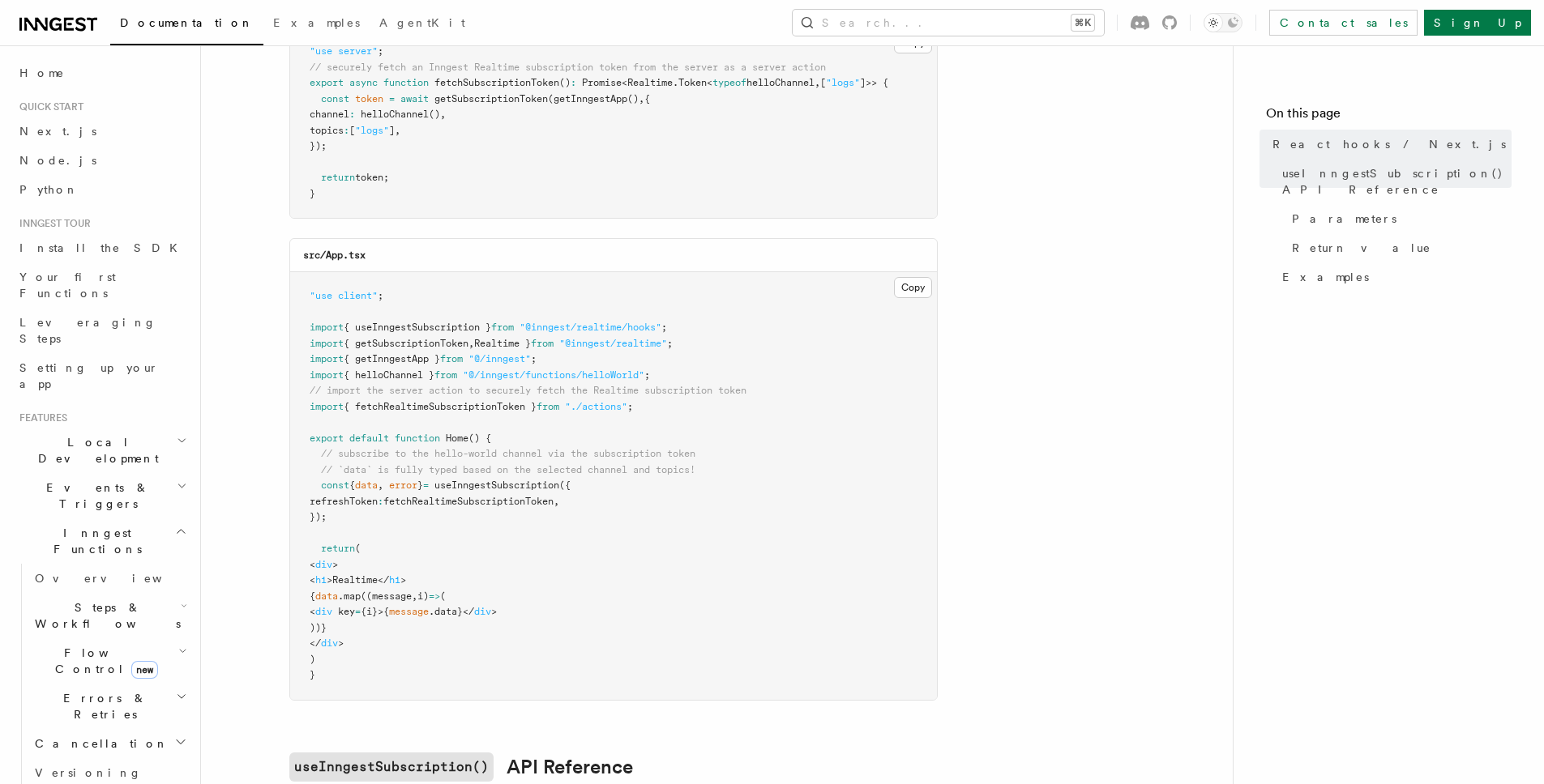
click at [532, 488] on span "useInngestSubscription" at bounding box center [496, 486] width 125 height 12
copy span "useInngestSubscription"
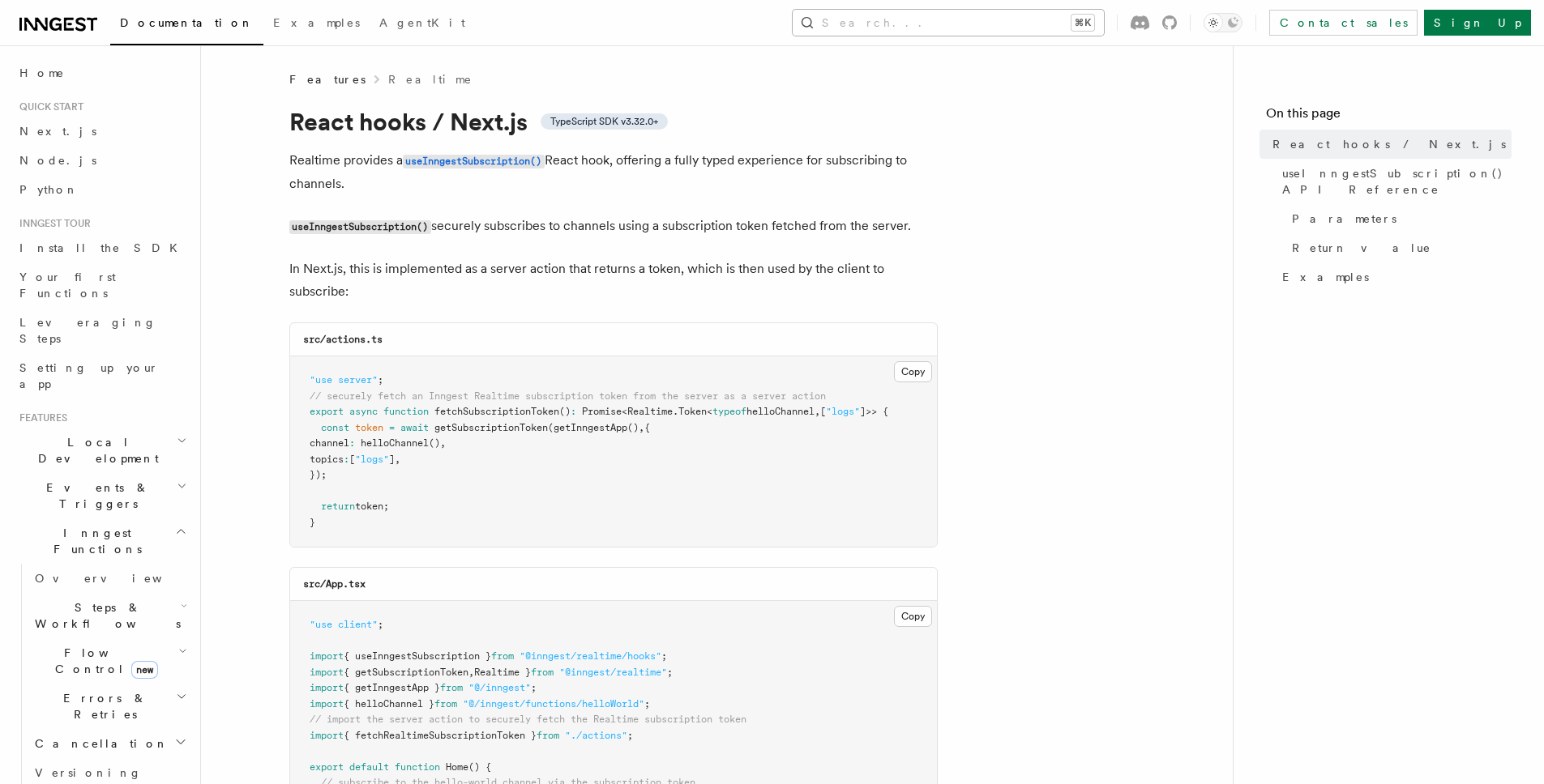
click at [1030, 14] on button "Search... ⌘K" at bounding box center [948, 22] width 311 height 26
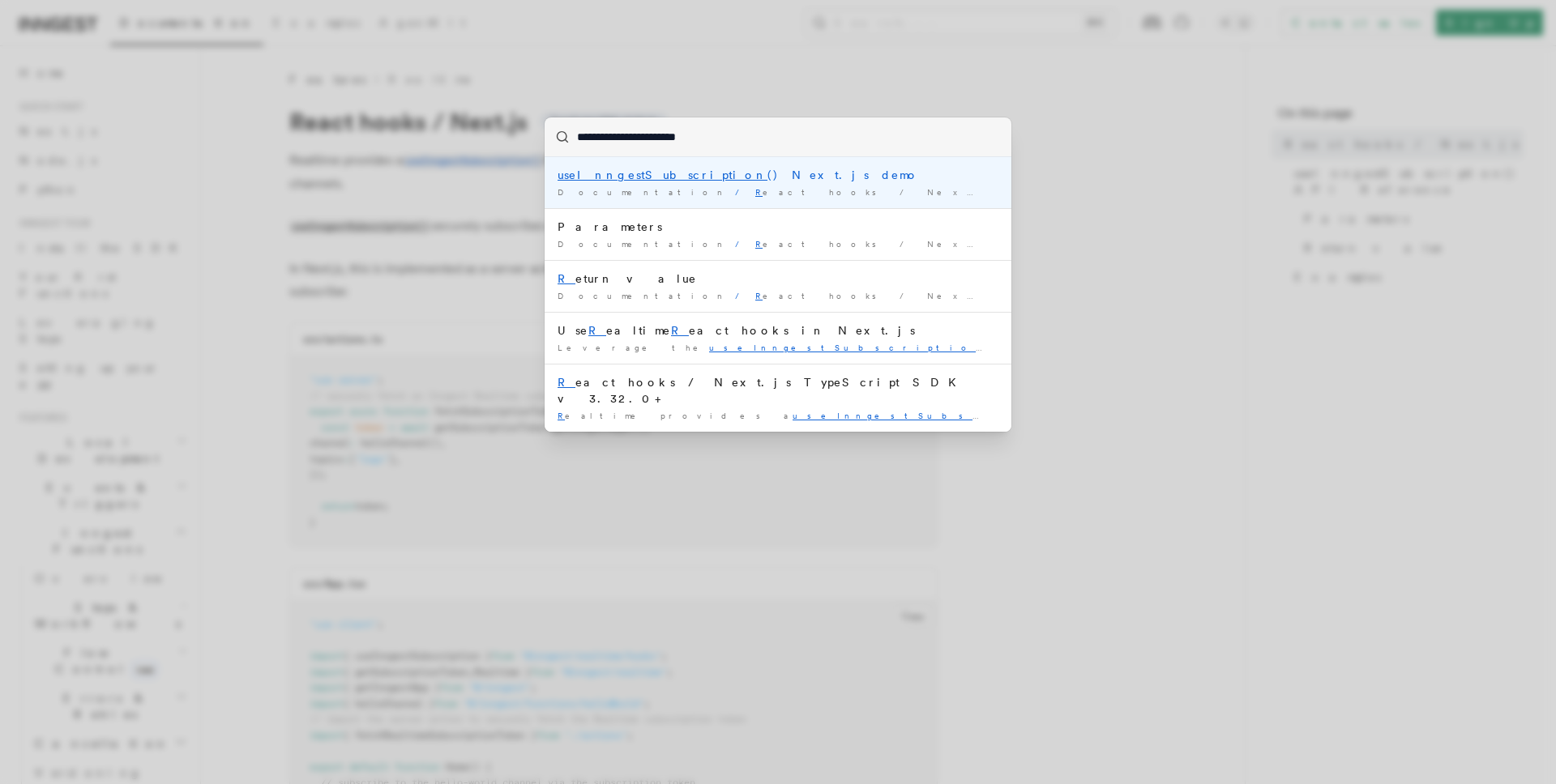
type input "**********"
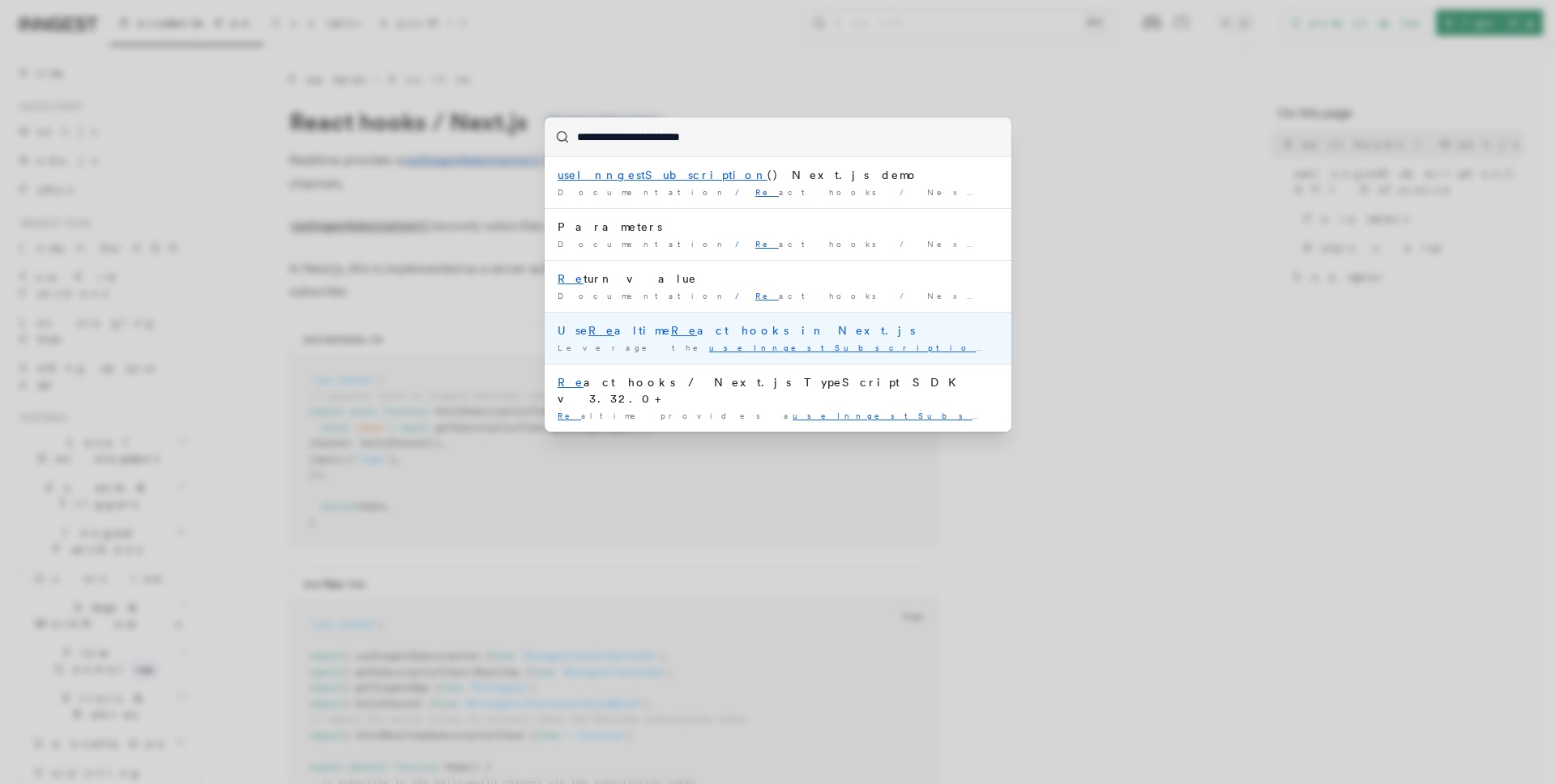
click at [754, 325] on div "Use Re altime Re act hooks in Next.js" at bounding box center [778, 331] width 441 height 16
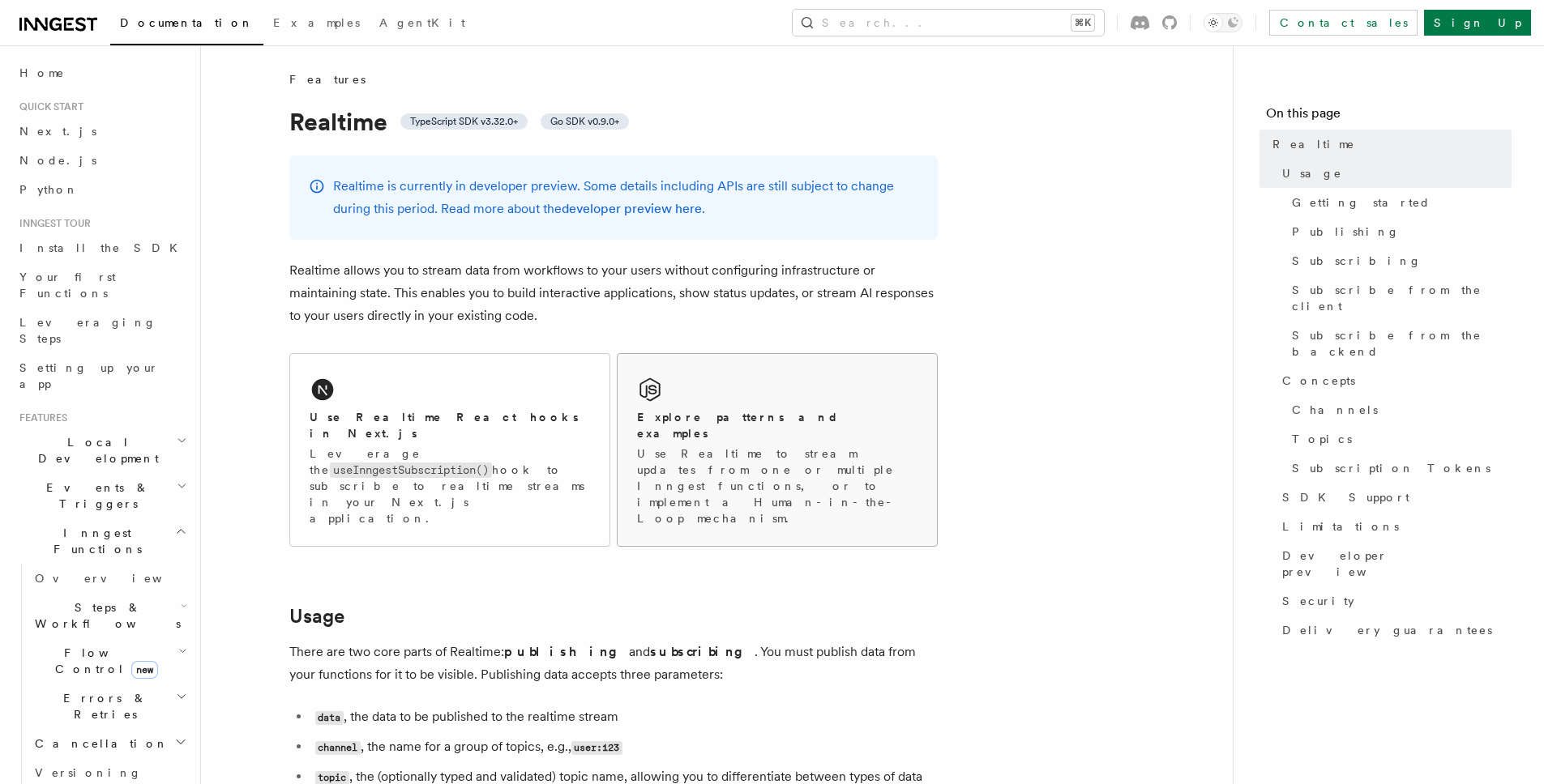
click at [736, 409] on h2 "Explore patterns and examples" at bounding box center [777, 425] width 281 height 32
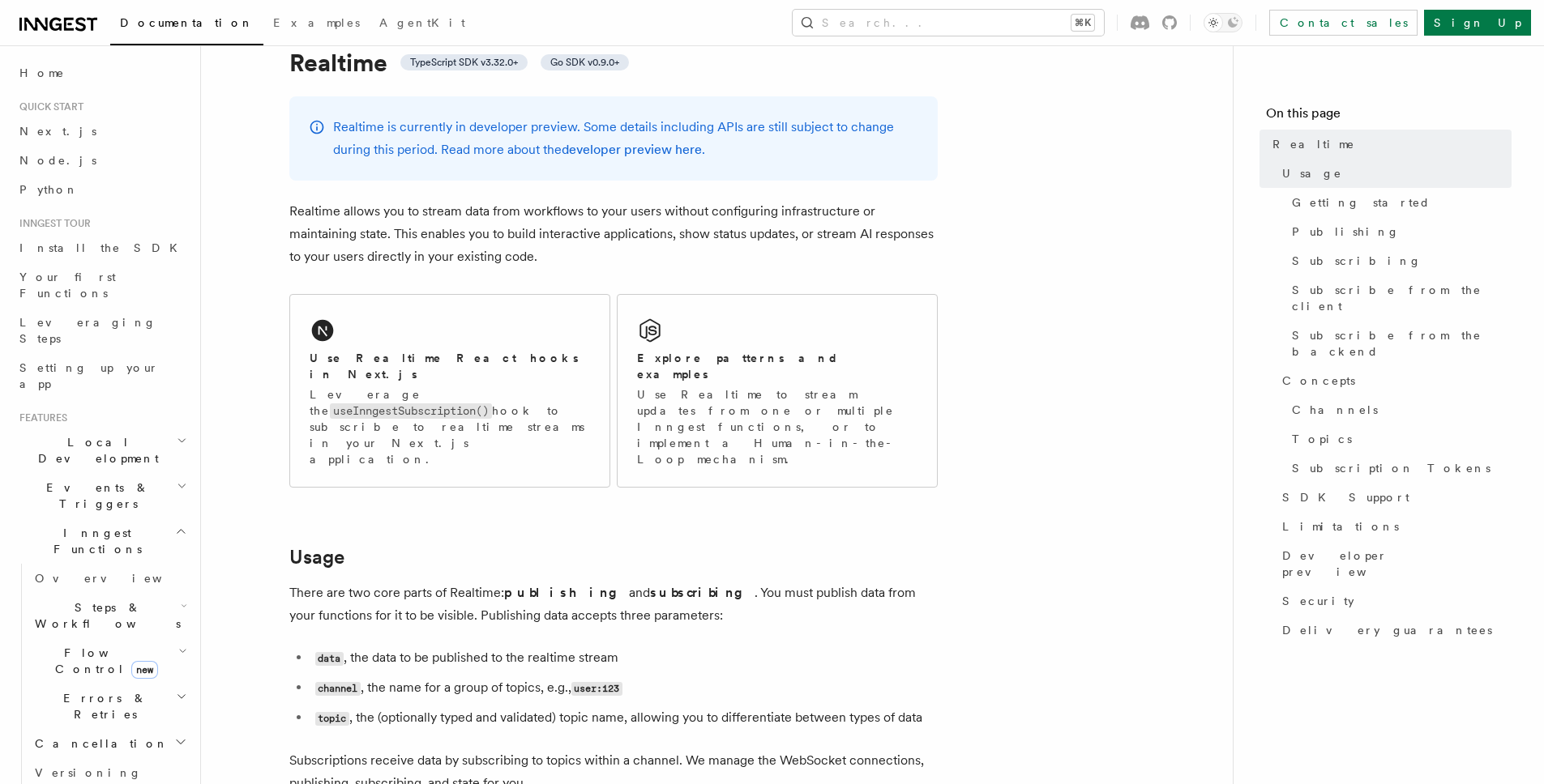
scroll to position [152, 0]
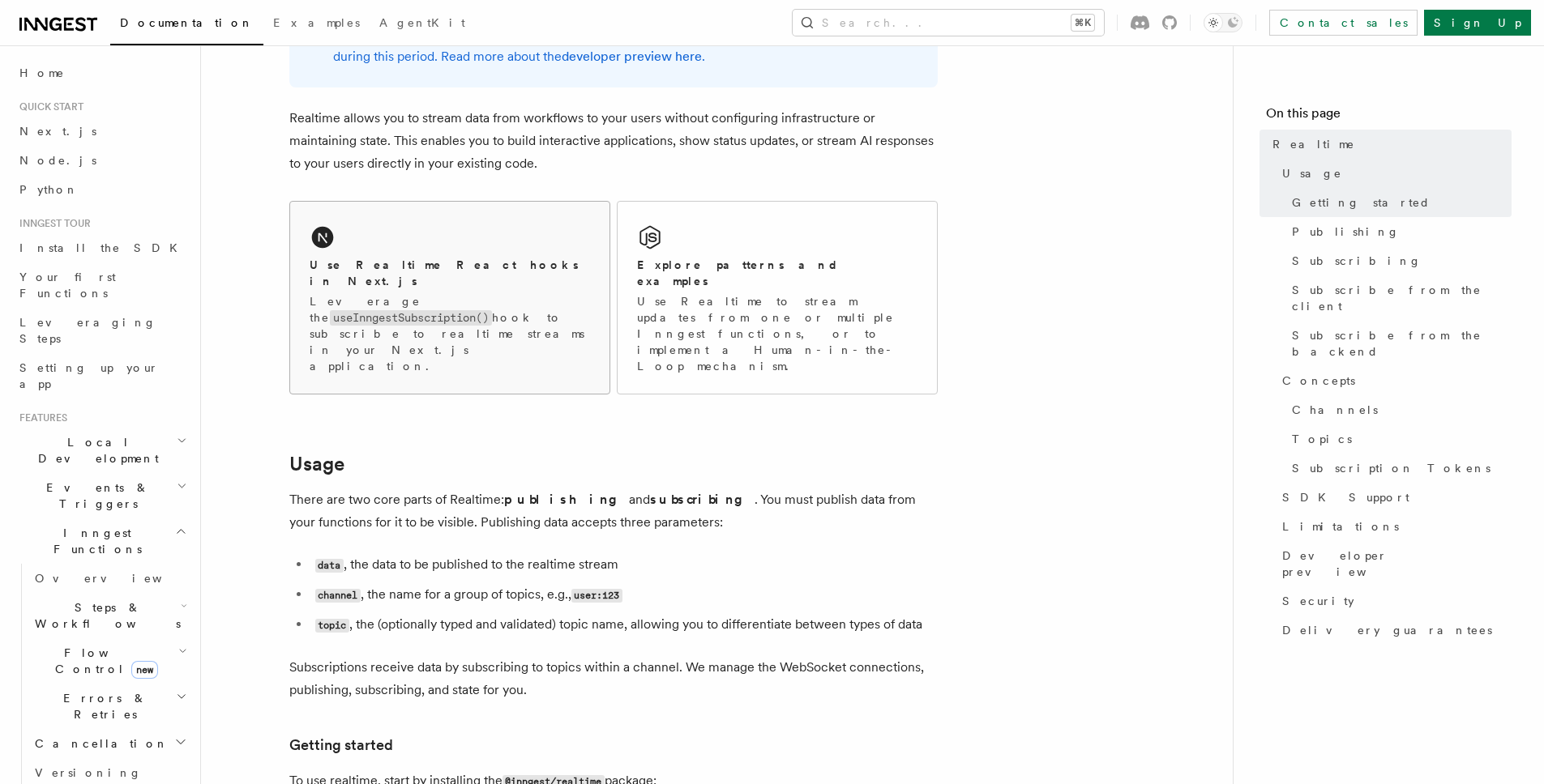
click at [539, 242] on div "Use Realtime React hooks in Next.js Leverage the useInngestSubscription() hook …" at bounding box center [450, 298] width 319 height 192
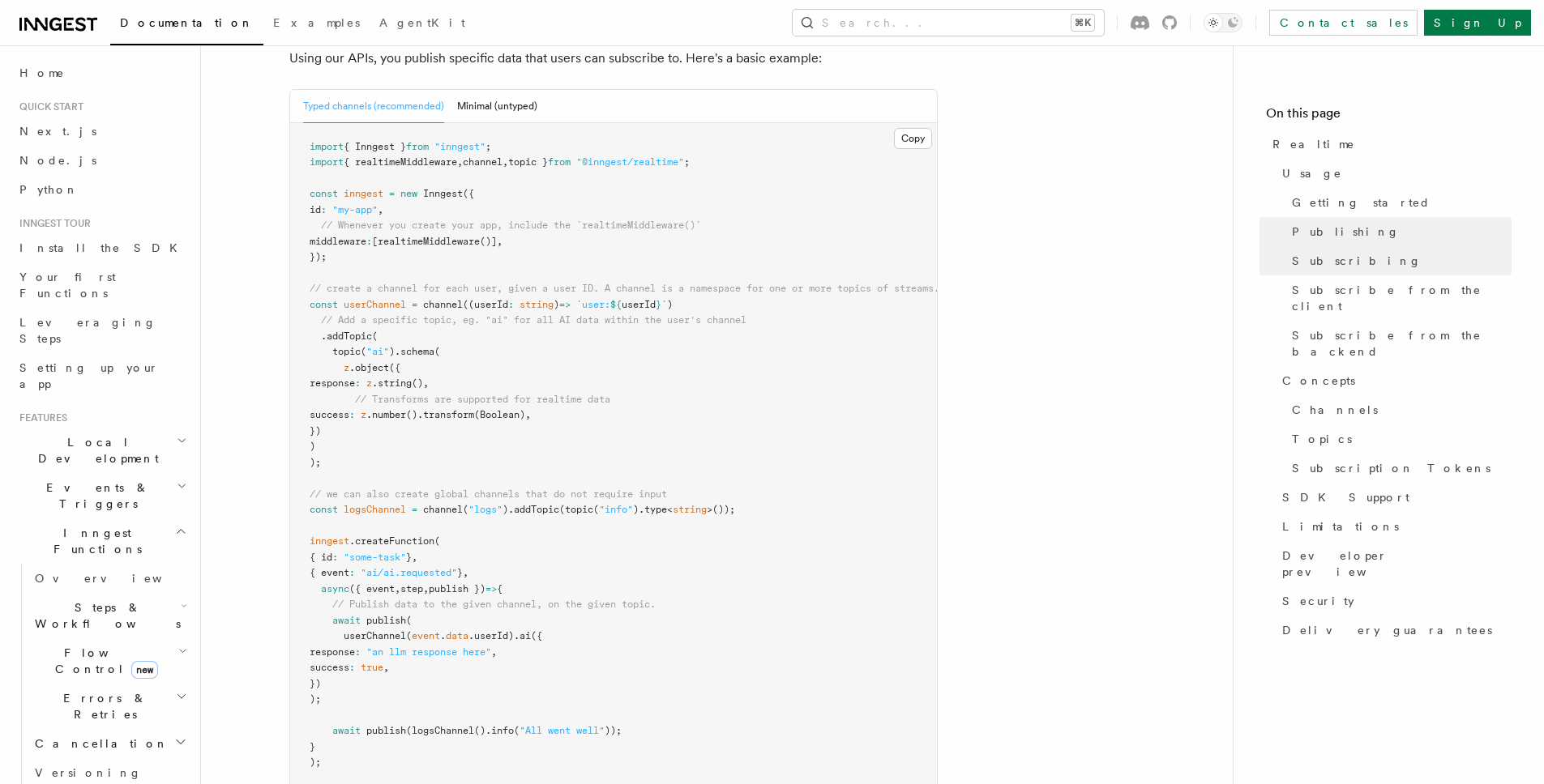
scroll to position [972, 0]
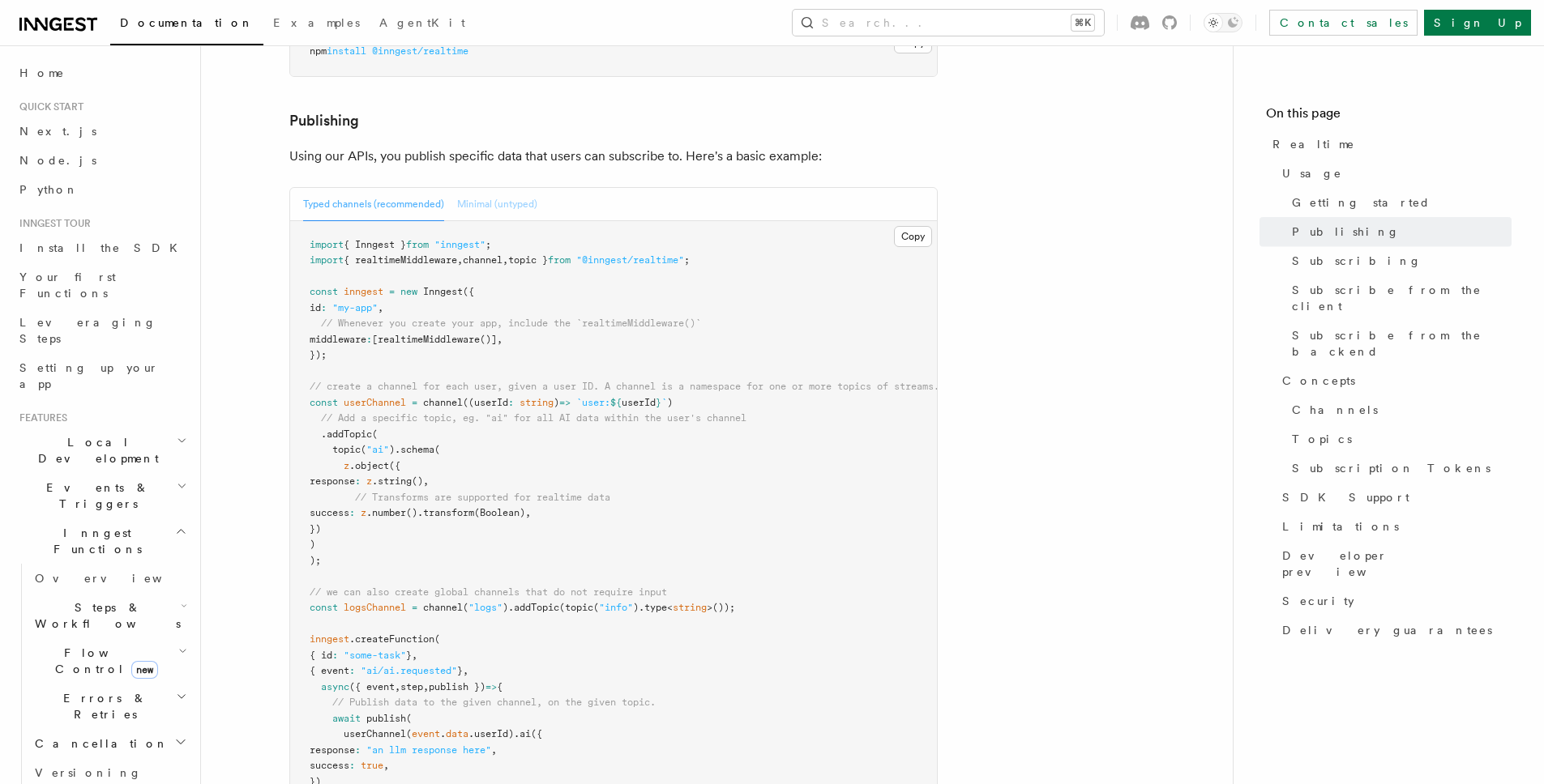
click at [498, 188] on button "Minimal (untyped)" at bounding box center [496, 204] width 80 height 33
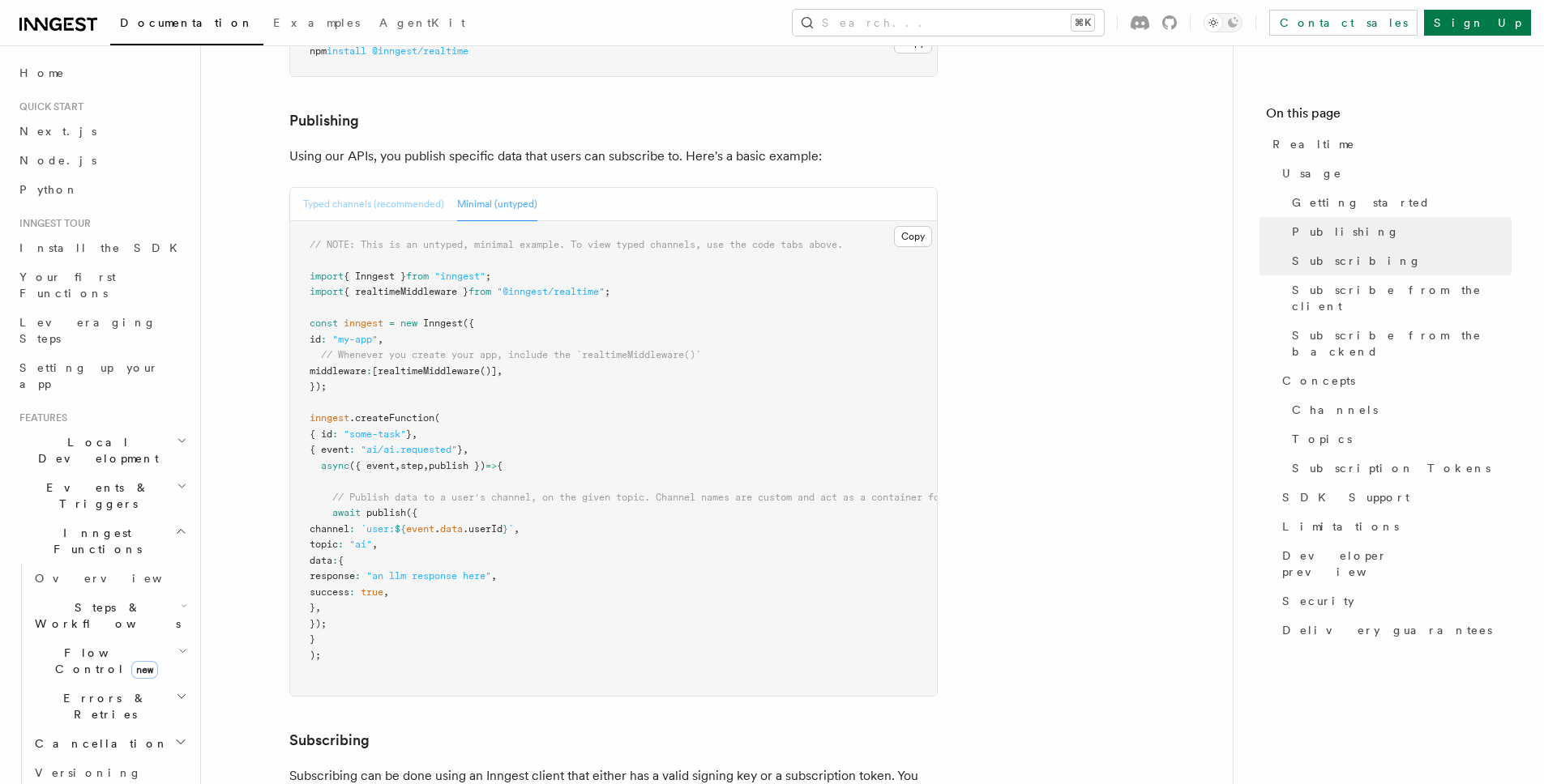
click at [406, 188] on button "Typed channels (recommended)" at bounding box center [373, 204] width 141 height 33
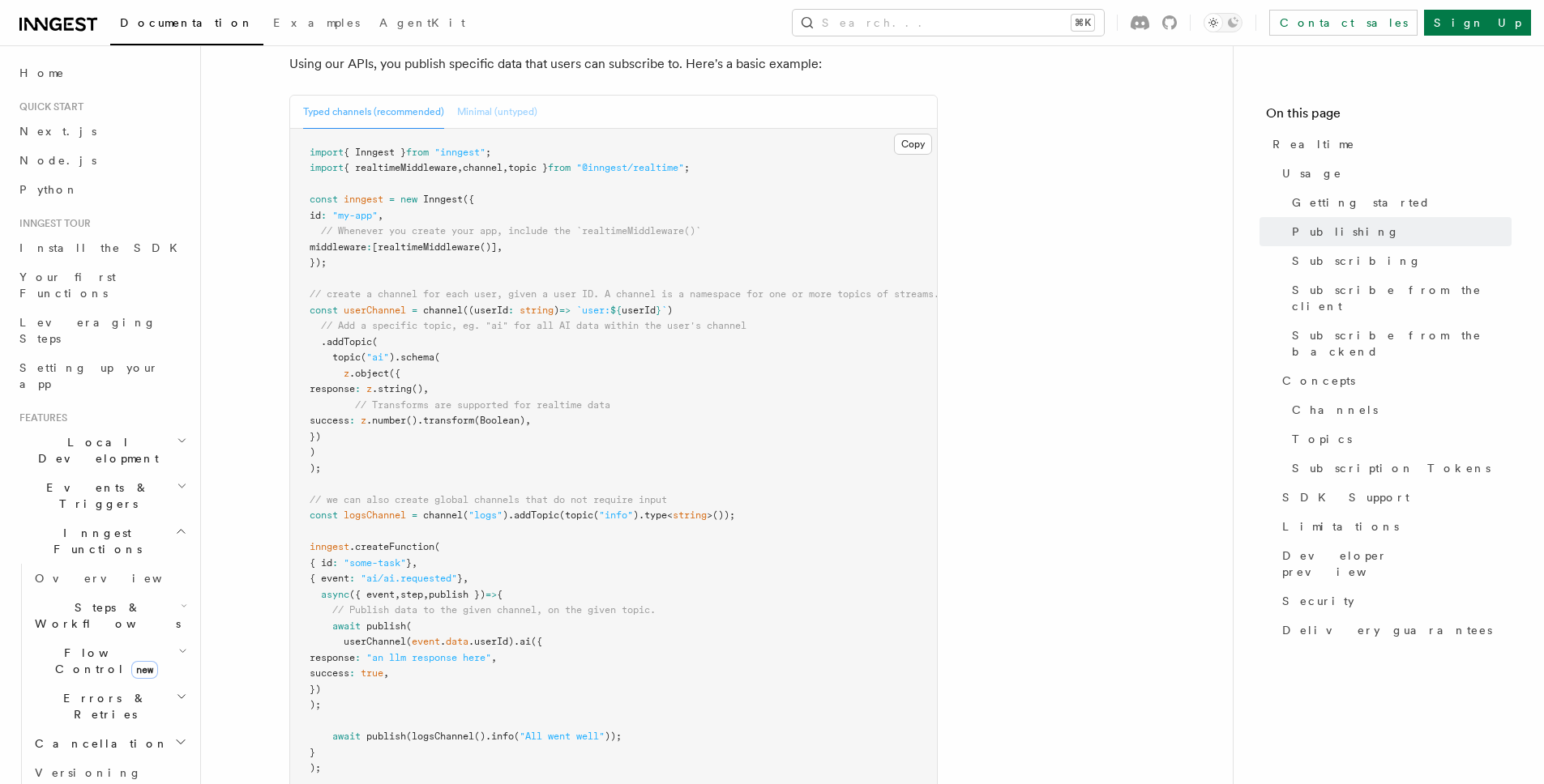
click at [486, 95] on button "Minimal (untyped)" at bounding box center [496, 111] width 80 height 33
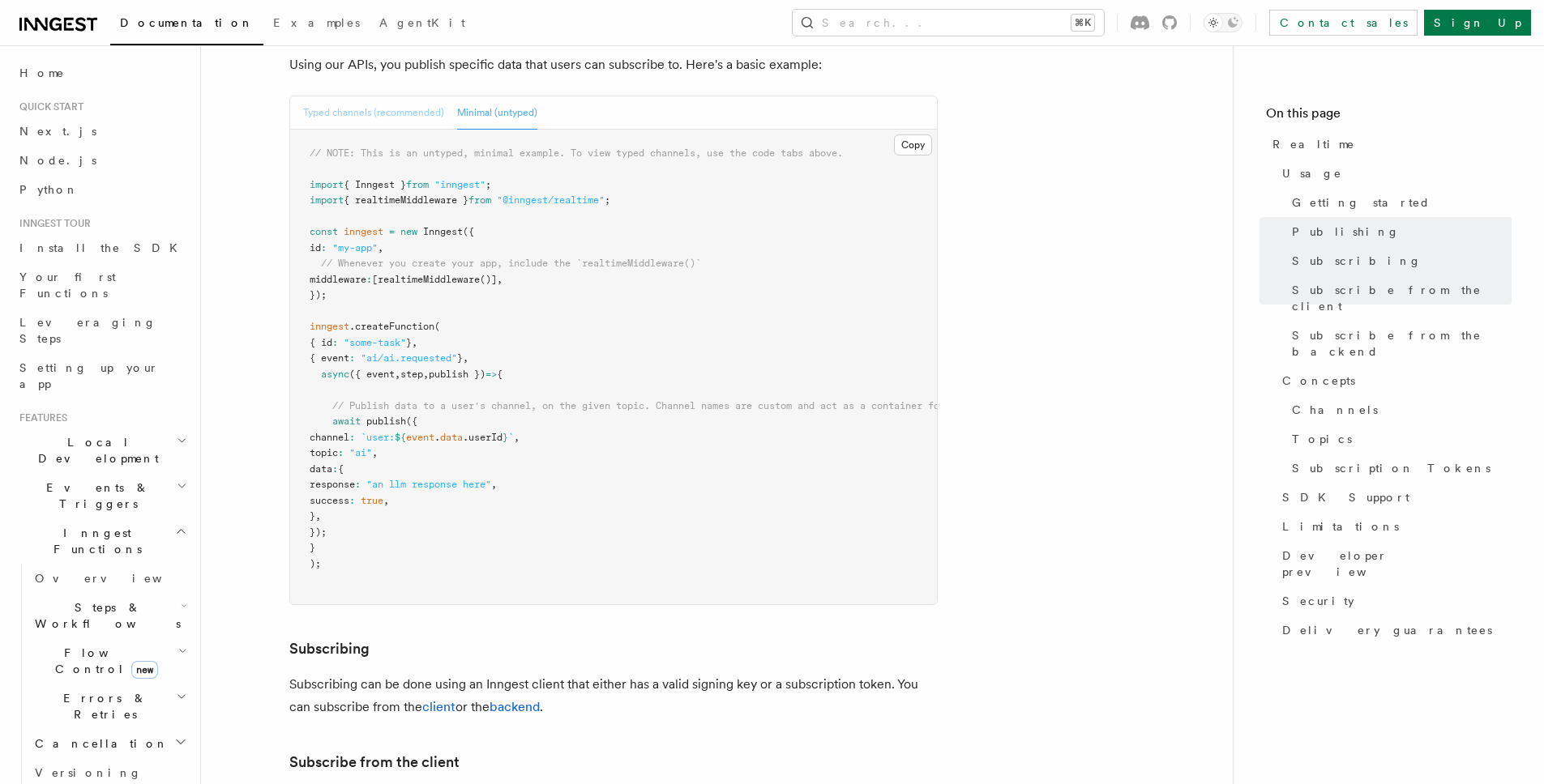
click at [404, 96] on button "Typed channels (recommended)" at bounding box center [373, 112] width 141 height 33
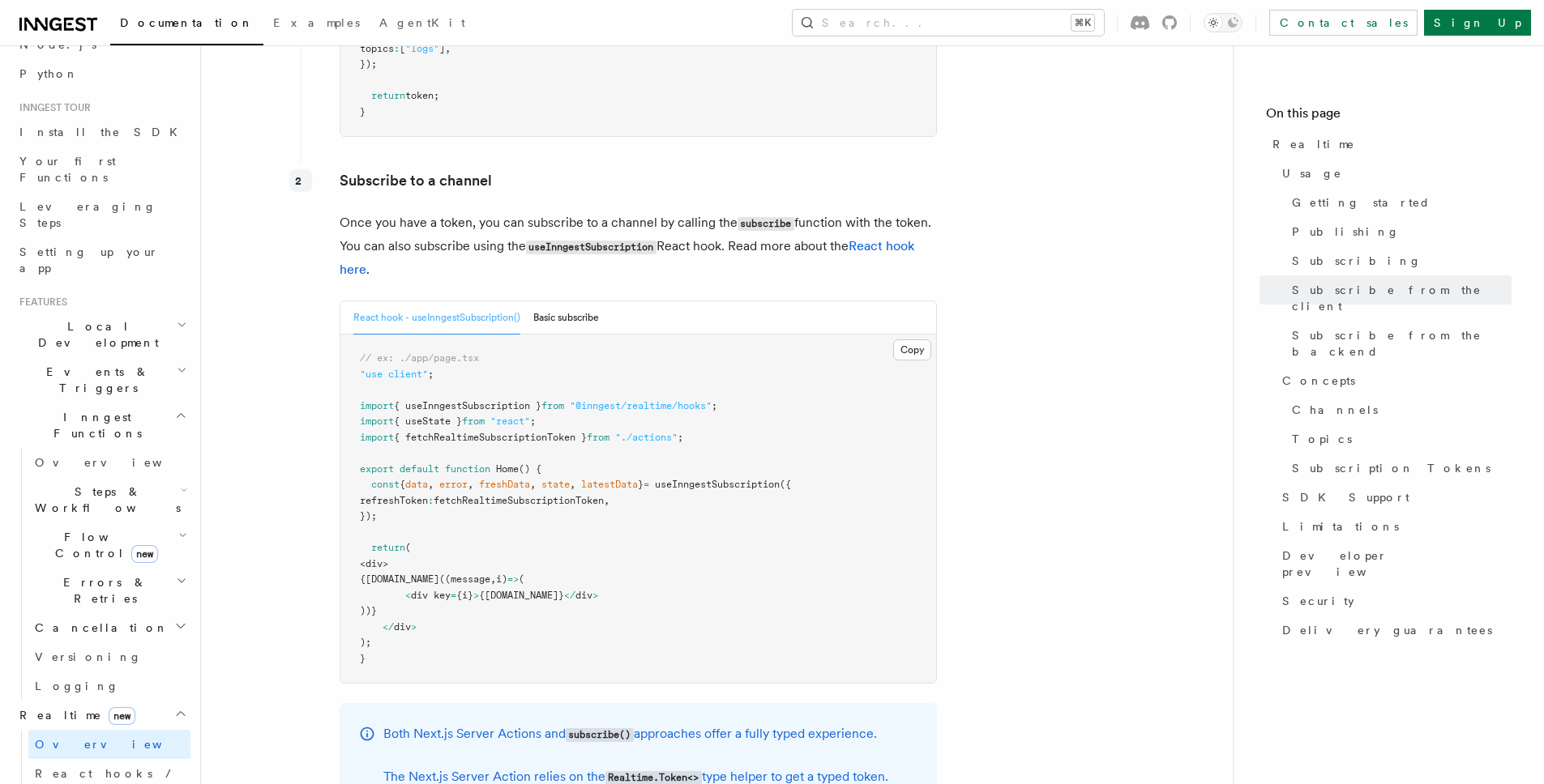
scroll to position [2454, 0]
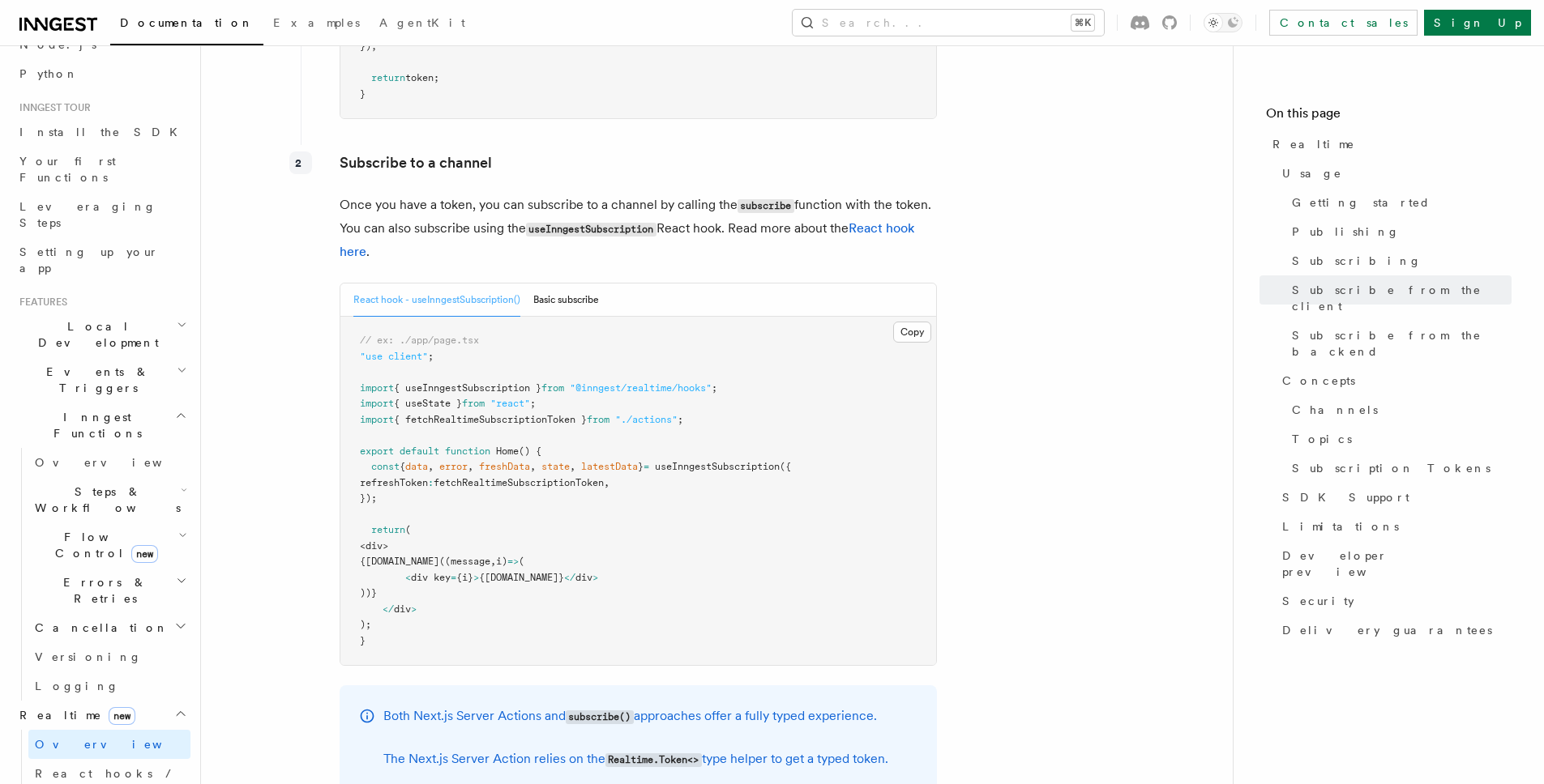
click at [530, 461] on span "freshData" at bounding box center [504, 467] width 51 height 12
click at [525, 461] on span "freshData" at bounding box center [504, 467] width 51 height 12
click at [606, 461] on span "latestData" at bounding box center [609, 467] width 57 height 12
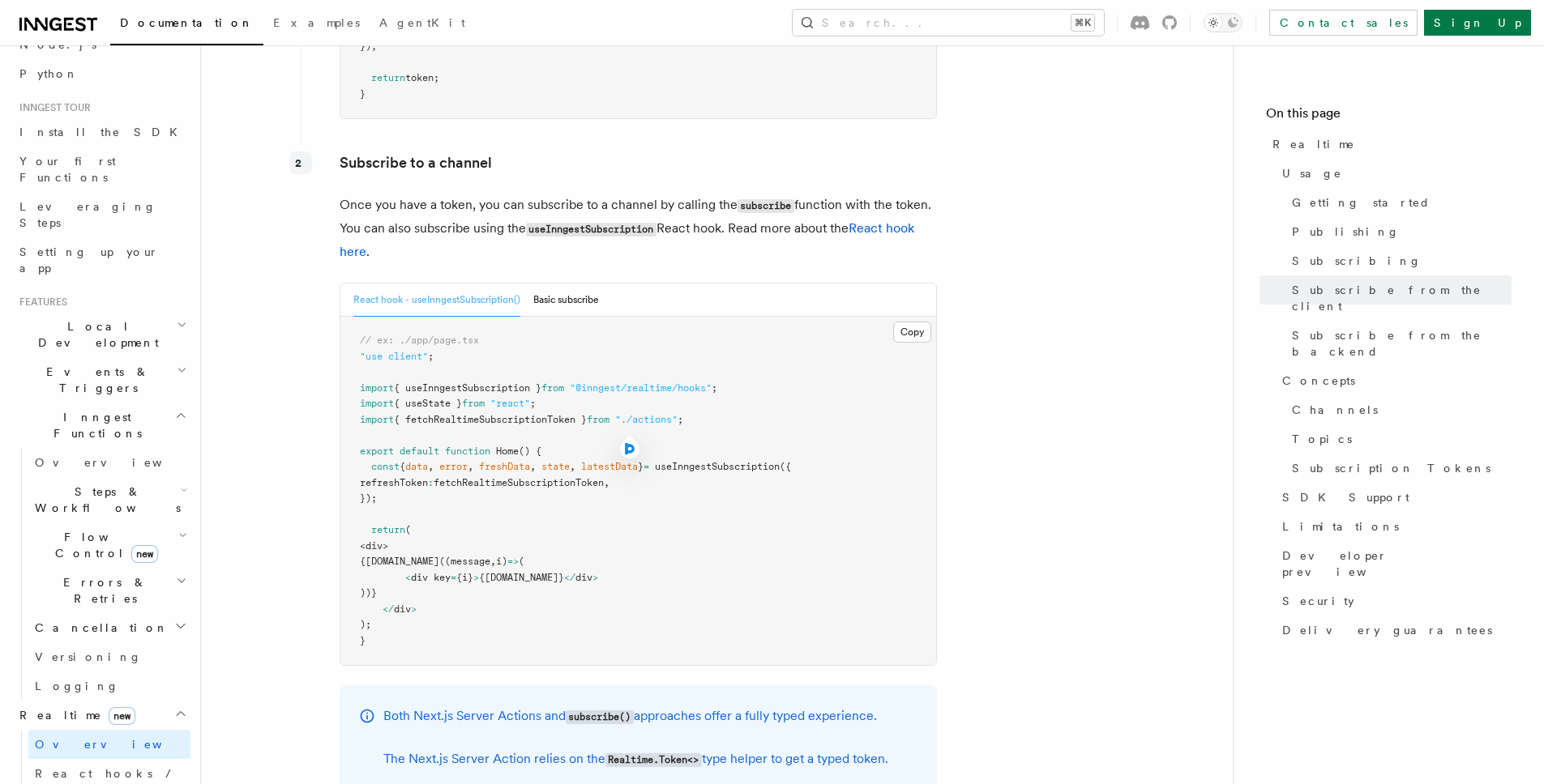
click at [523, 461] on span "freshData" at bounding box center [504, 467] width 51 height 12
click at [629, 411] on pre "// ex: ./app/page.tsx "use client" ; import { useInngestSubscription } from "@i…" at bounding box center [638, 491] width 595 height 349
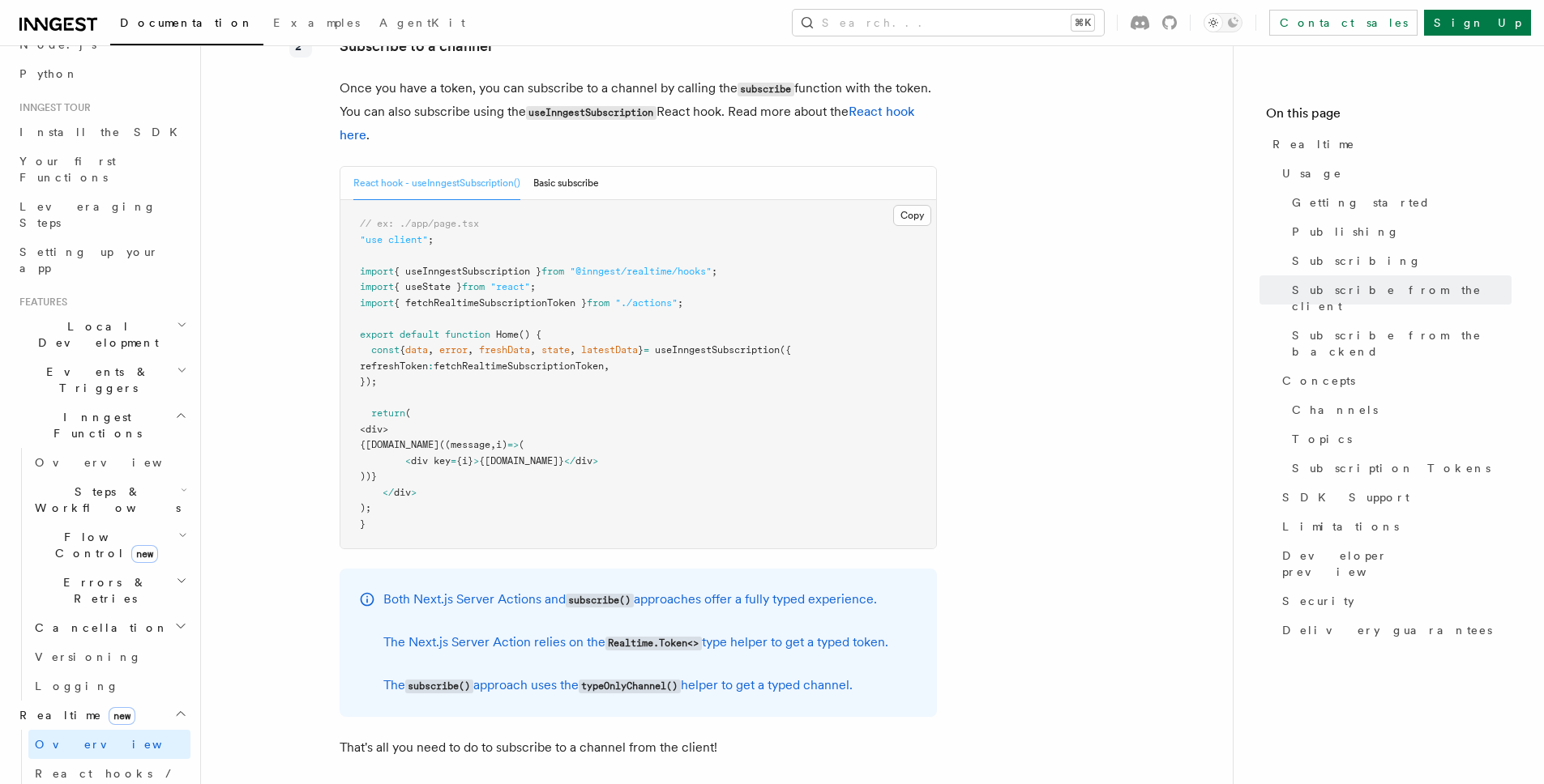
scroll to position [2601, 0]
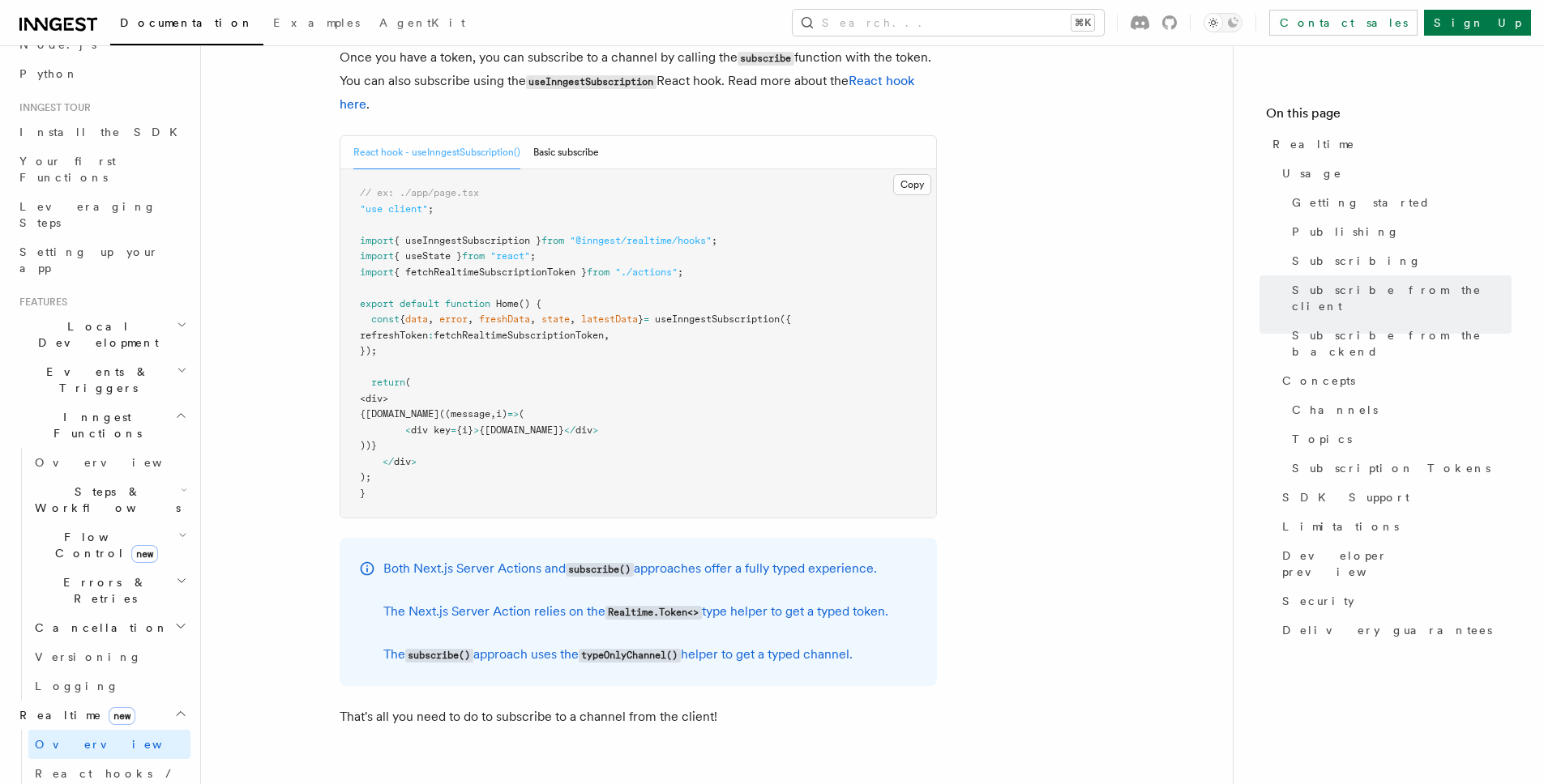
click at [602, 563] on code "subscribe()" at bounding box center [600, 569] width 68 height 13
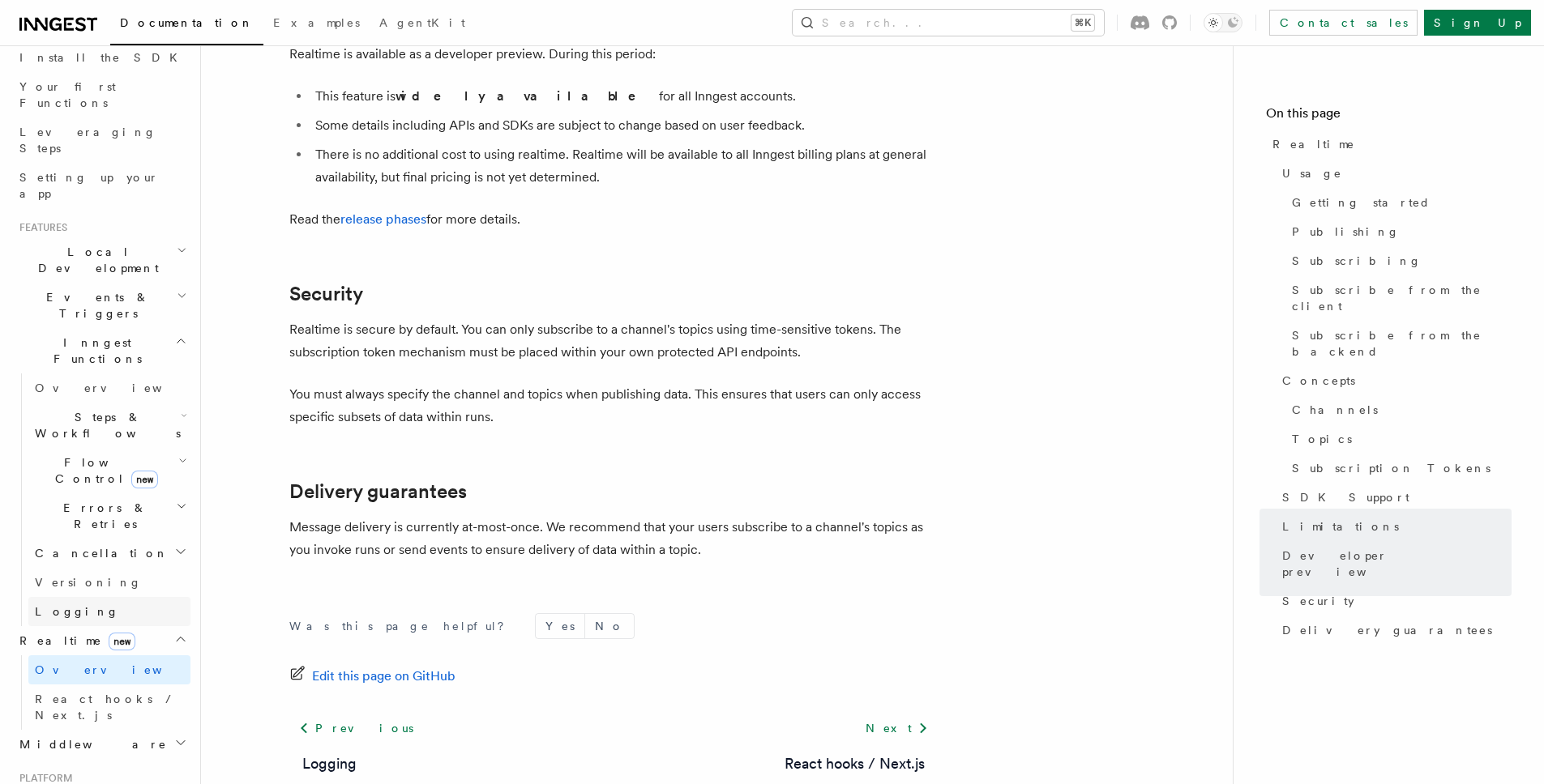
scroll to position [192, 0]
click at [453, 387] on p "You must always specify the channel and topics when publishing data. This ensur…" at bounding box center [613, 405] width 648 height 45
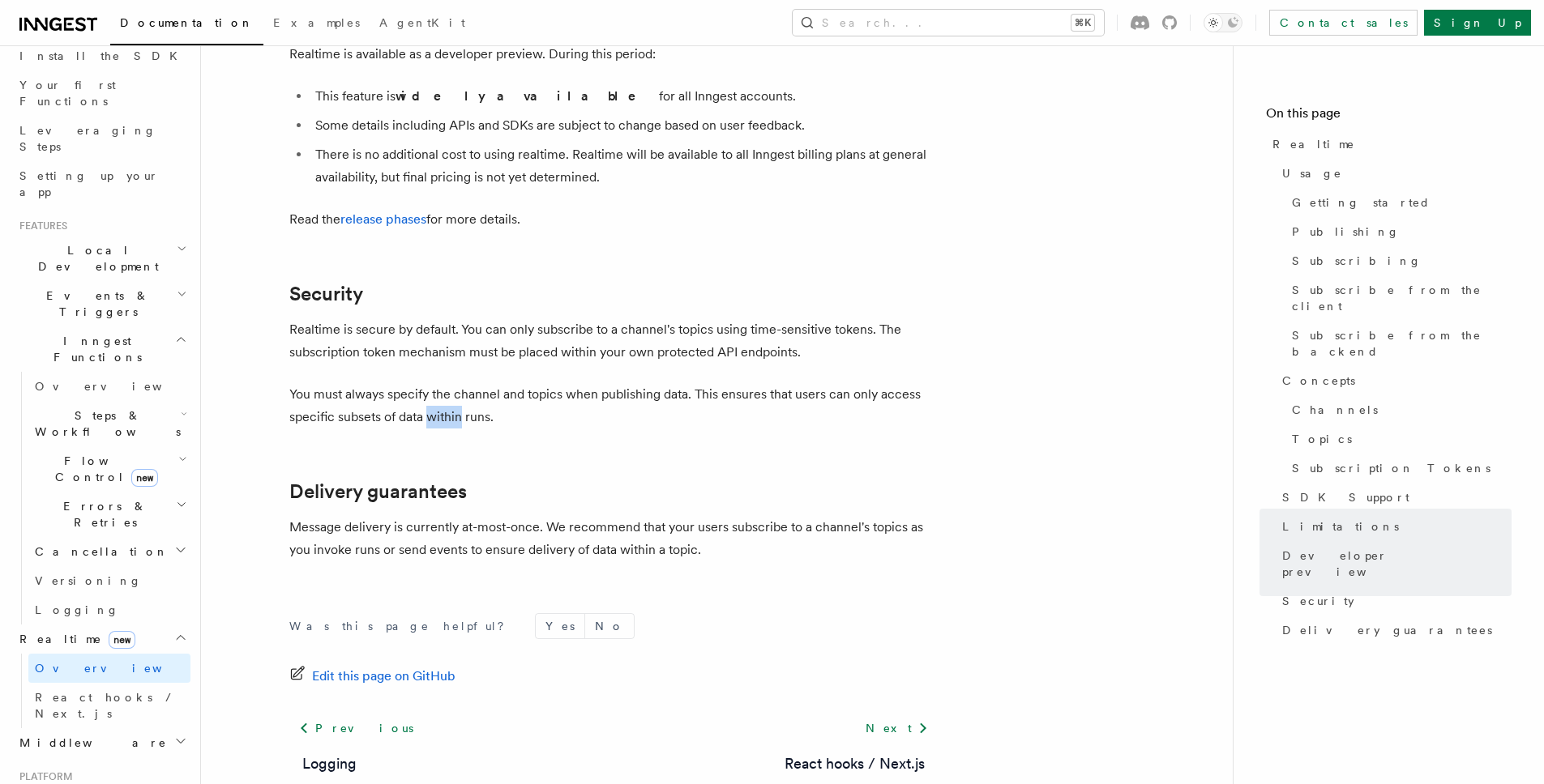
click at [453, 387] on p "You must always specify the channel and topics when publishing data. This ensur…" at bounding box center [613, 405] width 648 height 45
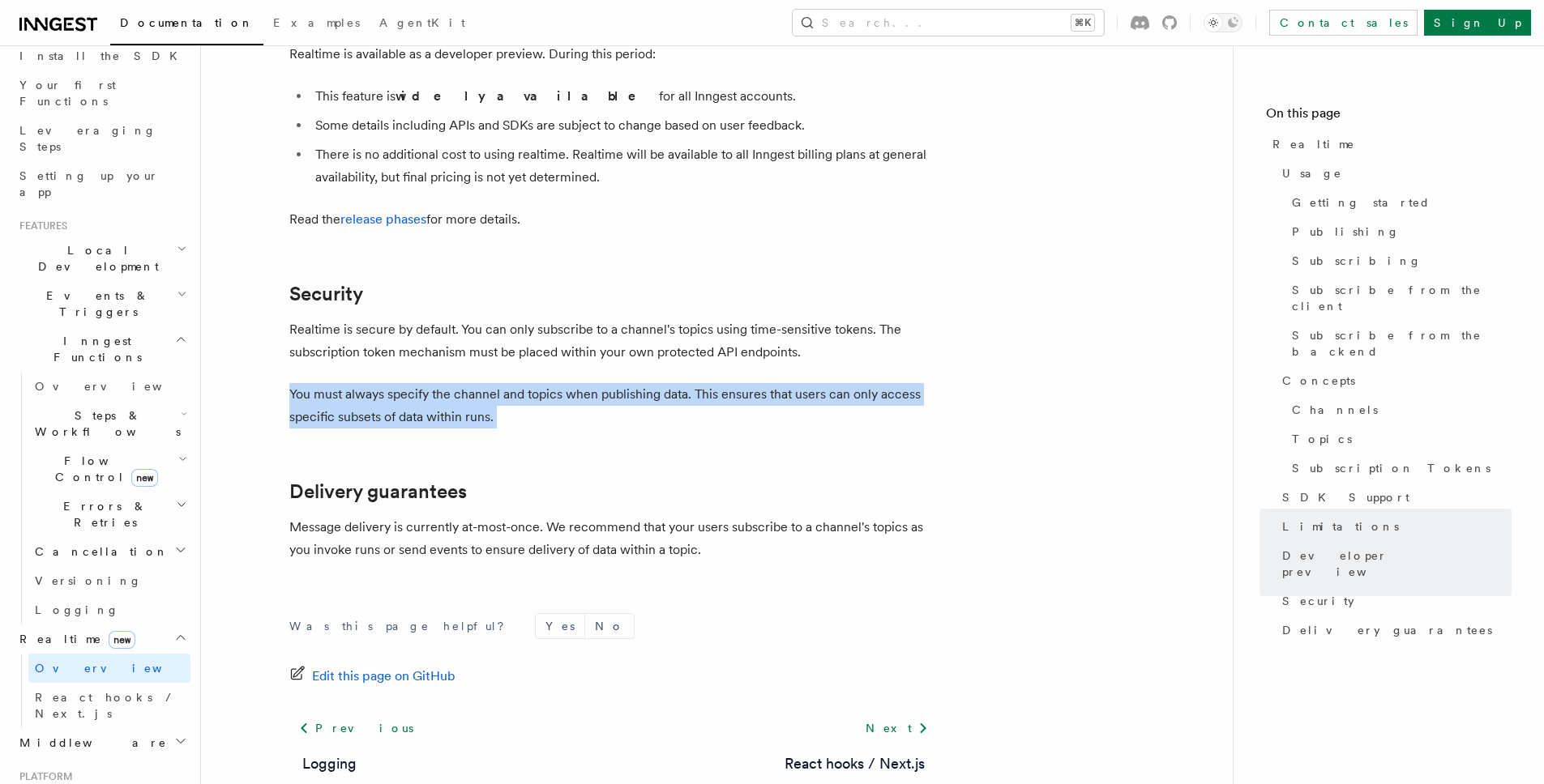
click at [453, 387] on p "You must always specify the channel and topics when publishing data. This ensur…" at bounding box center [613, 405] width 648 height 45
click at [437, 383] on p "You must always specify the channel and topics when publishing data. This ensur…" at bounding box center [613, 405] width 648 height 45
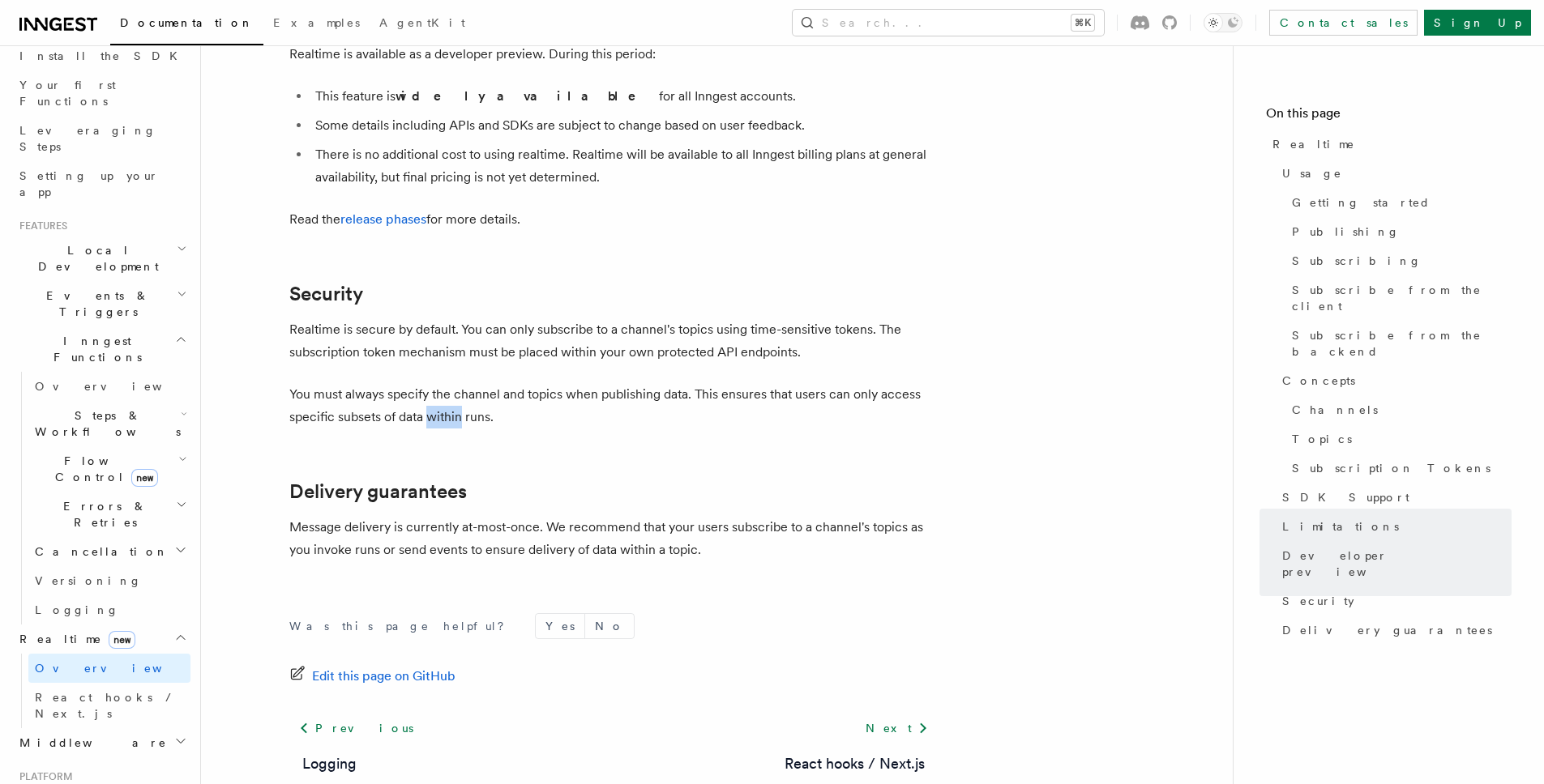
click at [437, 383] on p "You must always specify the channel and topics when publishing data. This ensur…" at bounding box center [613, 405] width 648 height 45
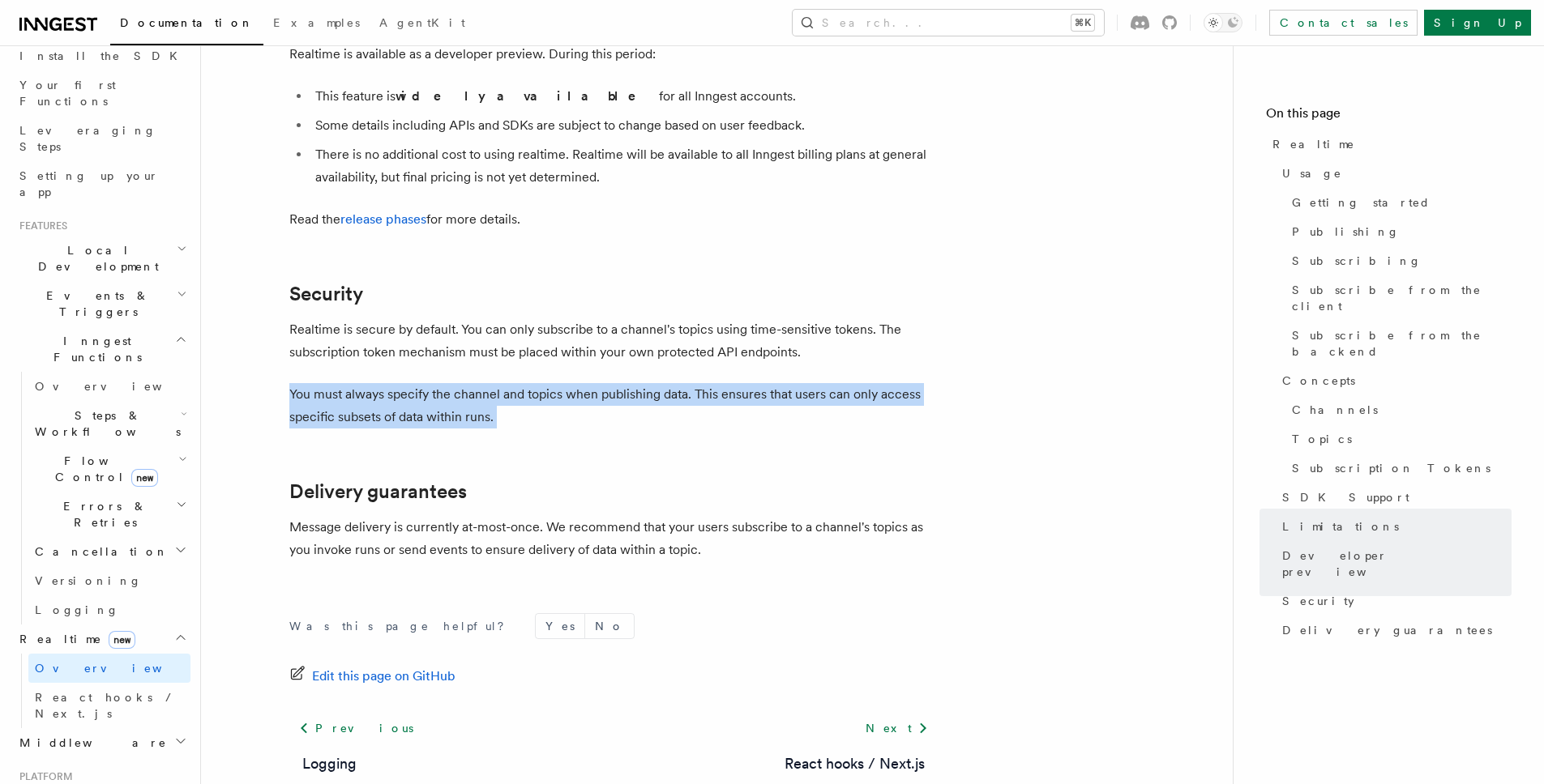
click at [437, 383] on p "You must always specify the channel and topics when publishing data. This ensur…" at bounding box center [613, 405] width 648 height 45
click at [423, 383] on p "You must always specify the channel and topics when publishing data. This ensur…" at bounding box center [613, 405] width 648 height 45
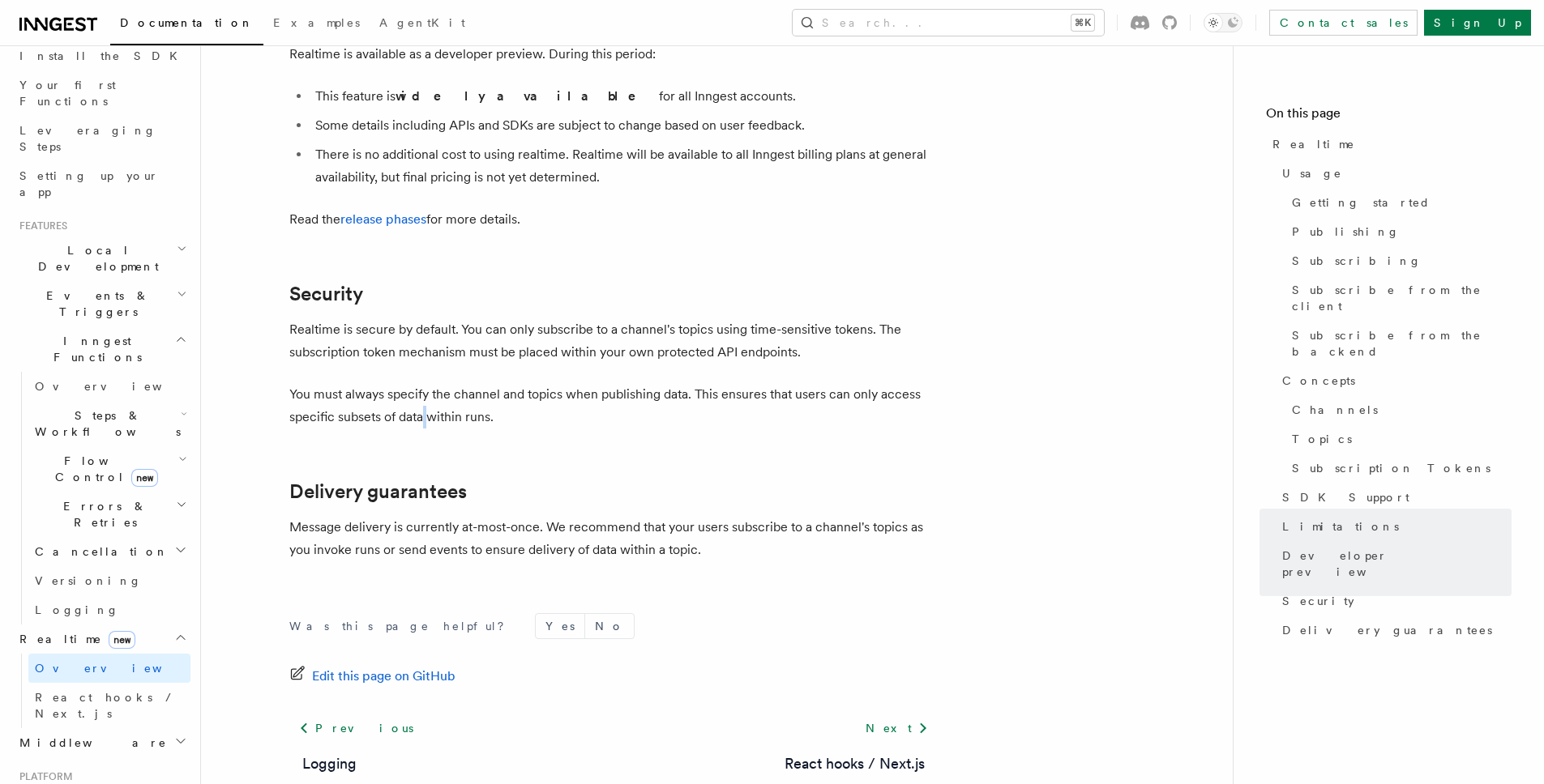
click at [423, 383] on p "You must always specify the channel and topics when publishing data. This ensur…" at bounding box center [613, 405] width 648 height 45
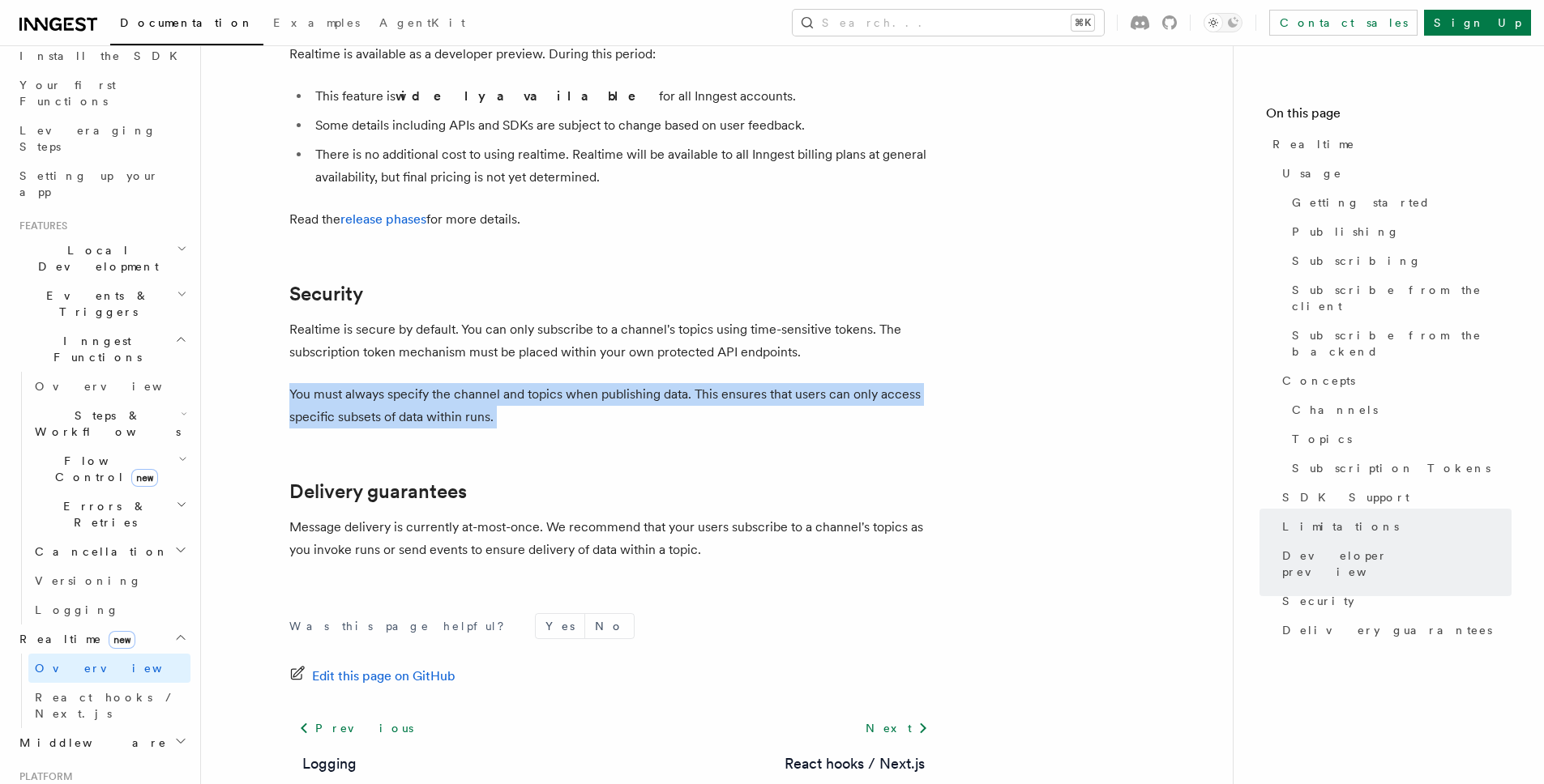
click at [423, 383] on p "You must always specify the channel and topics when publishing data. This ensur…" at bounding box center [613, 405] width 648 height 45
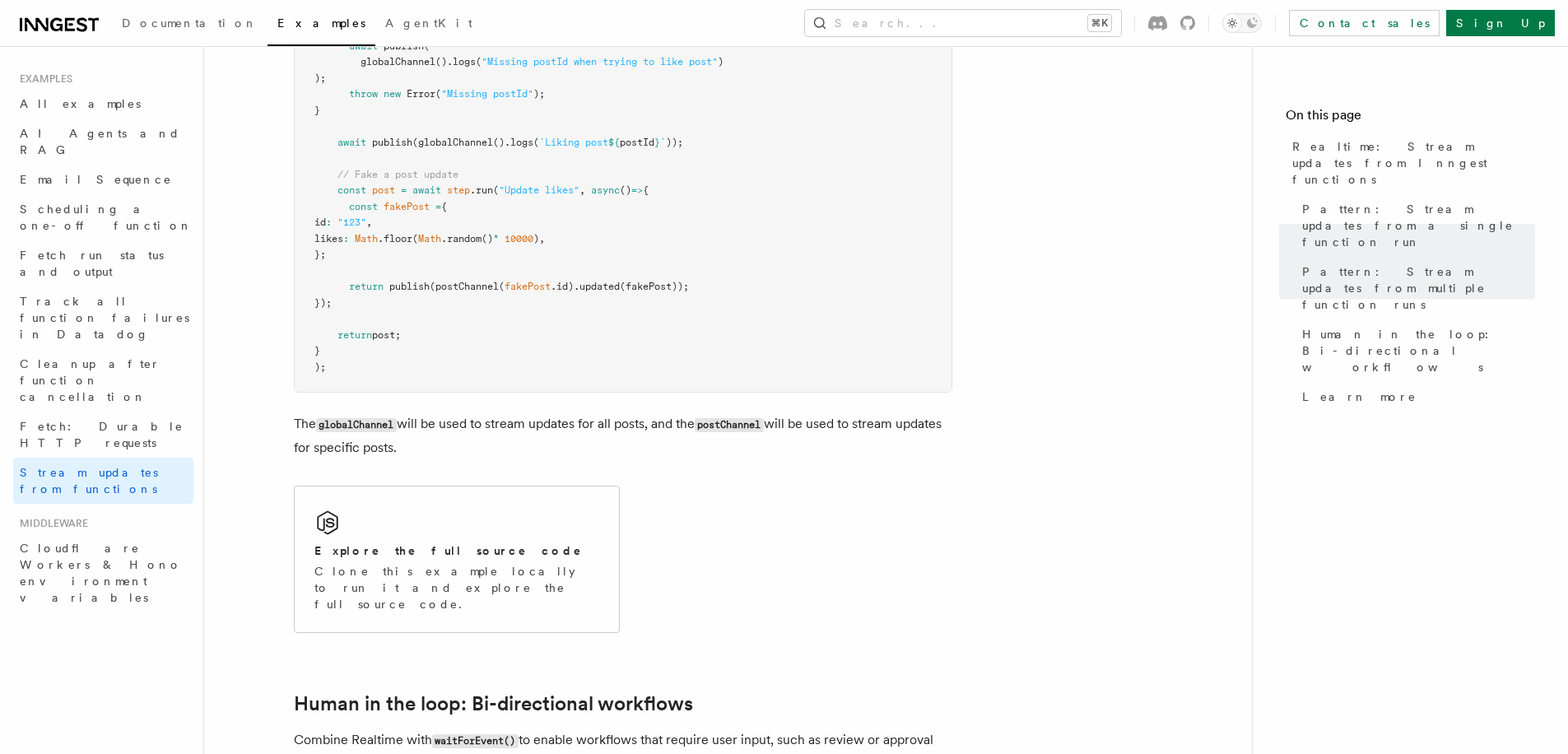
scroll to position [1223, 0]
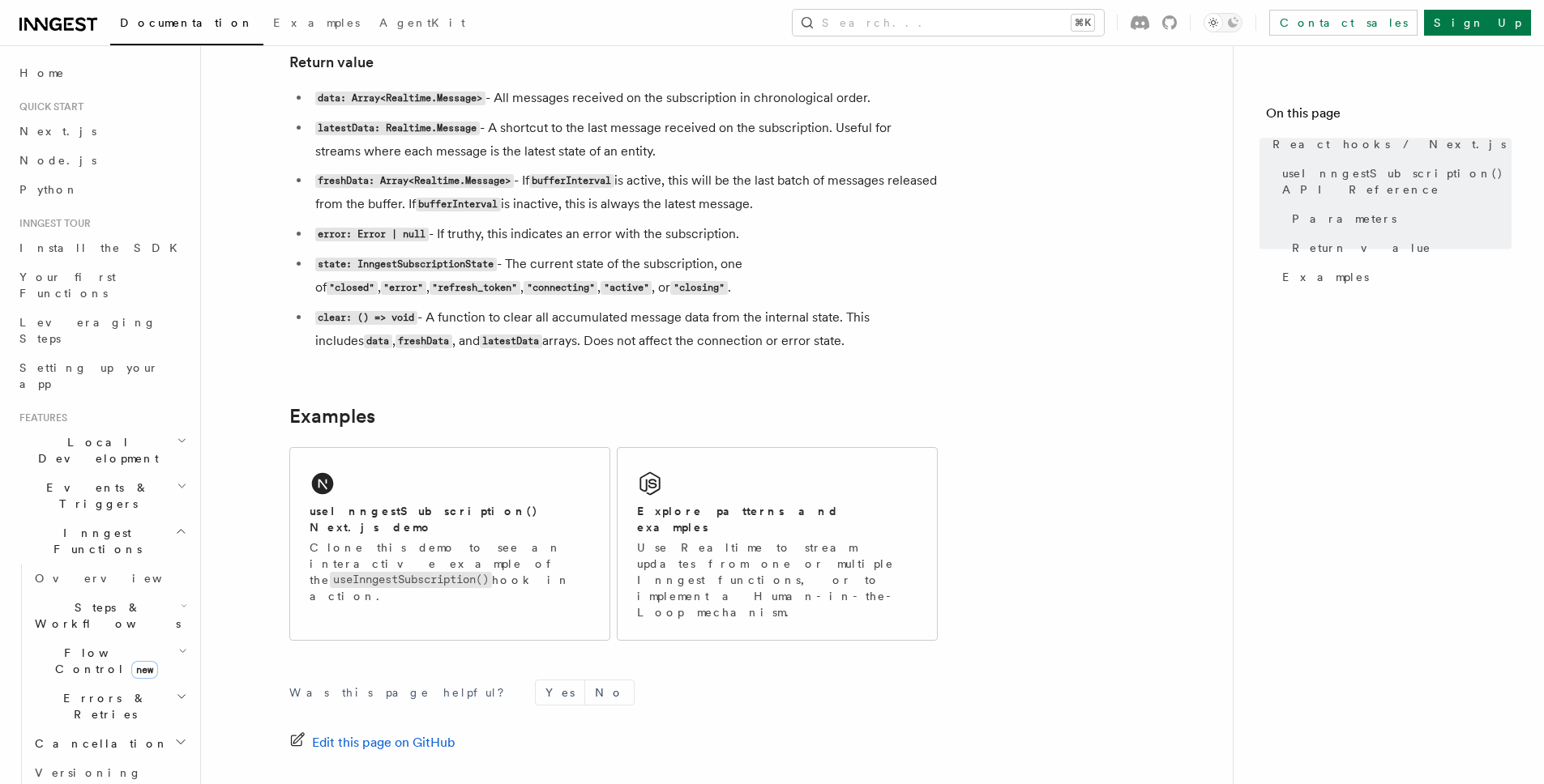
scroll to position [1441, 0]
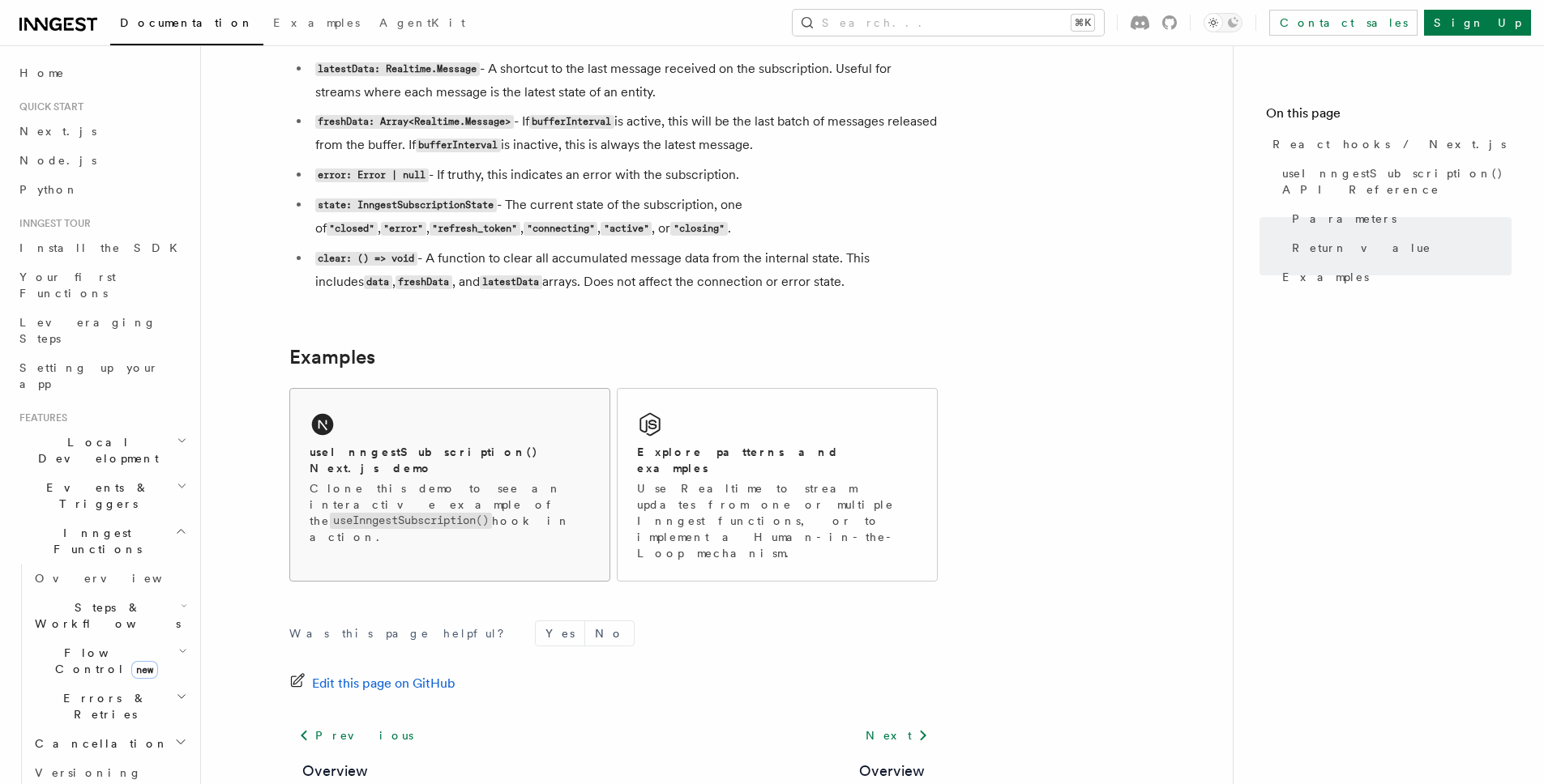
click at [561, 445] on div "useInngestSubscription() Next.js demo" at bounding box center [450, 460] width 281 height 33
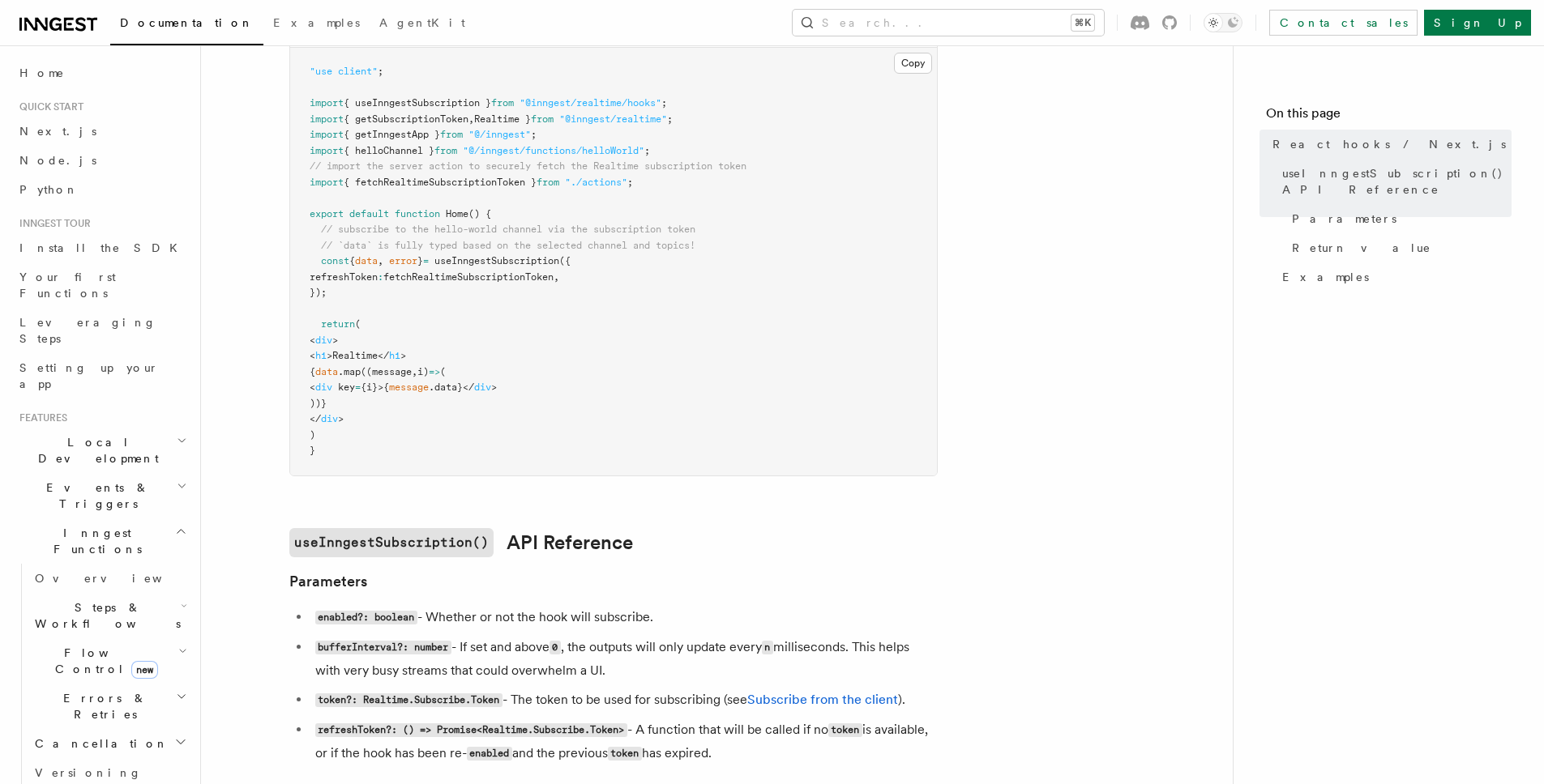
scroll to position [542, 0]
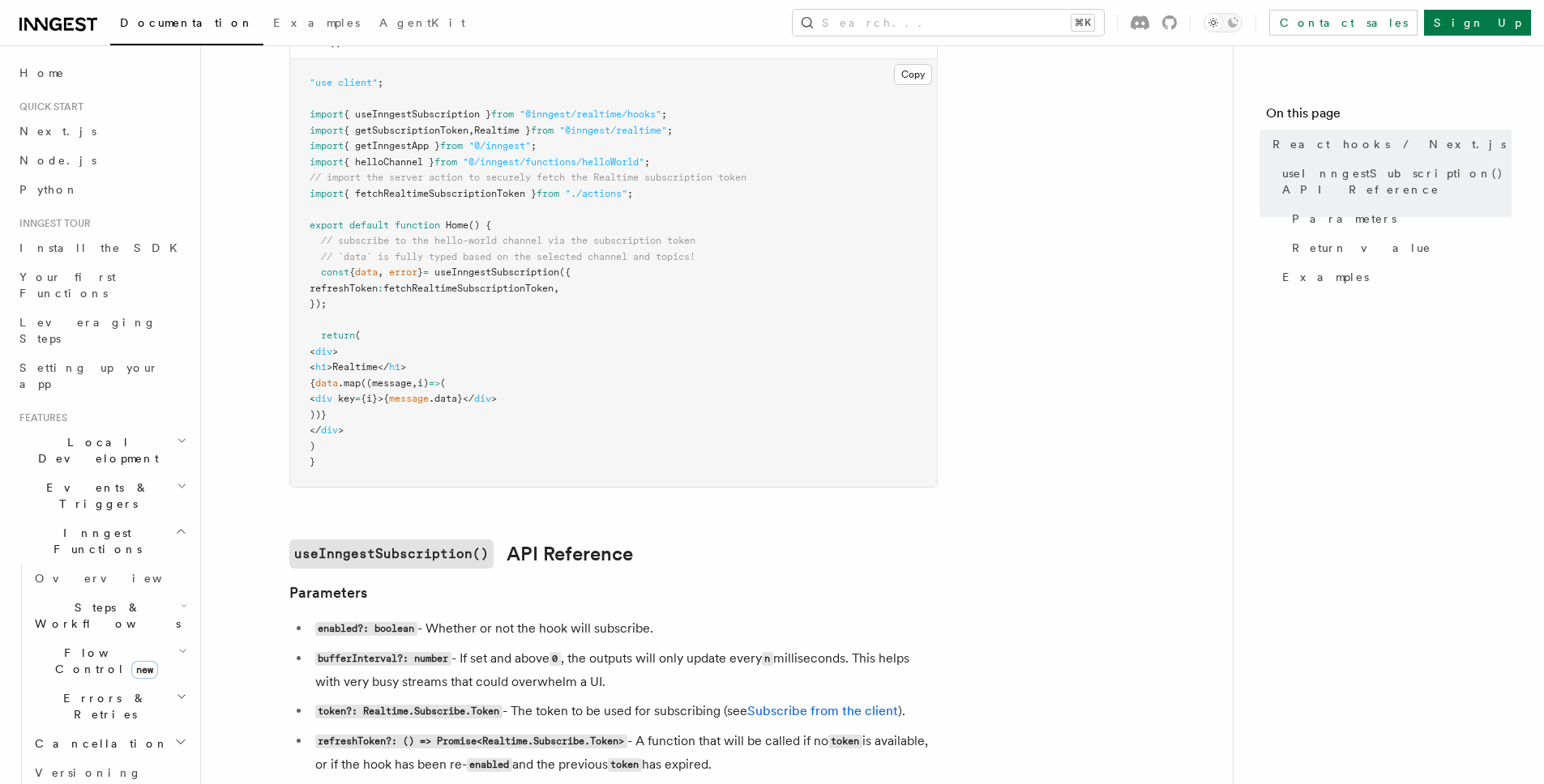
click at [506, 290] on span "fetchRealtimeSubscriptionToken" at bounding box center [468, 289] width 170 height 12
copy span "fetchRealtimeSubscriptionToken"
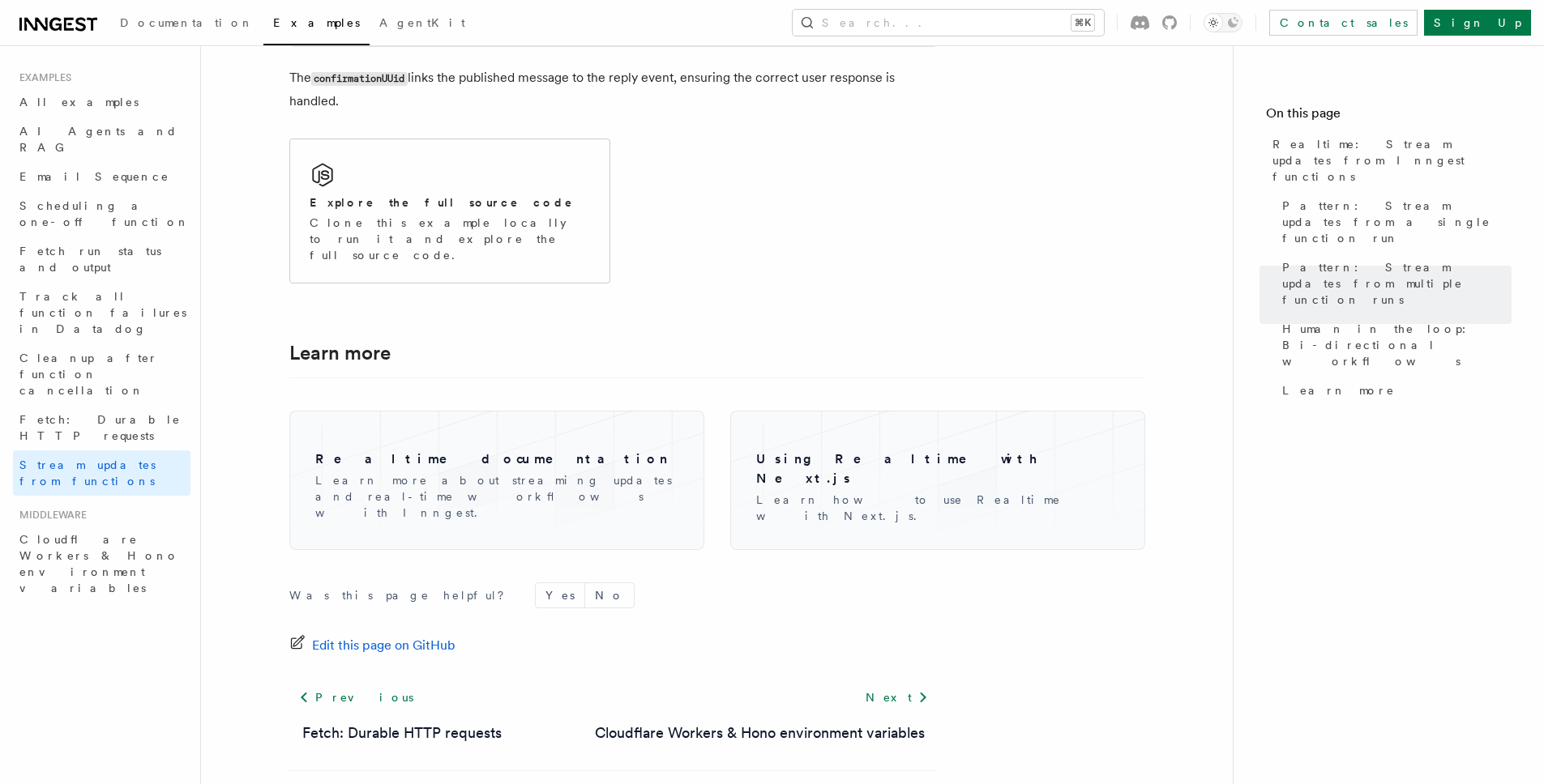
scroll to position [3913, 0]
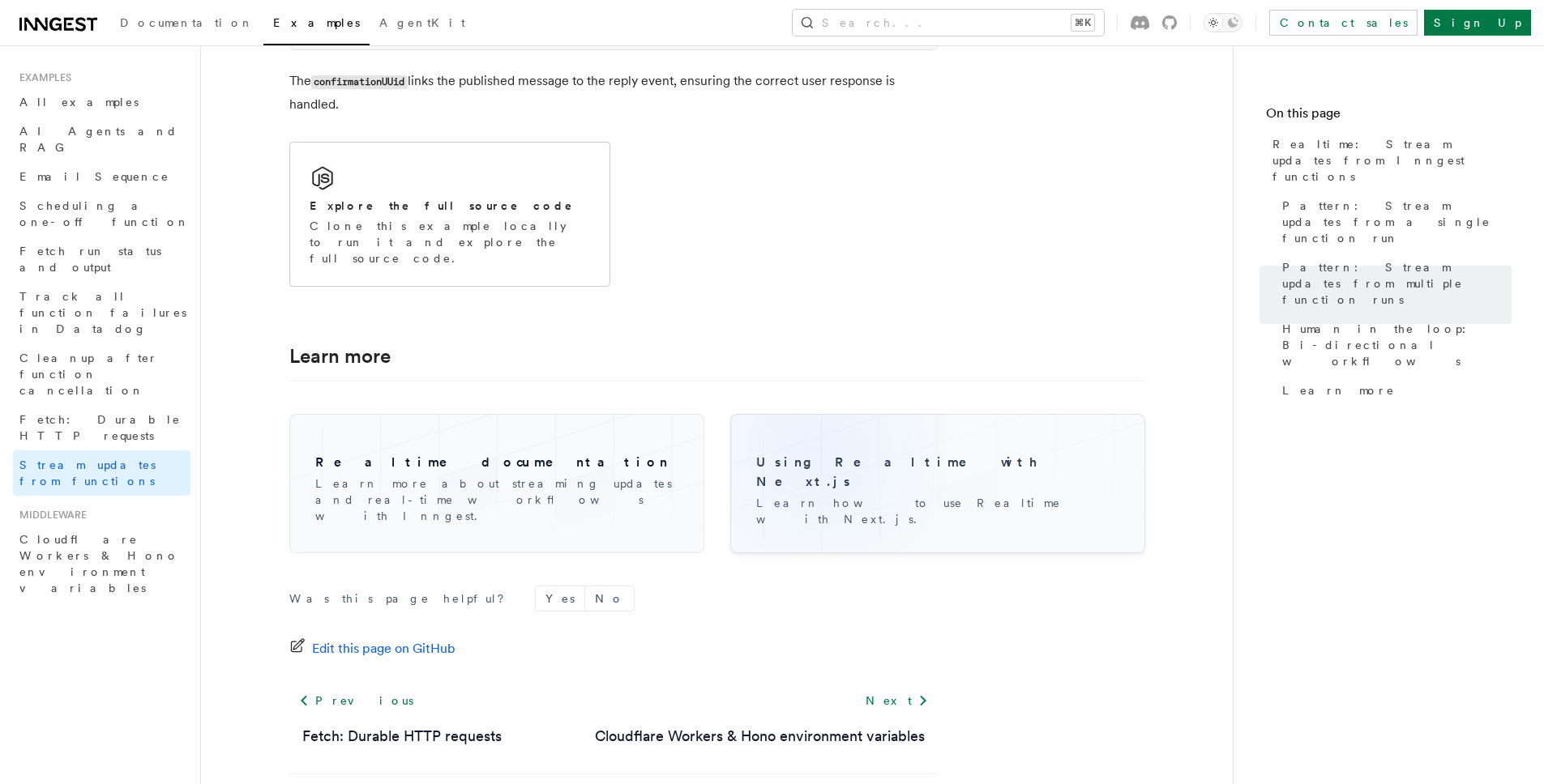
click at [808, 427] on div "Using Realtime with Next.js Learn how to use Realtime with Next.js." at bounding box center [937, 484] width 389 height 113
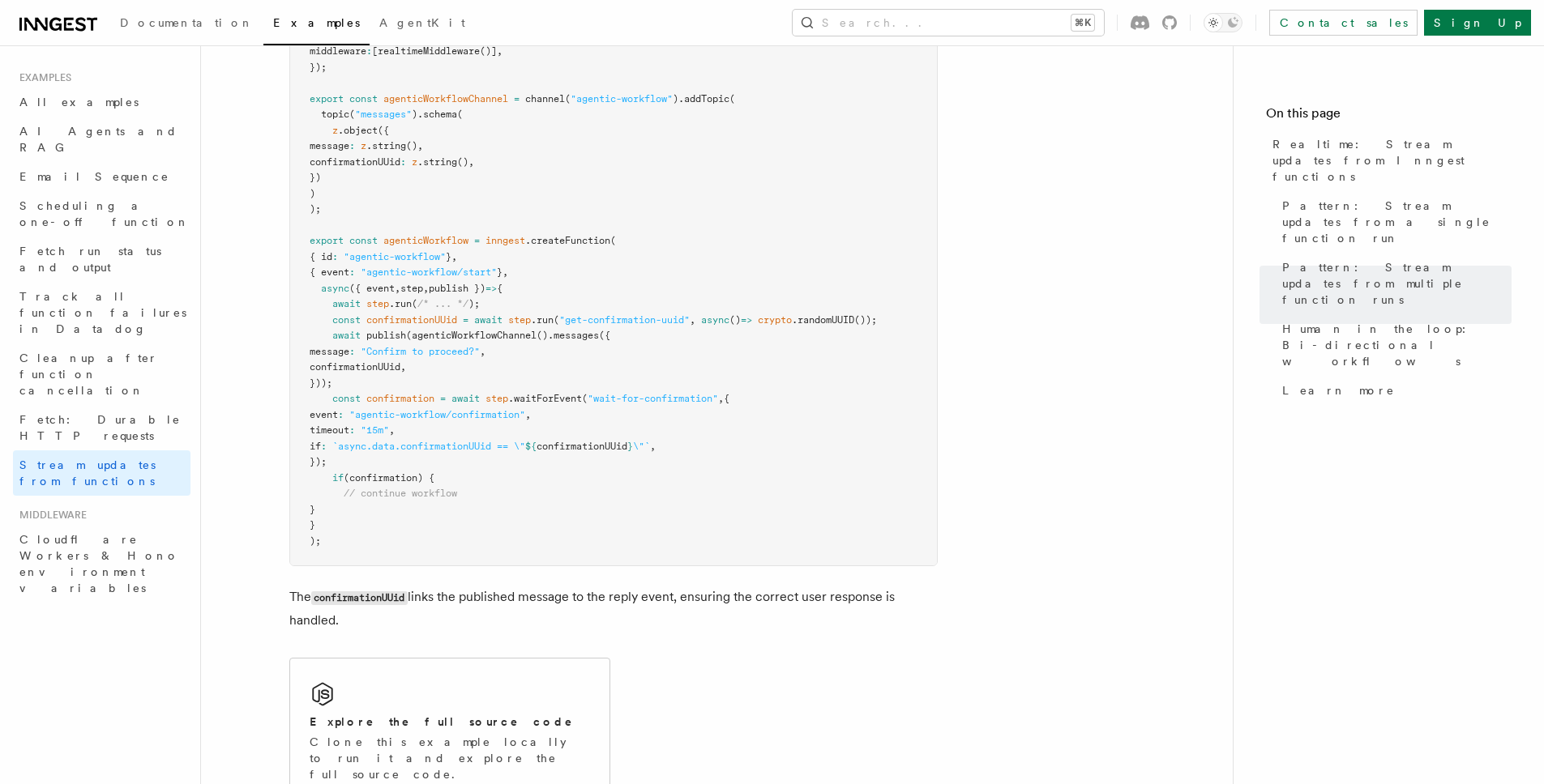
scroll to position [3134, 0]
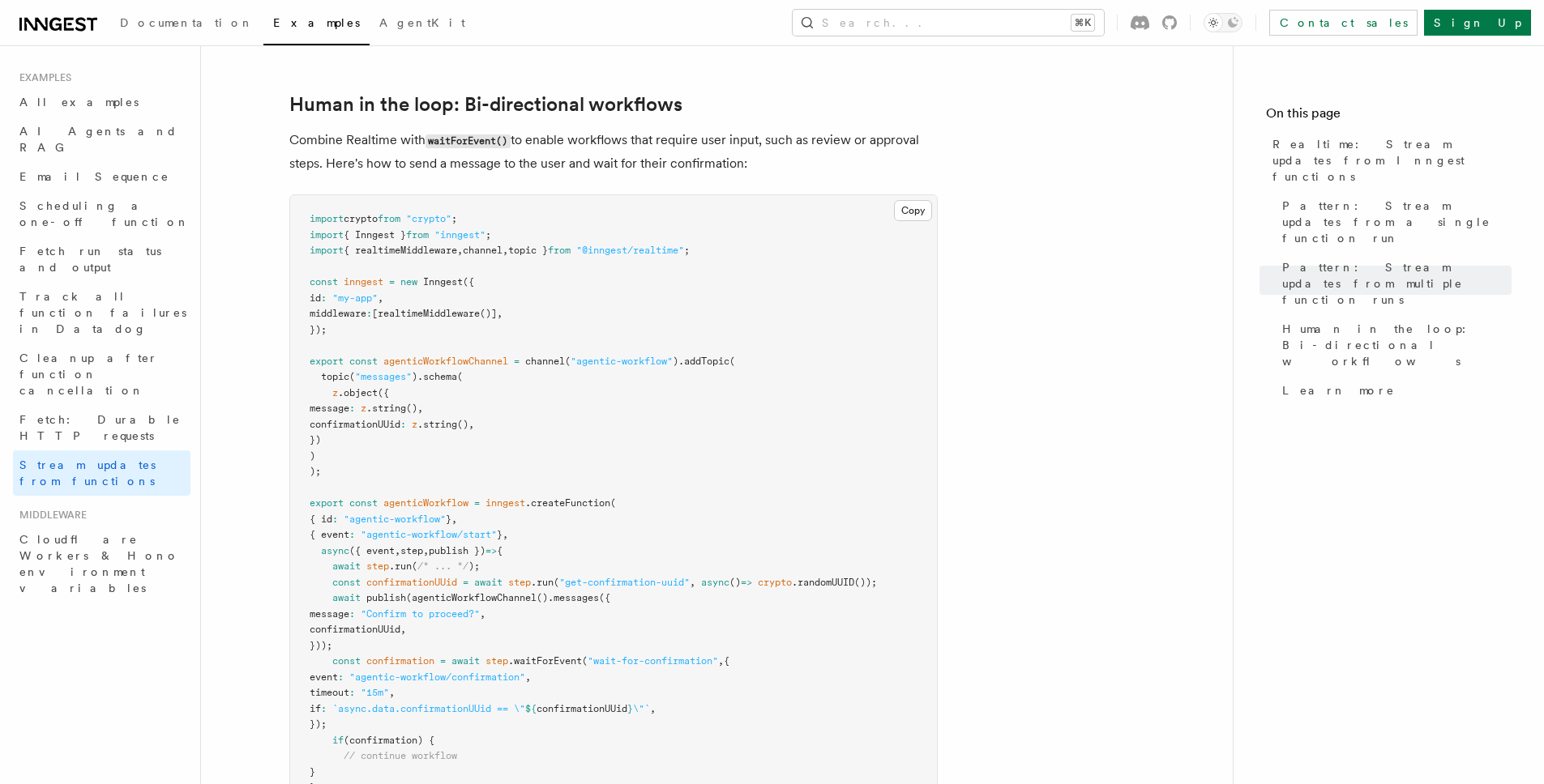
click at [579, 307] on pre "import crypto from "crypto" ; import { Inngest } from "inngest" ; import { real…" at bounding box center [613, 512] width 647 height 633
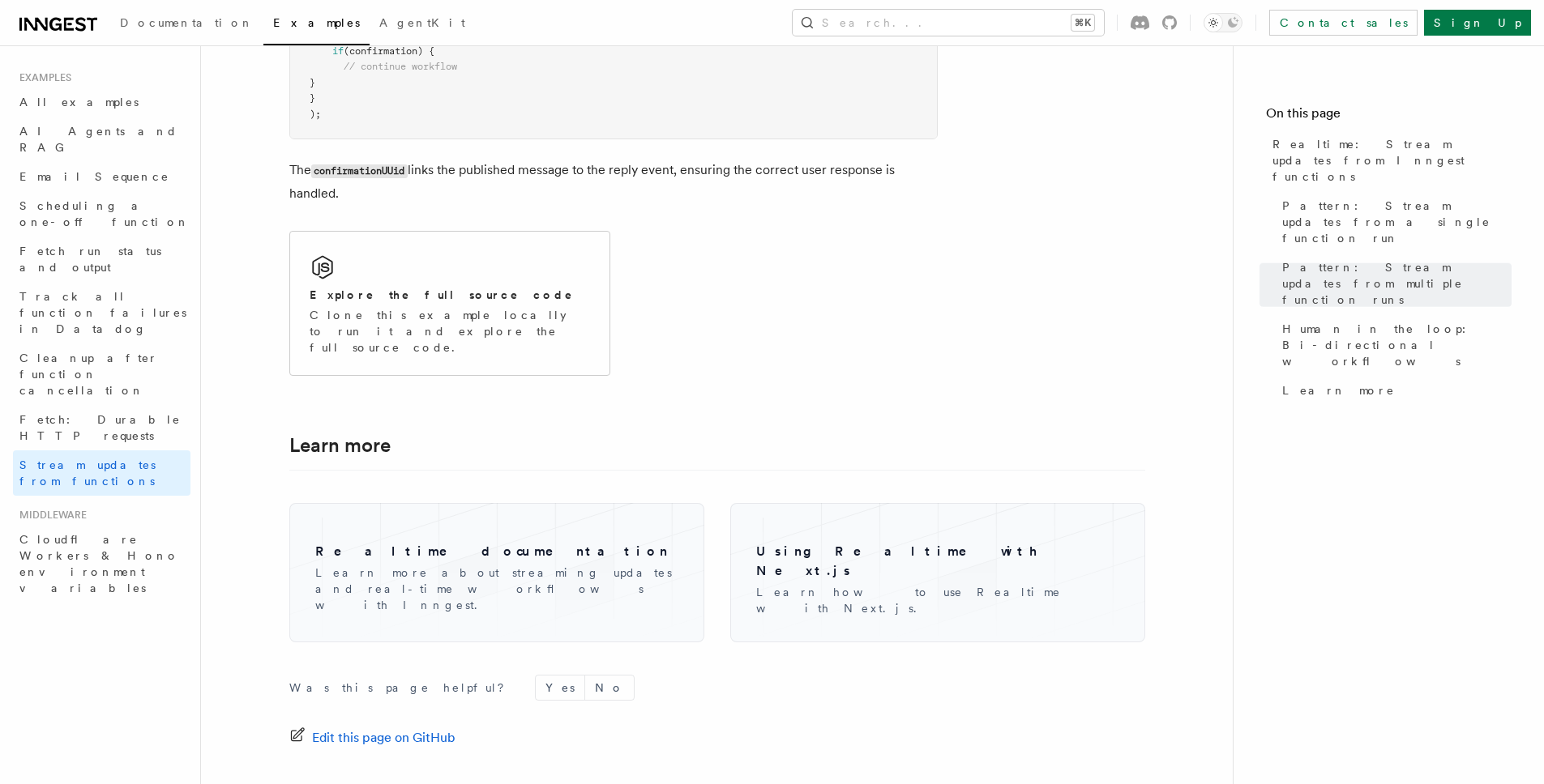
scroll to position [3916, 0]
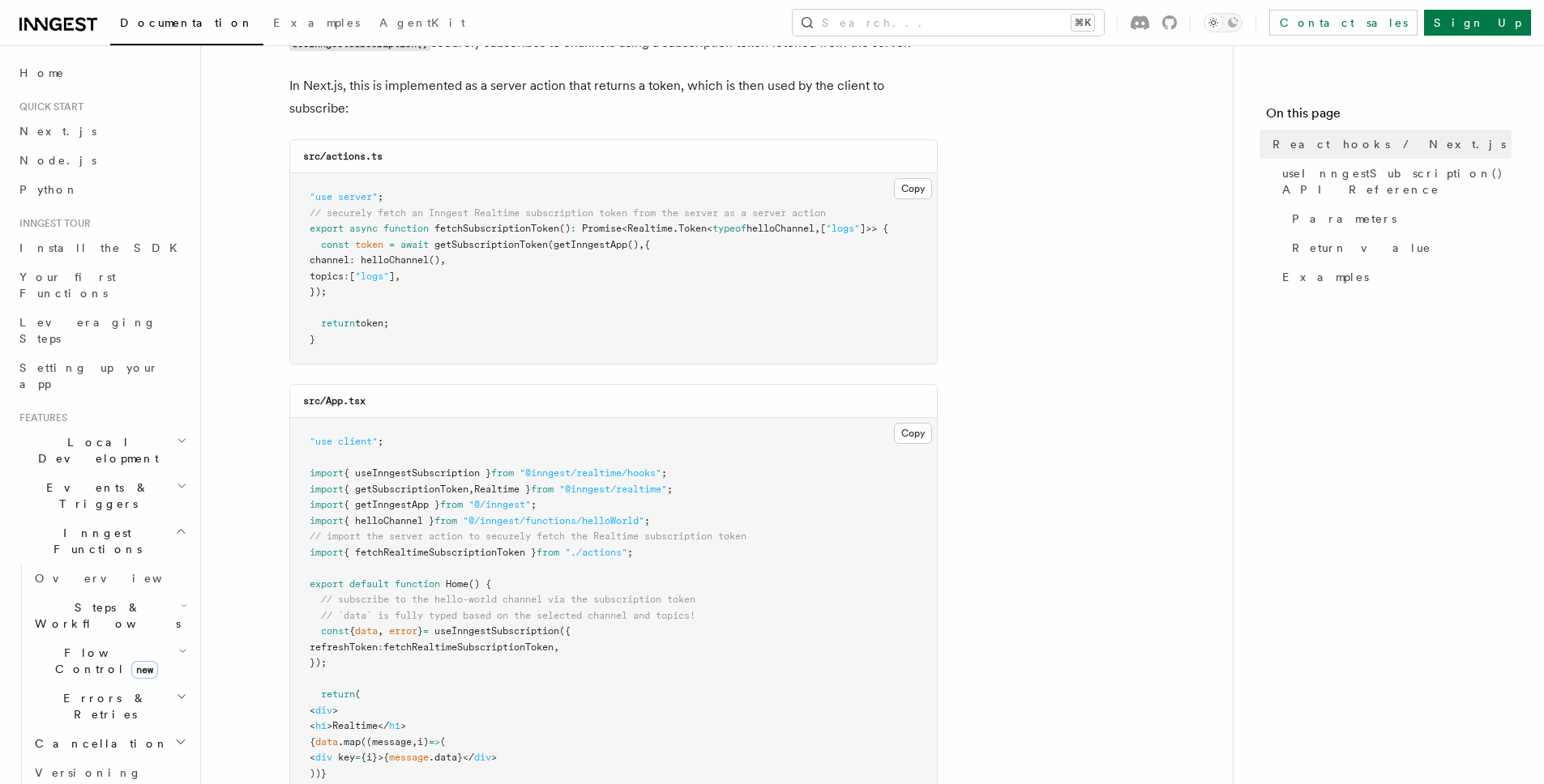
scroll to position [260, 0]
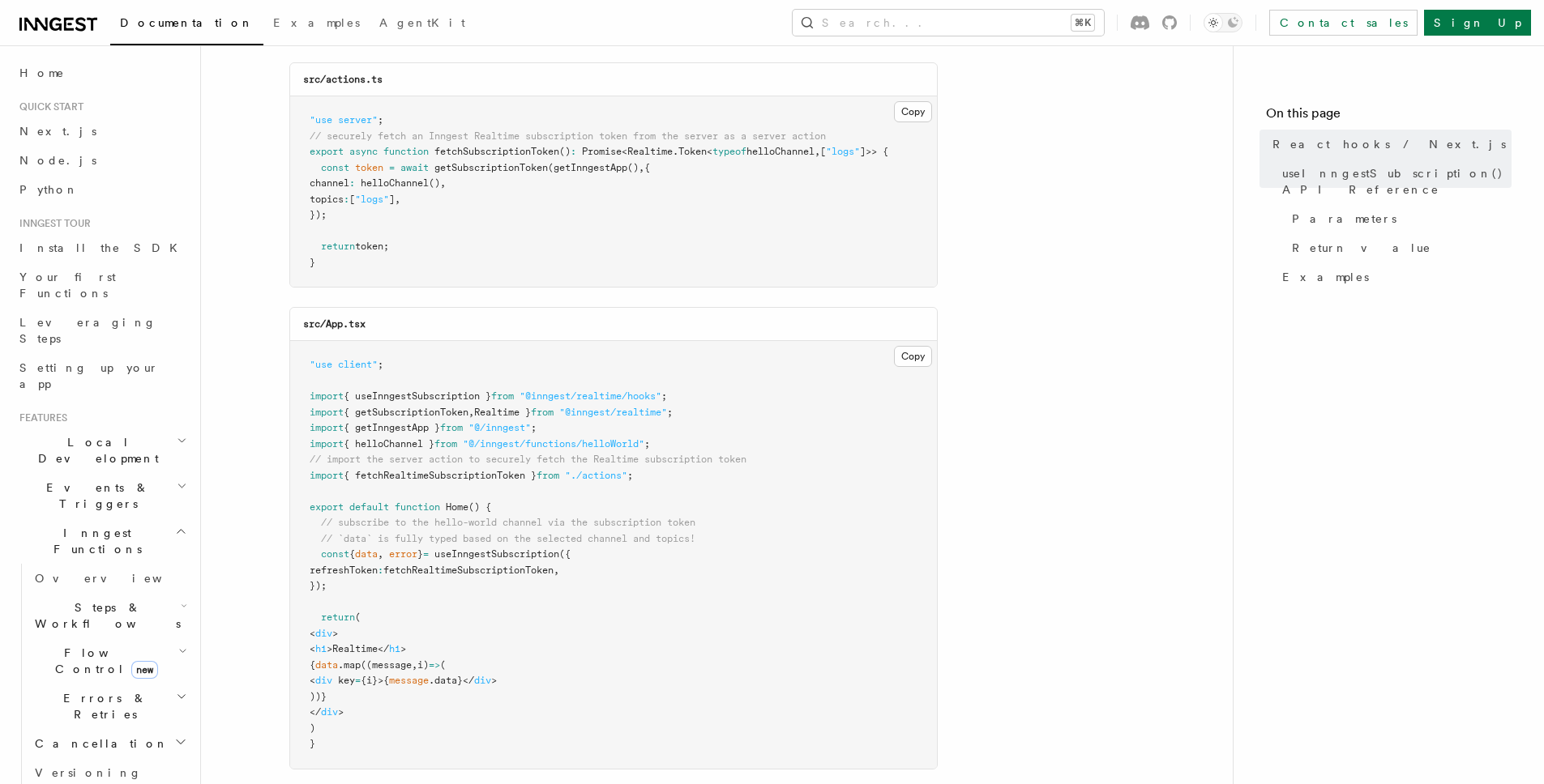
click at [519, 557] on span "useInngestSubscription" at bounding box center [496, 554] width 125 height 12
copy span "useInngestSubscription"
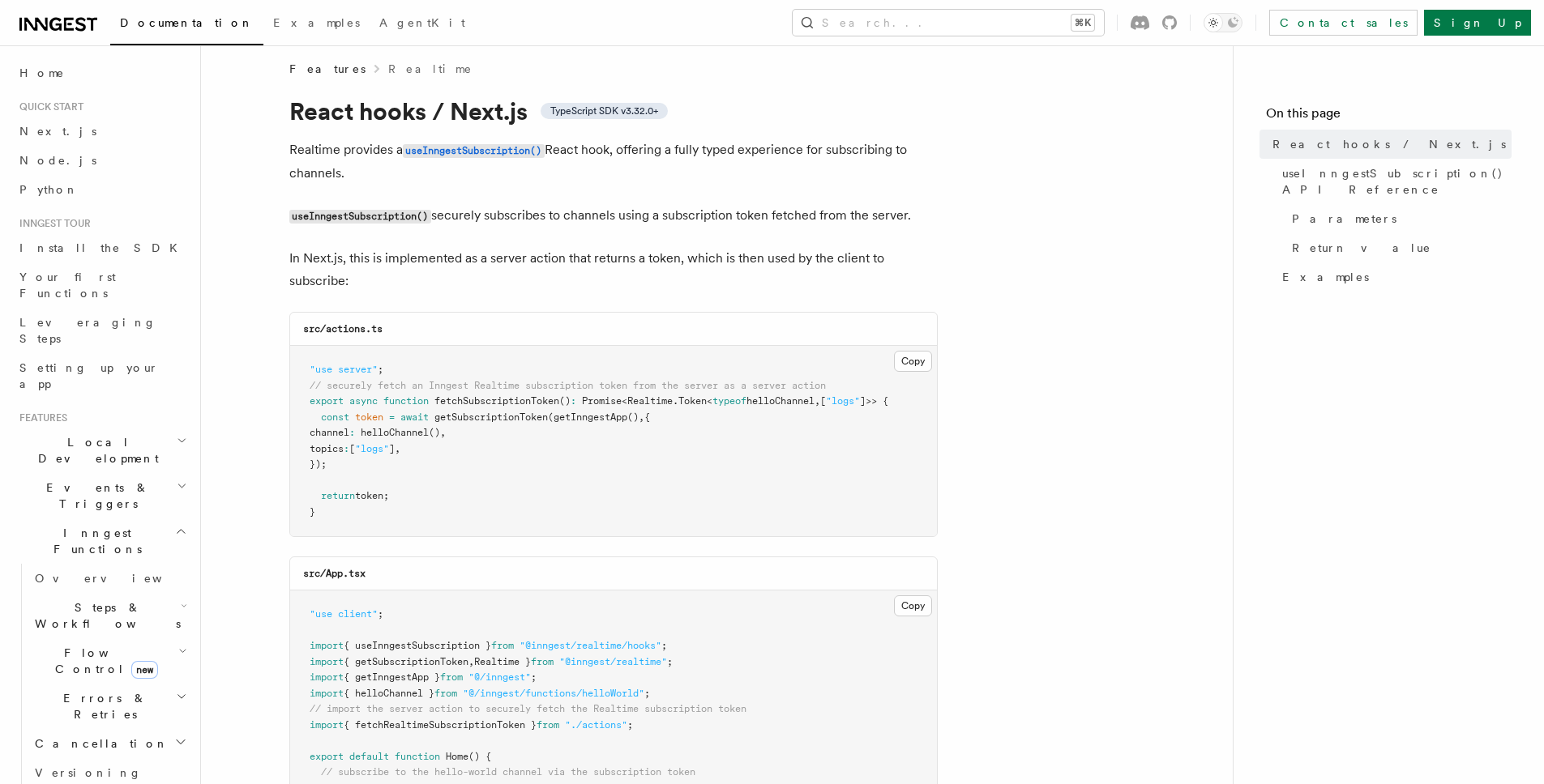
scroll to position [22, 0]
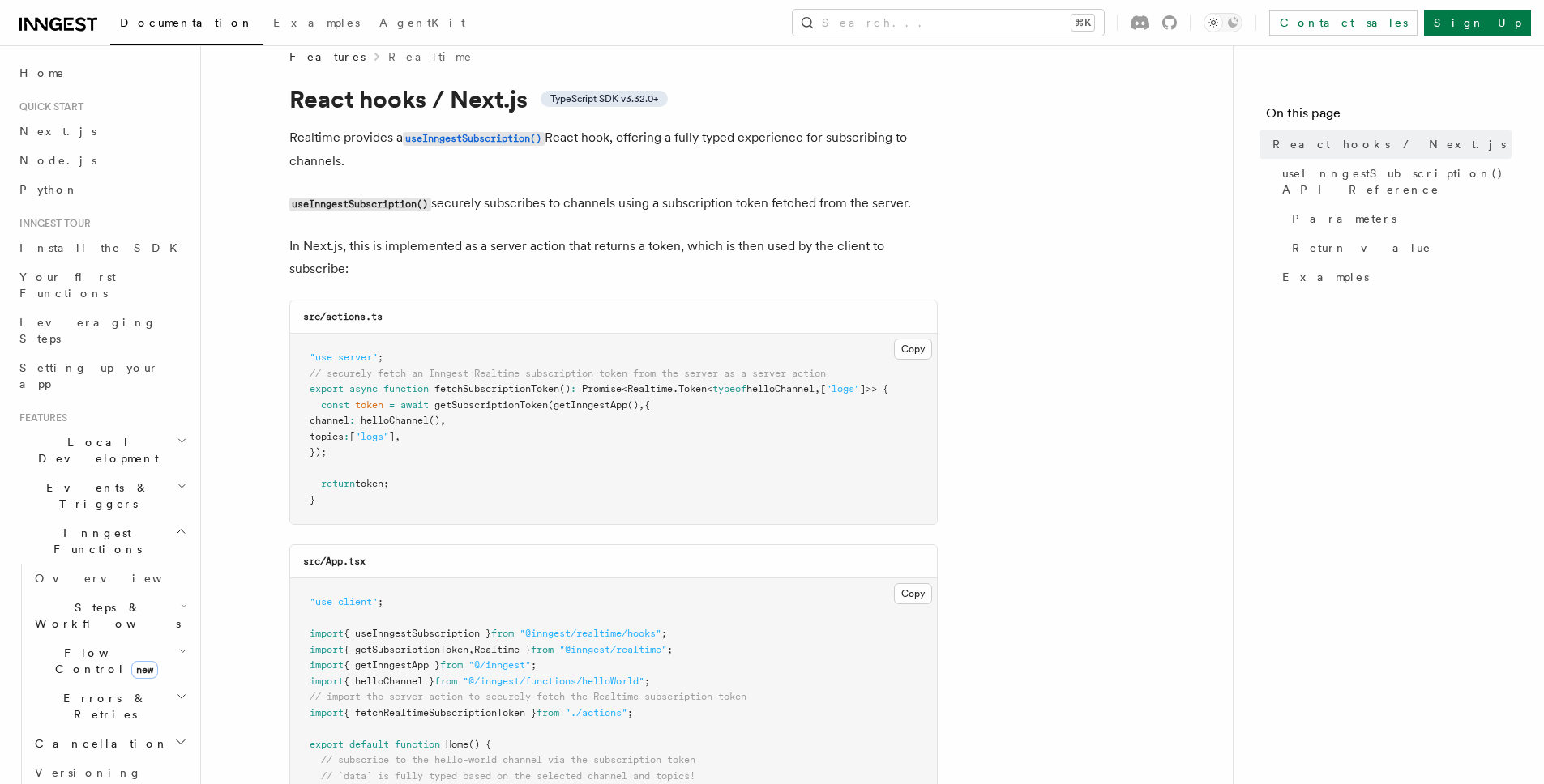
click at [617, 405] on span "getInngestApp" at bounding box center [591, 405] width 74 height 12
copy span "getInngestApp"
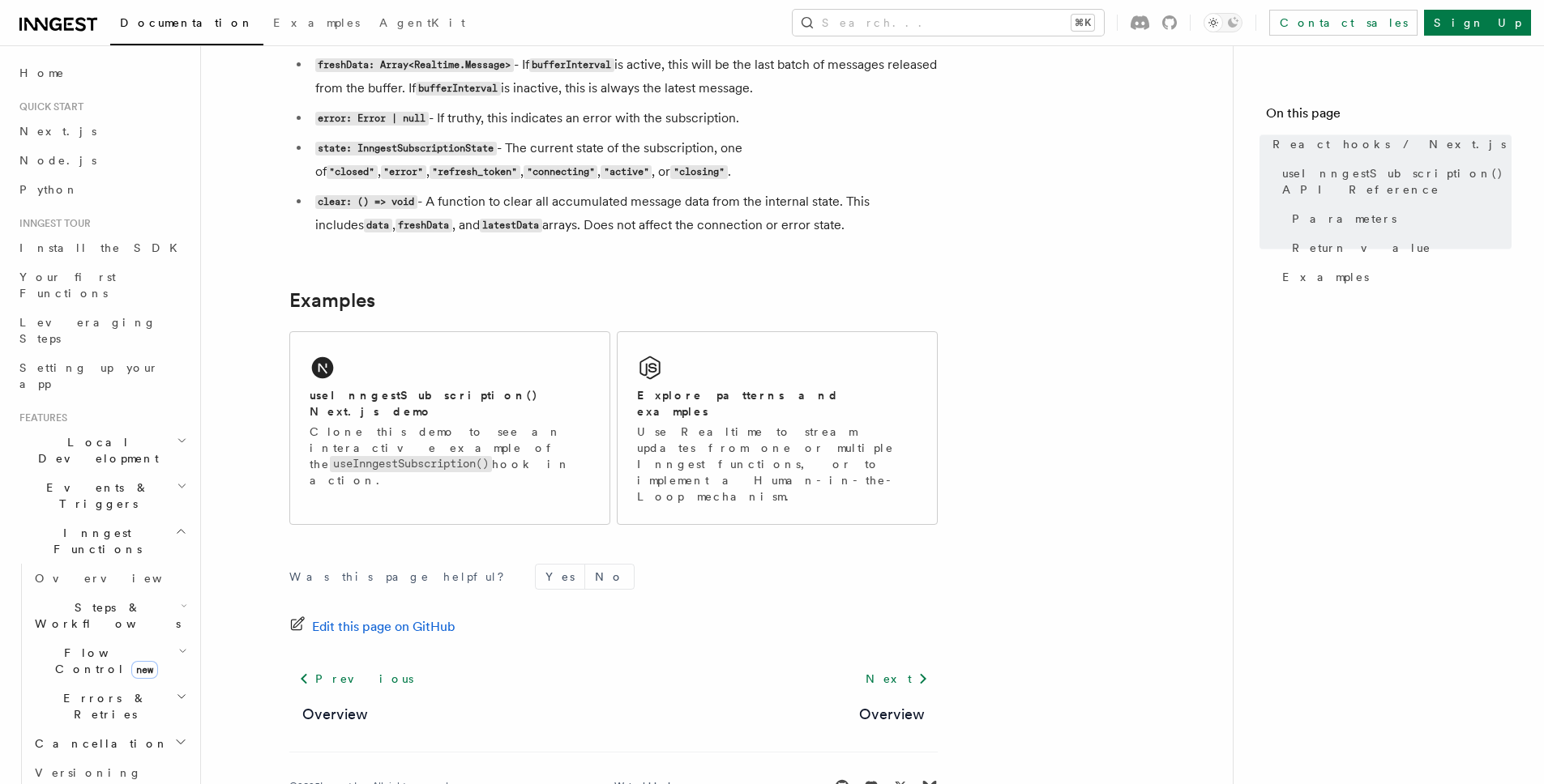
scroll to position [1499, 0]
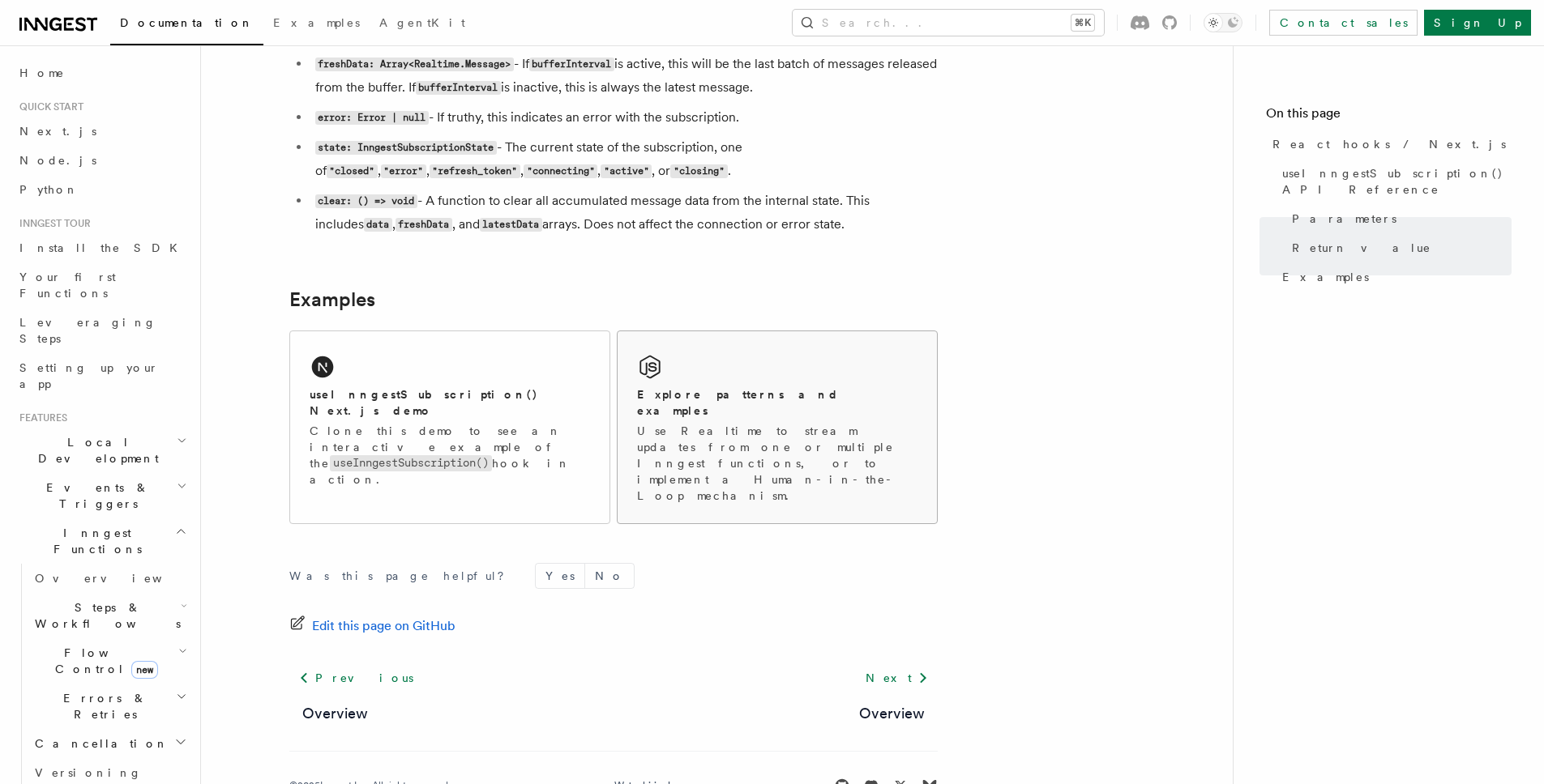
click at [691, 390] on h2 "Explore patterns and examples" at bounding box center [777, 403] width 281 height 32
click at [512, 394] on div "useInngestSubscription() Next.js demo" at bounding box center [450, 403] width 281 height 33
click at [780, 170] on li "state: InngestSubscriptionState - The current state of the subscription, one of…" at bounding box center [624, 159] width 628 height 47
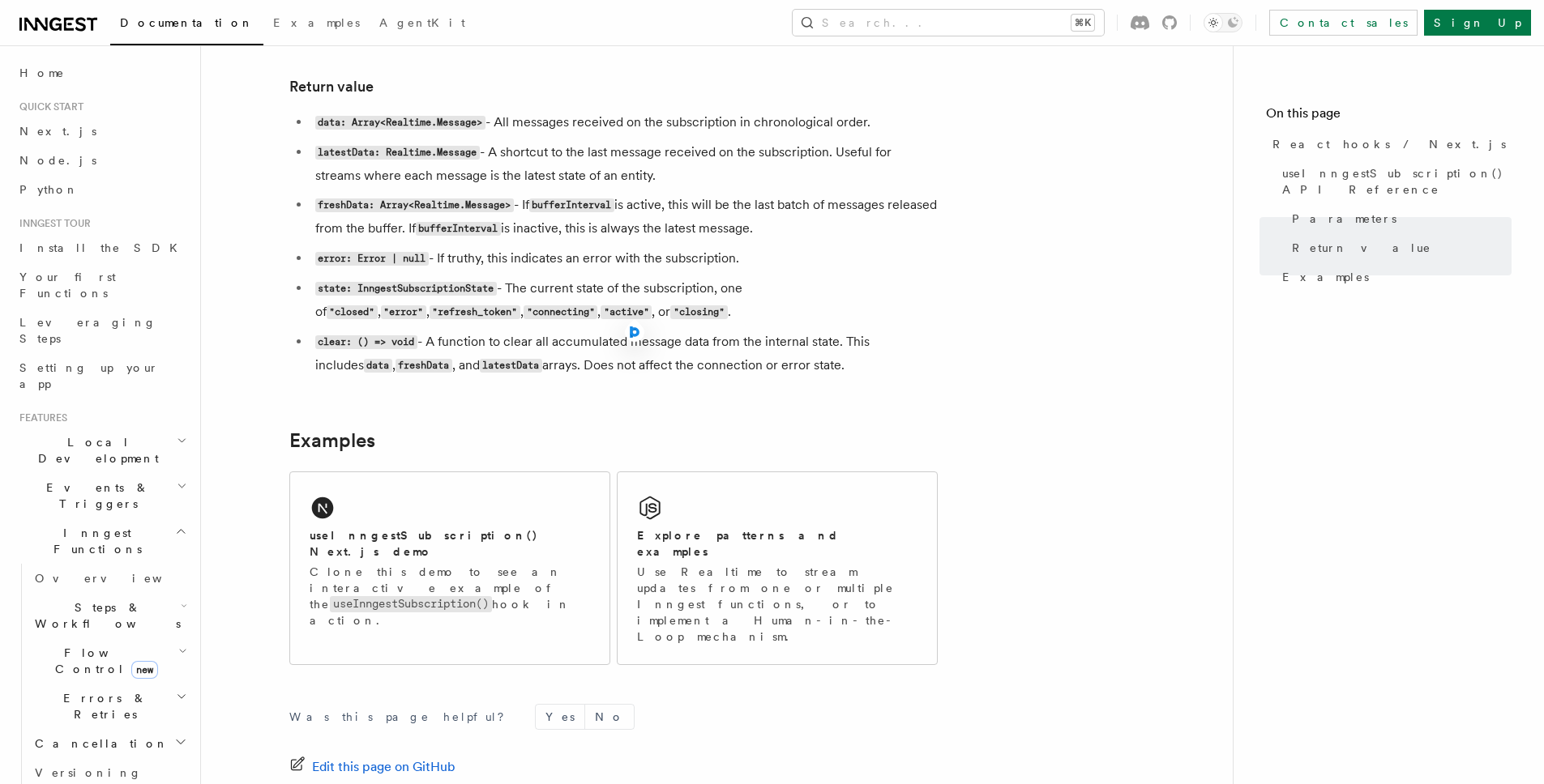
scroll to position [1358, 0]
click at [897, 137] on ul "data: Array<Realtime.Message> - All messages received on the subscription in ch…" at bounding box center [613, 245] width 648 height 267
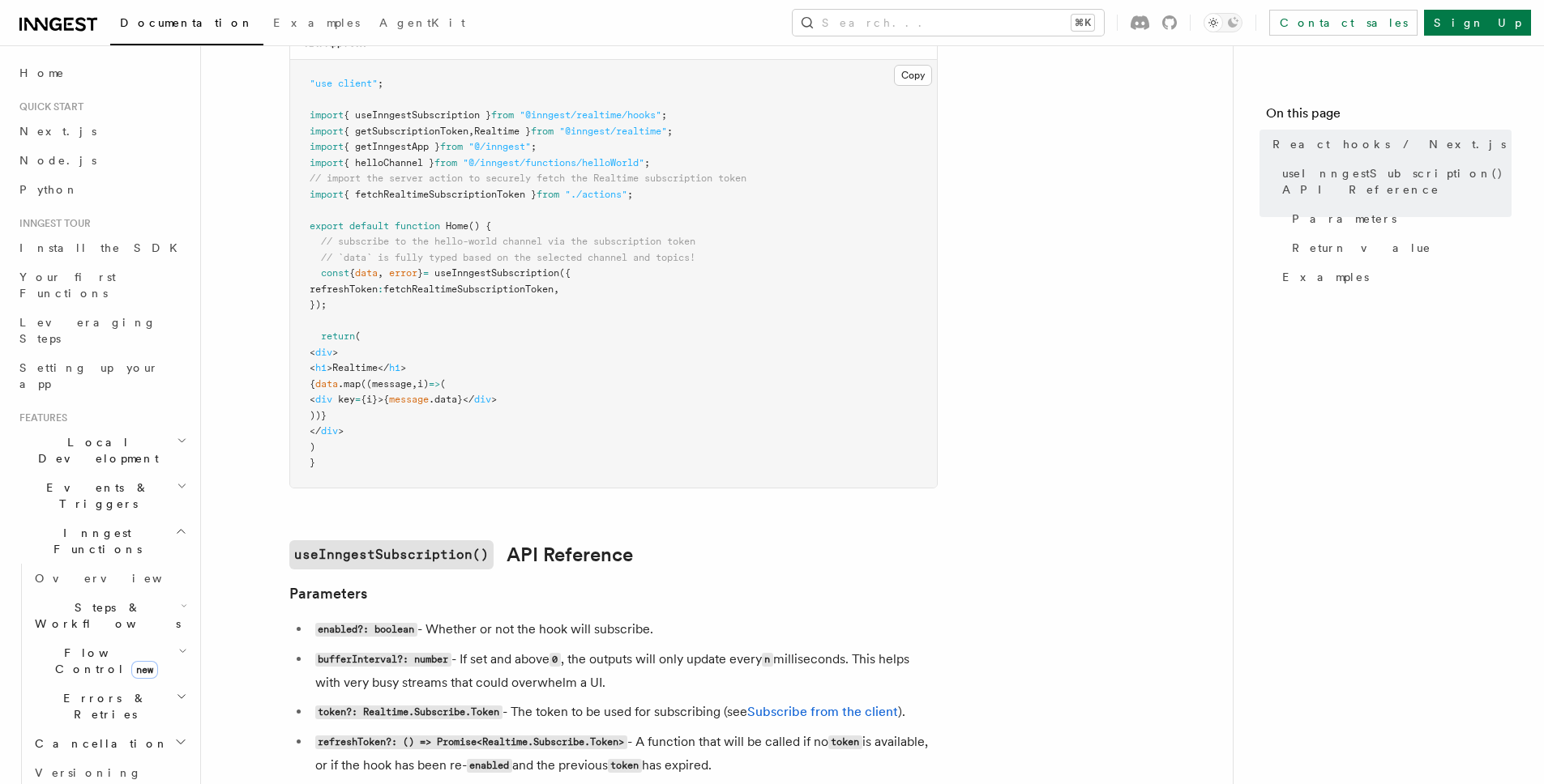
scroll to position [218, 0]
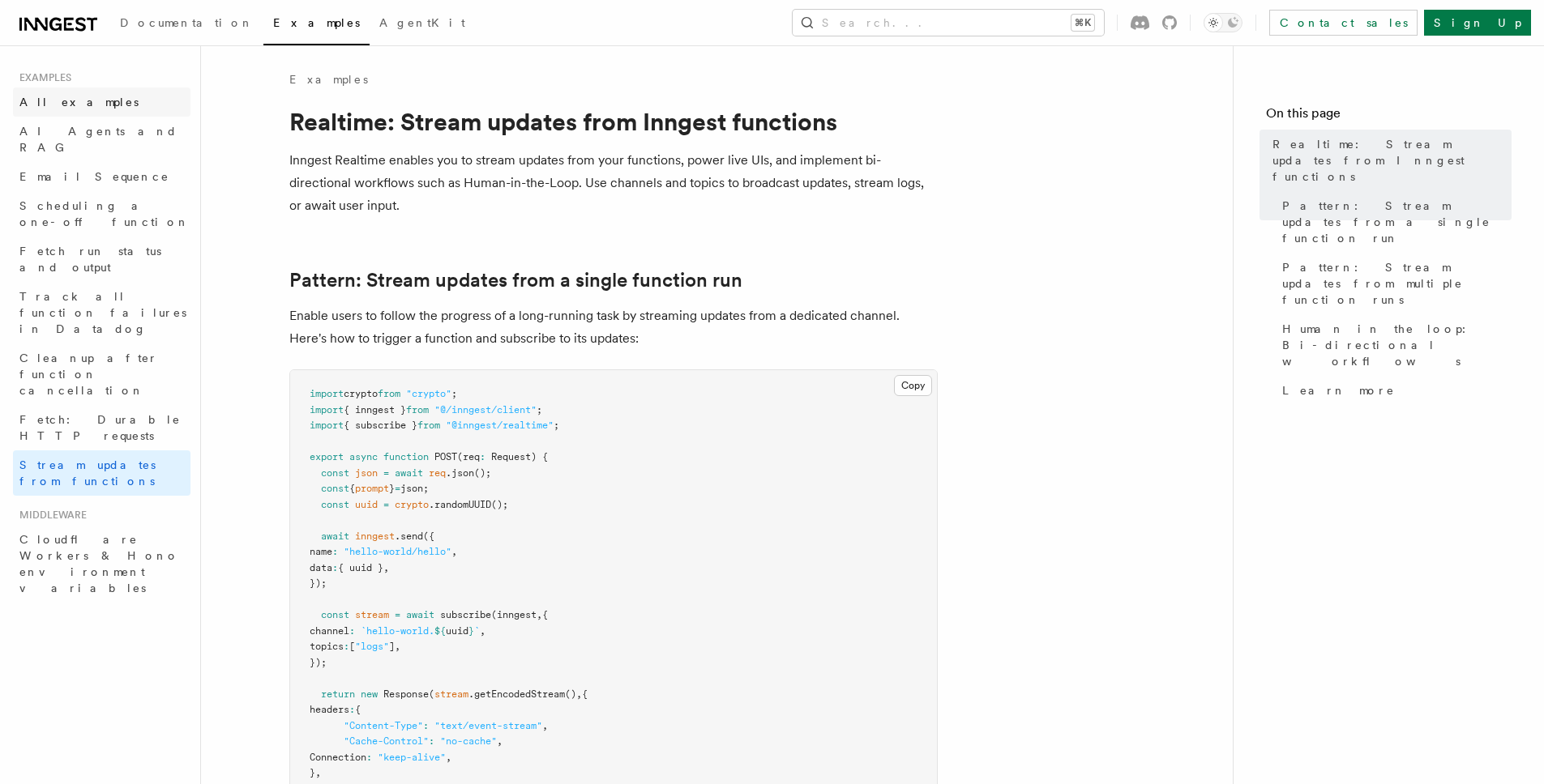
click at [117, 101] on link "All examples" at bounding box center [101, 102] width 177 height 29
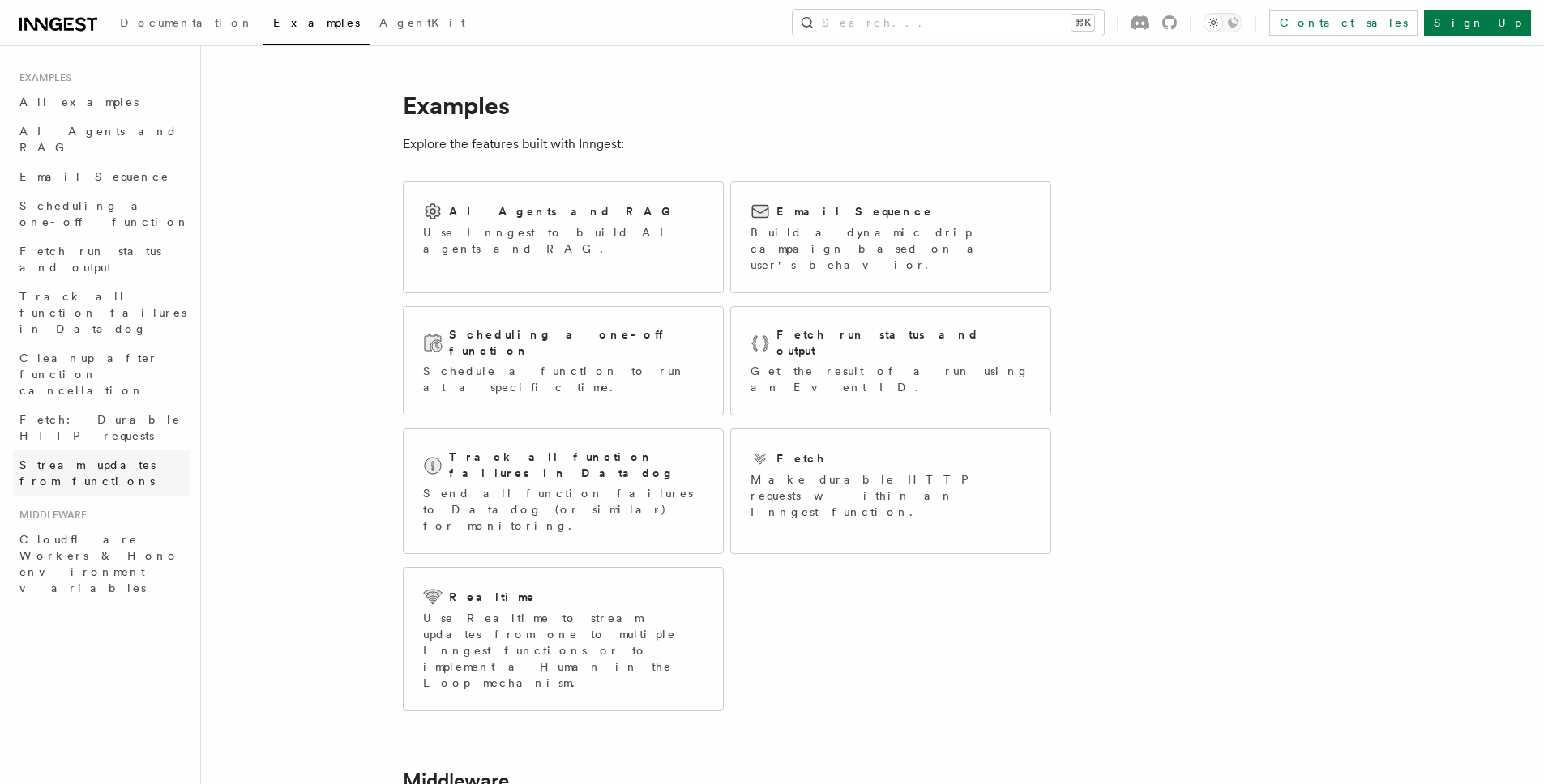
click at [102, 457] on span "Stream updates from functions" at bounding box center [105, 473] width 171 height 32
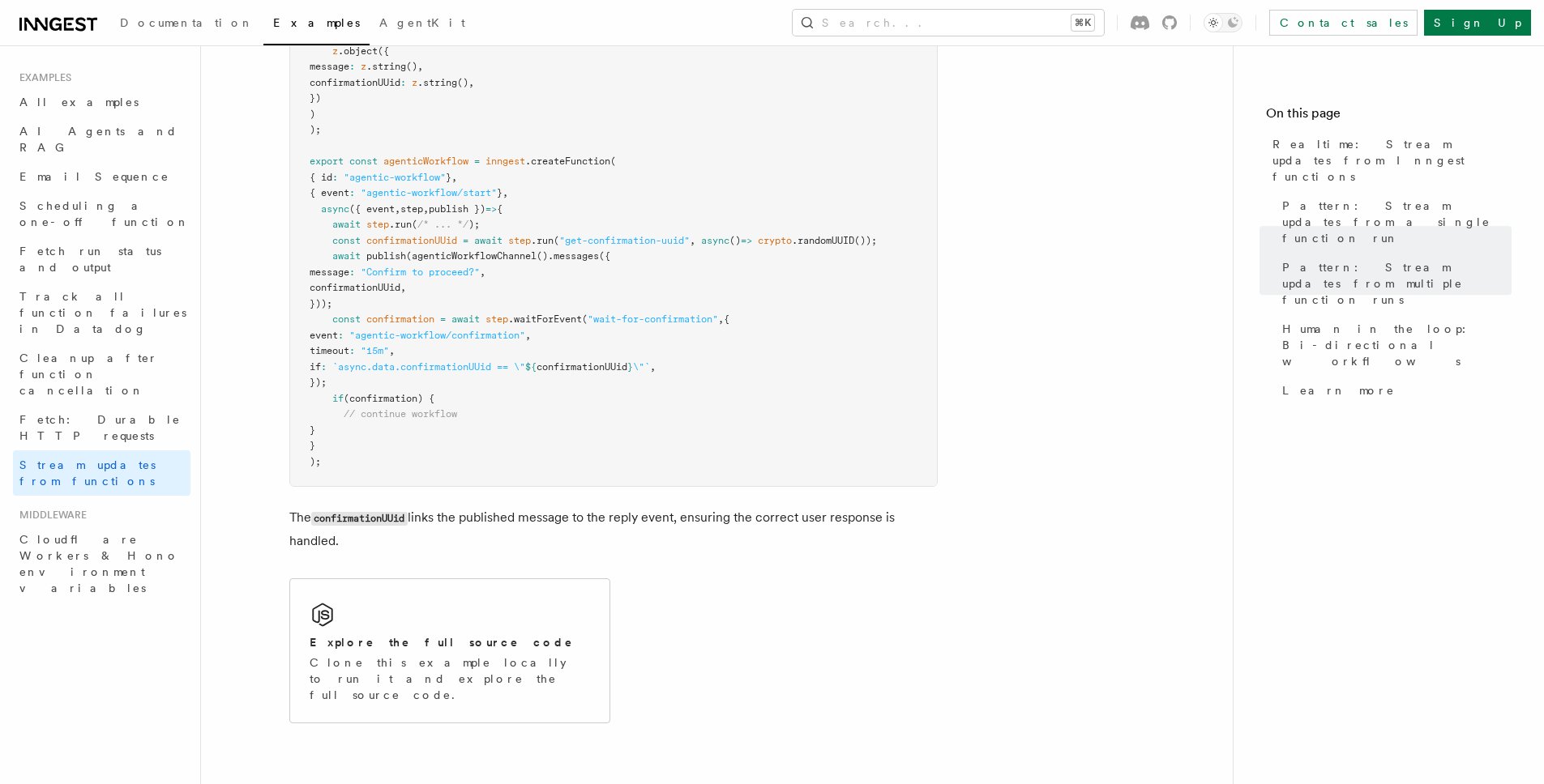
scroll to position [3852, 0]
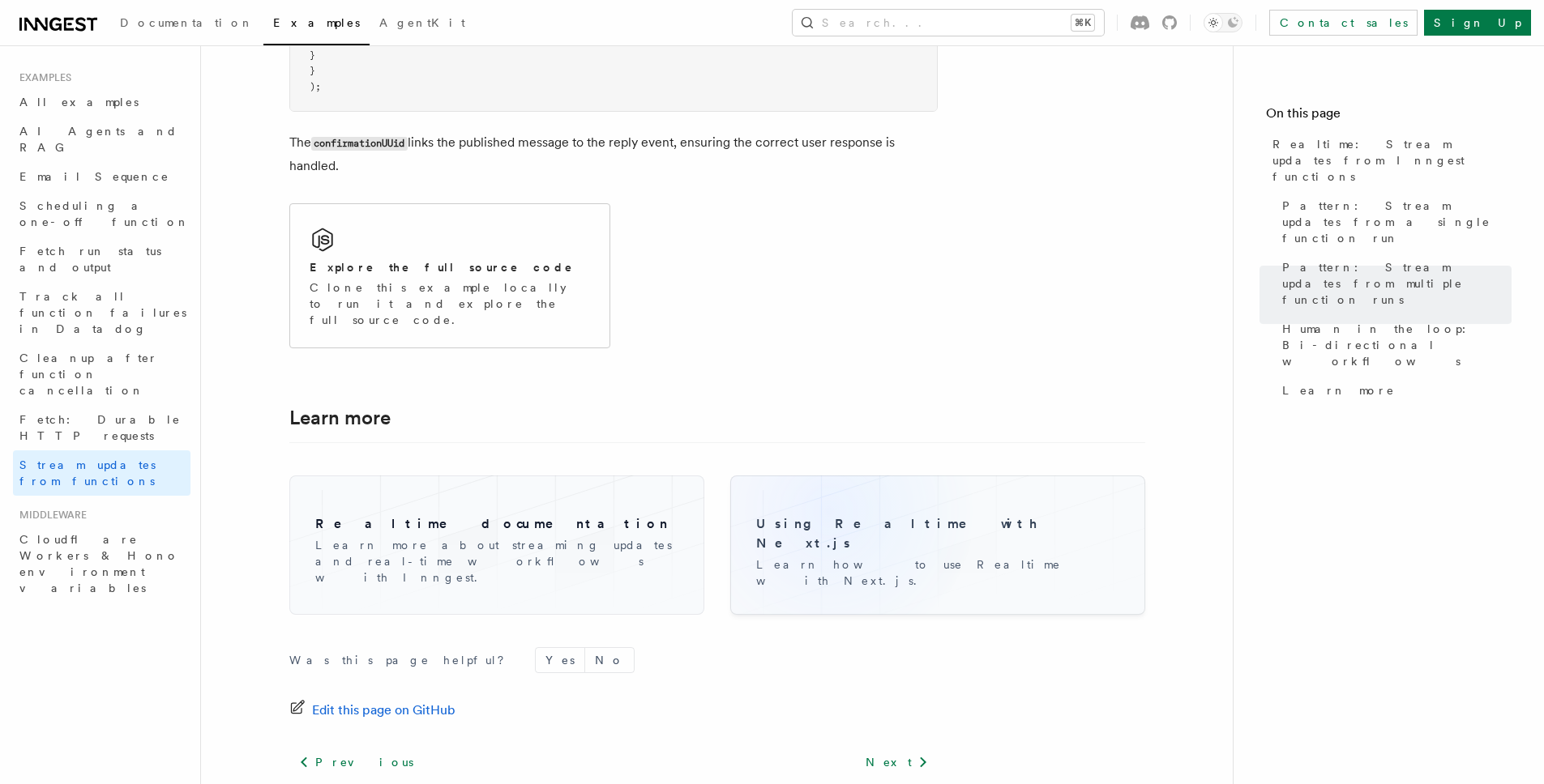
click at [829, 488] on div "Using Realtime with Next.js Learn how to use Realtime with Next.js." at bounding box center [937, 545] width 389 height 113
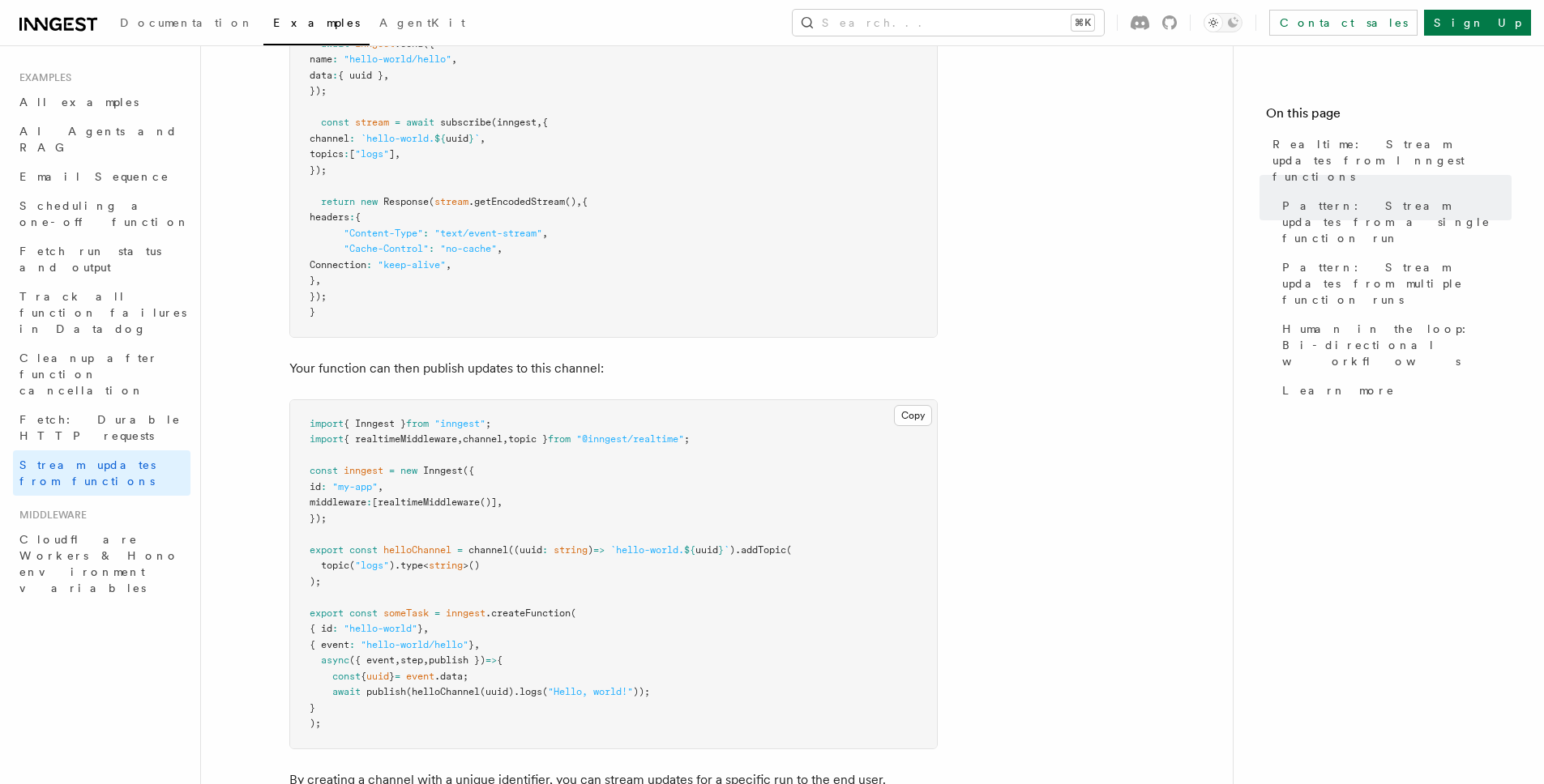
scroll to position [496, 0]
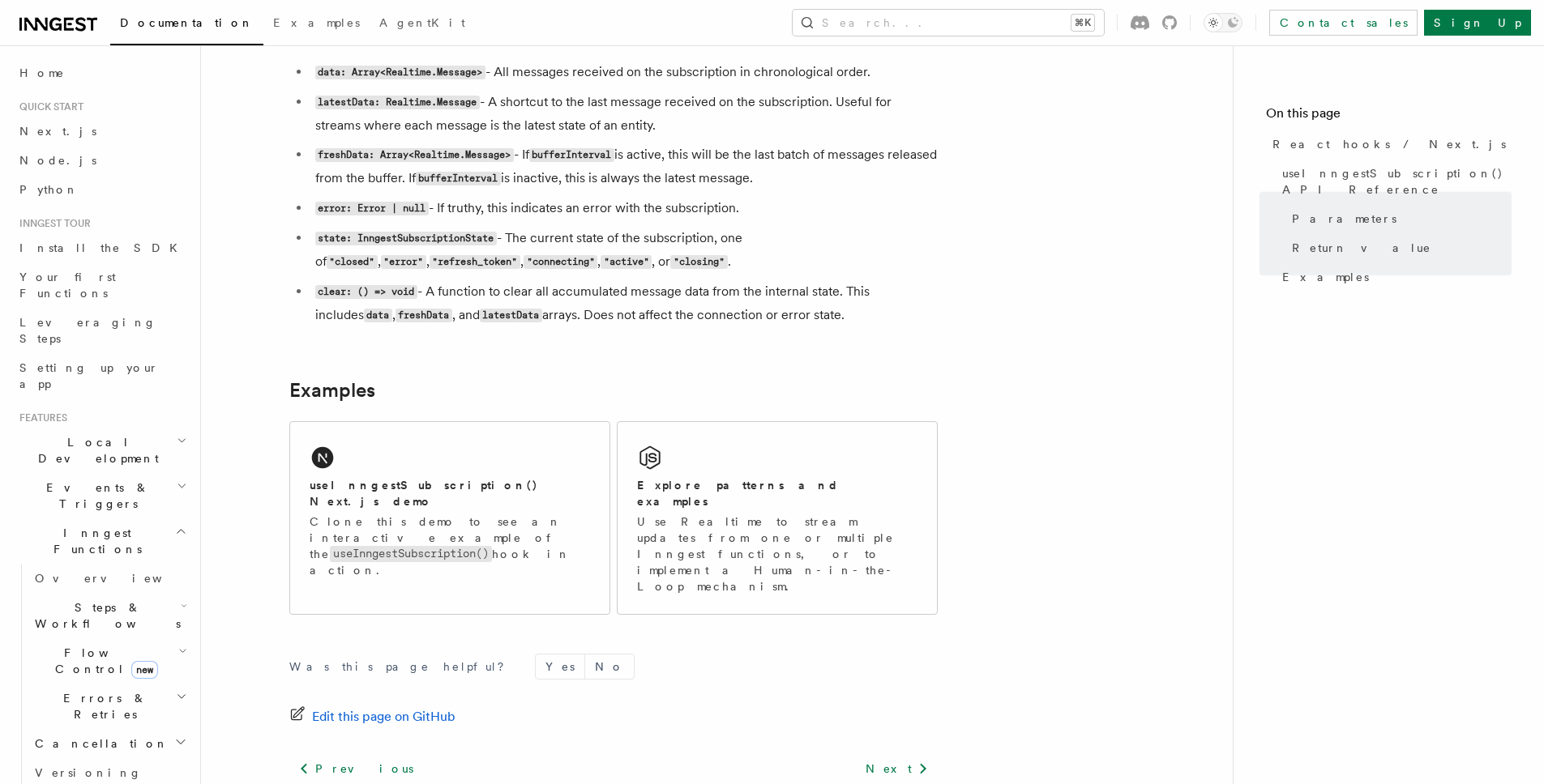
scroll to position [1499, 0]
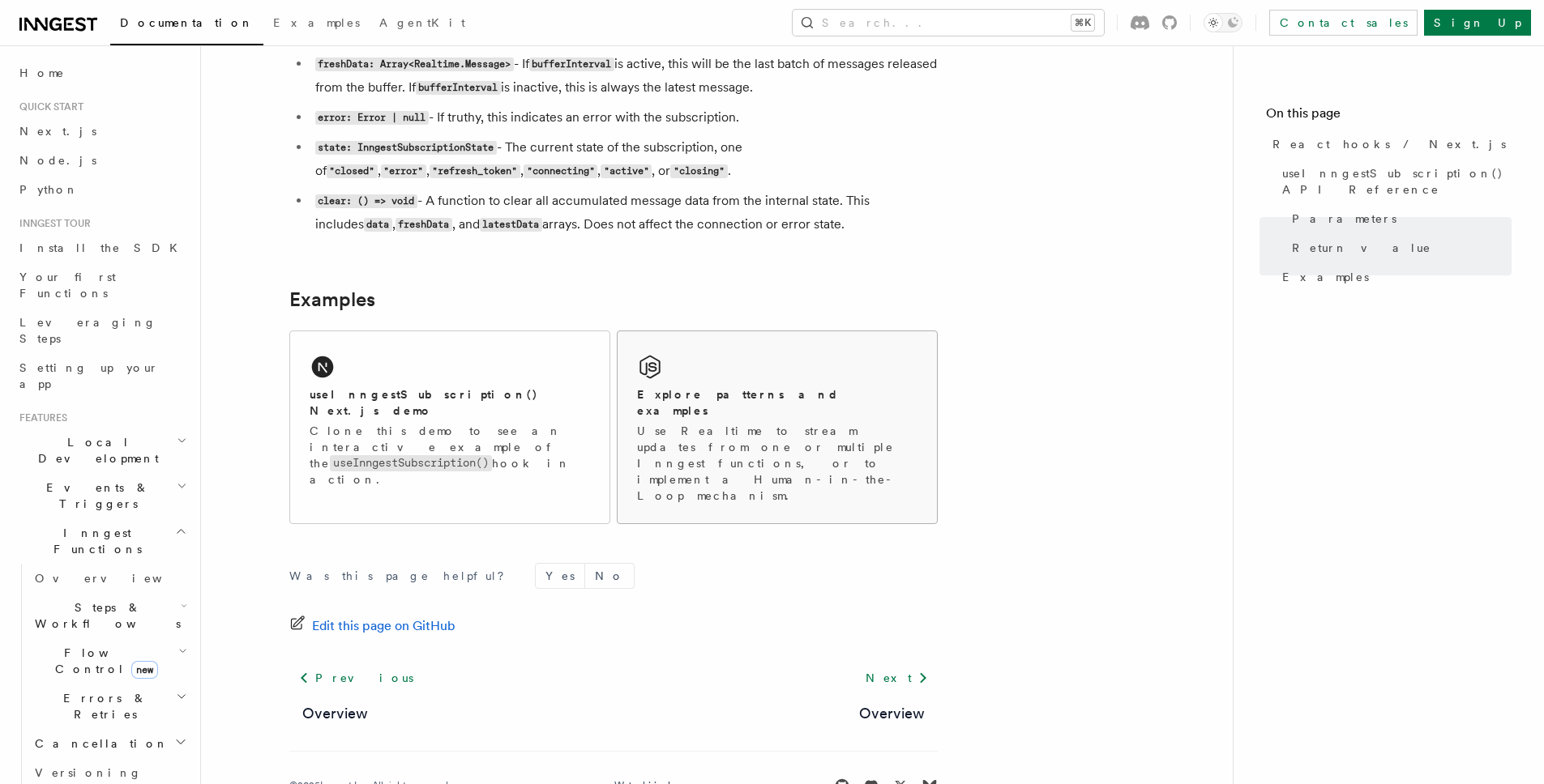
click at [779, 380] on div "Explore patterns and examples Use Realtime to stream updates from one or multip…" at bounding box center [777, 428] width 319 height 192
click at [513, 370] on div "useInngestSubscription() Next.js demo Clone this demo to see an interactive exa…" at bounding box center [450, 420] width 319 height 176
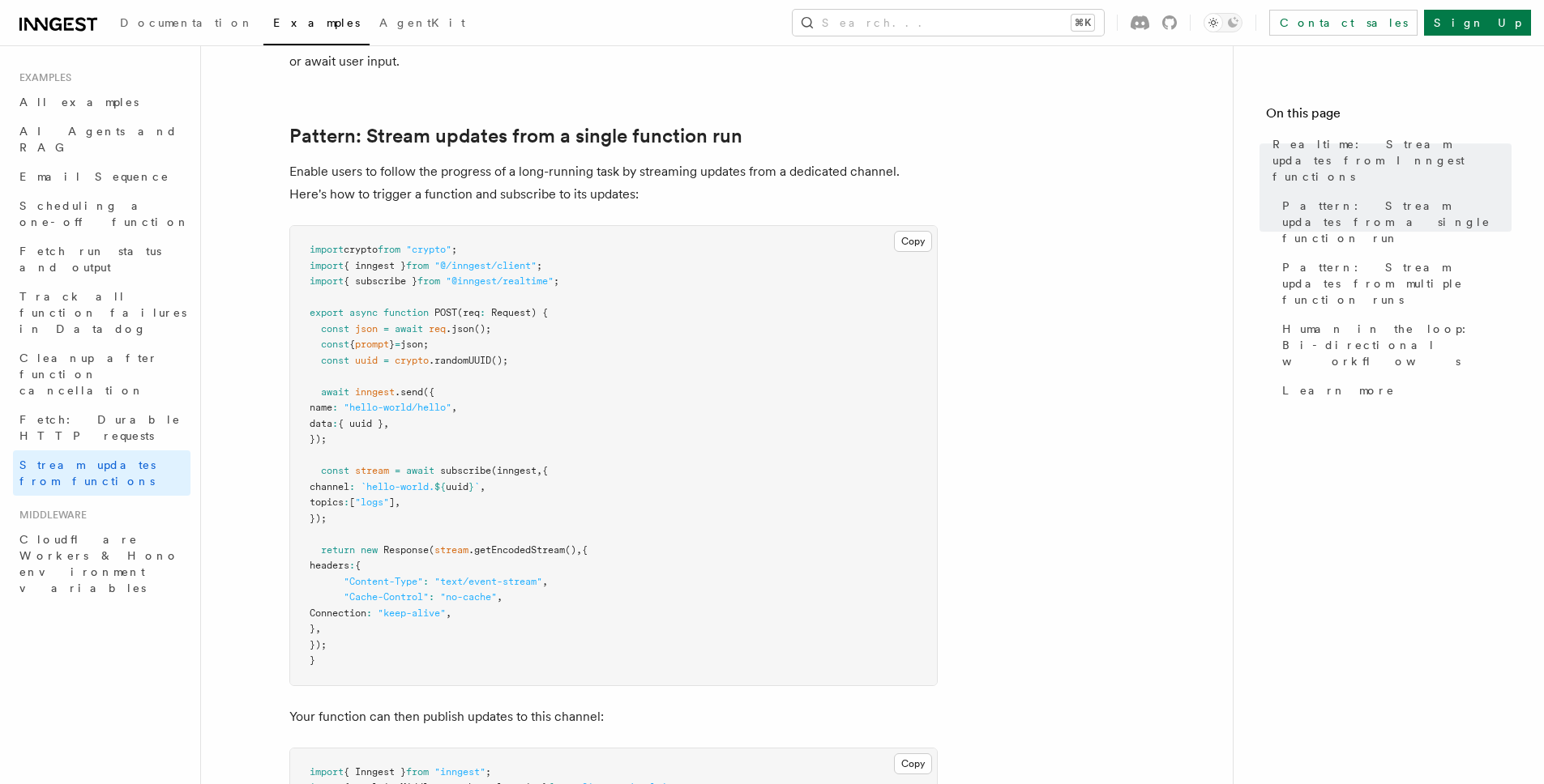
scroll to position [2873, 0]
